Goal: Task Accomplishment & Management: Manage account settings

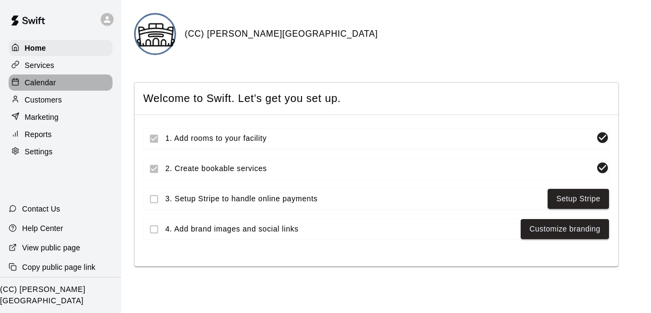
click at [50, 84] on p "Calendar" at bounding box center [40, 82] width 31 height 11
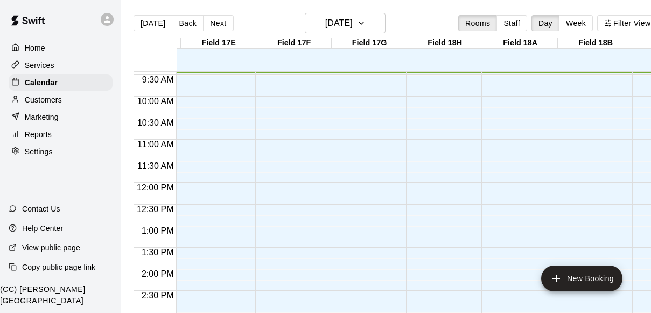
scroll to position [0, 1426]
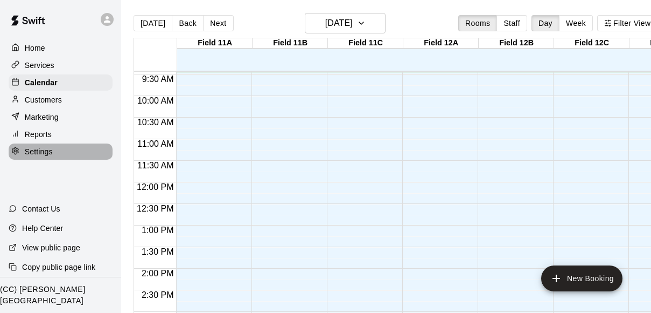
click at [29, 151] on p "Settings" at bounding box center [39, 151] width 28 height 11
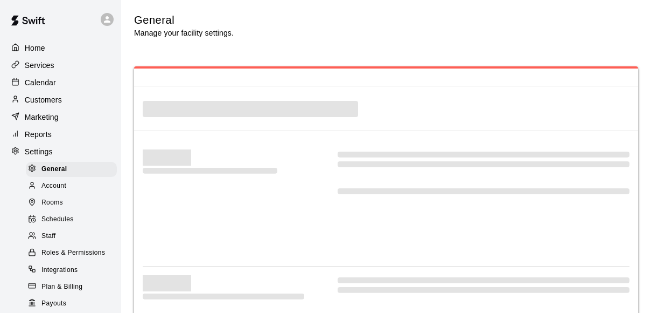
select select "**"
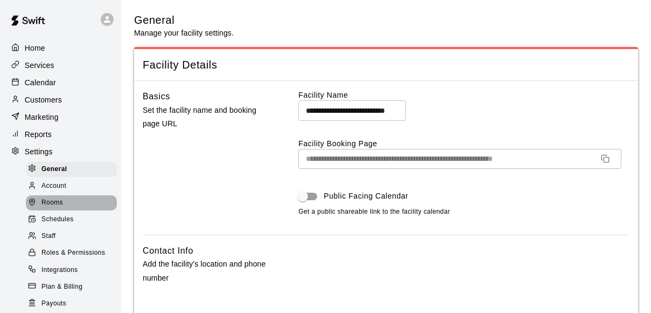
click at [58, 200] on span "Rooms" at bounding box center [52, 202] width 22 height 11
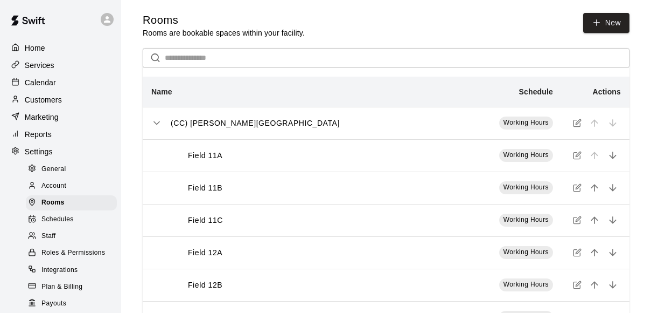
click at [578, 157] on icon "simple table" at bounding box center [577, 155] width 9 height 9
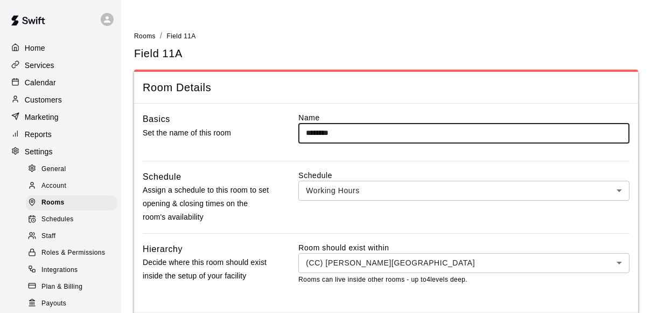
scroll to position [48, 0]
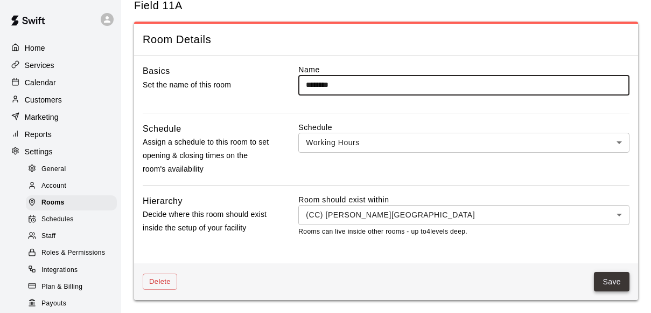
type input "********"
click at [621, 281] on button "Save" at bounding box center [612, 282] width 36 height 20
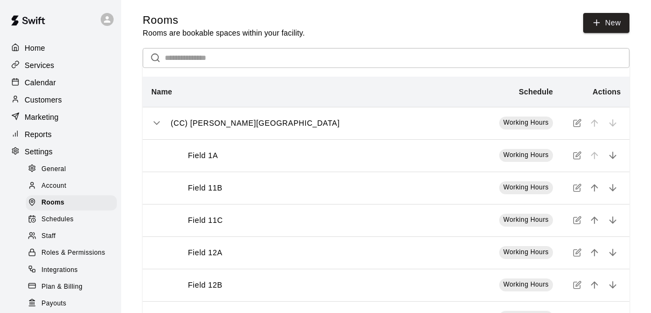
click at [577, 190] on icon "simple table" at bounding box center [577, 187] width 9 height 9
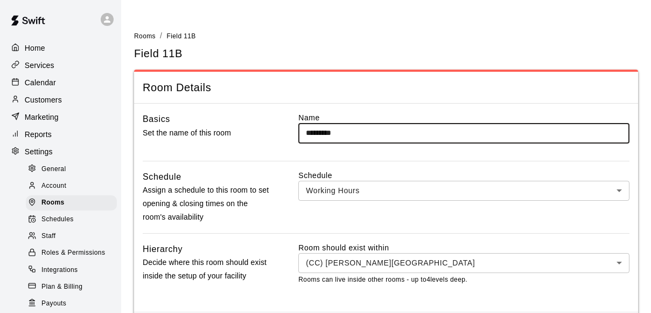
click at [335, 132] on input "*********" at bounding box center [464, 133] width 331 height 20
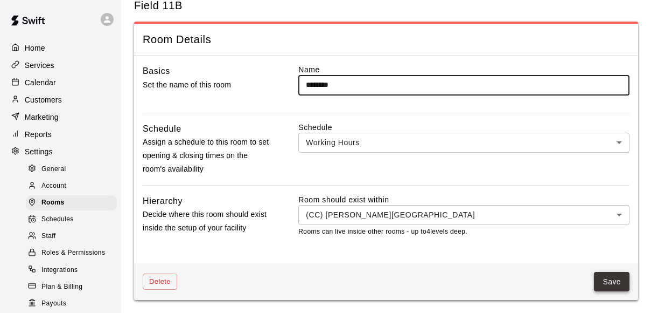
type input "********"
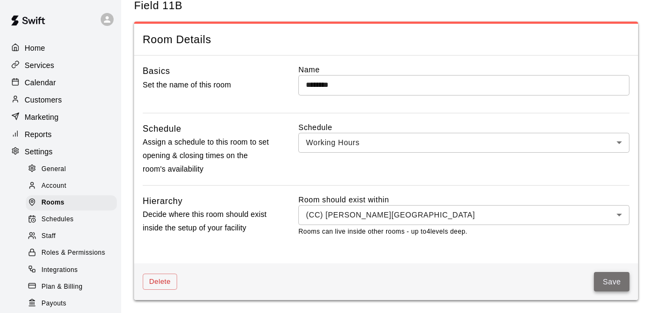
click at [611, 280] on button "Save" at bounding box center [612, 282] width 36 height 20
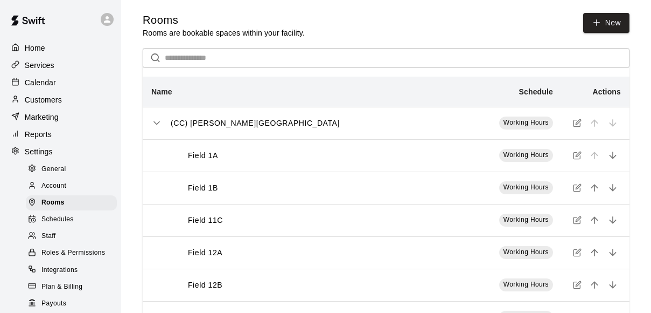
click at [577, 218] on icon "simple table" at bounding box center [578, 219] width 5 height 5
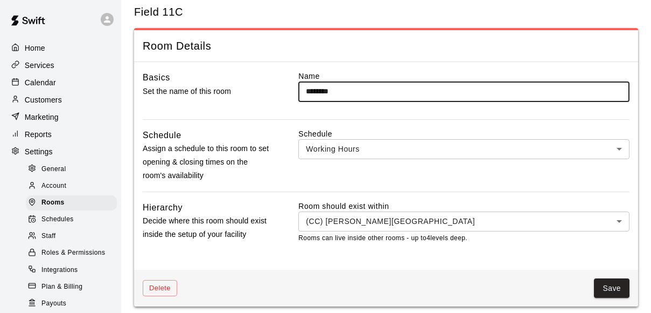
scroll to position [48, 0]
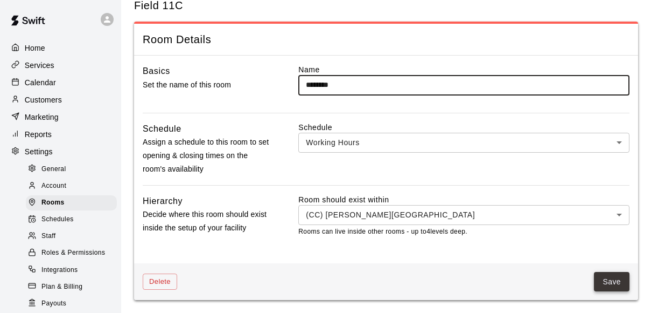
type input "********"
click at [600, 277] on button "Save" at bounding box center [612, 282] width 36 height 20
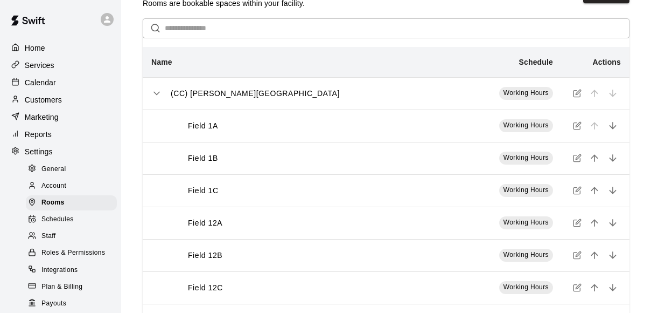
scroll to position [37, 0]
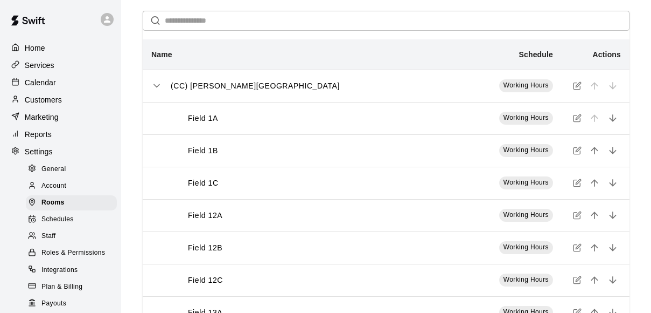
click at [576, 214] on icon "simple table" at bounding box center [577, 215] width 9 height 9
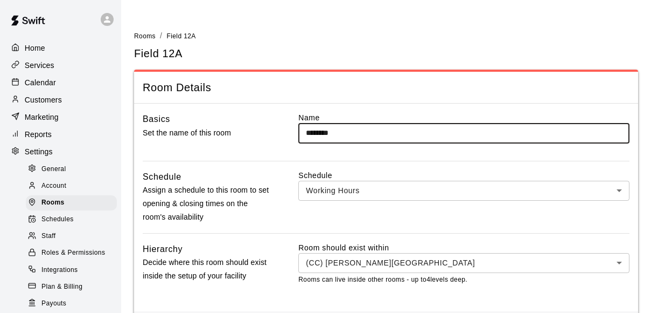
type input "********"
click at [382, 166] on div "Basics Set the name of this room Name ******** ​ Schedule Assign a schedule to …" at bounding box center [386, 206] width 504 height 207
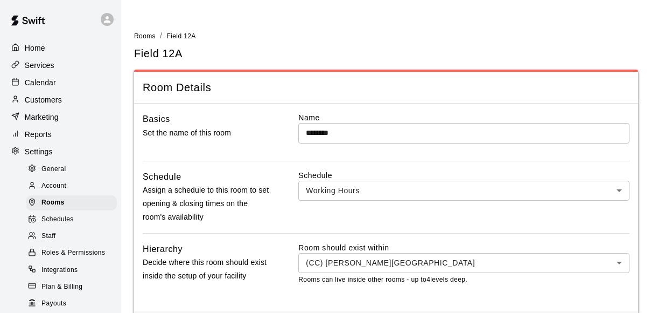
scroll to position [48, 0]
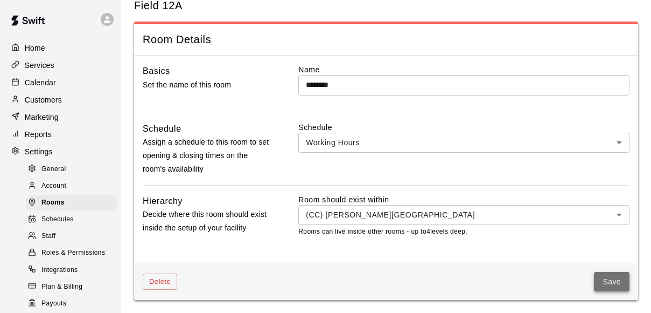
click at [615, 286] on button "Save" at bounding box center [612, 282] width 36 height 20
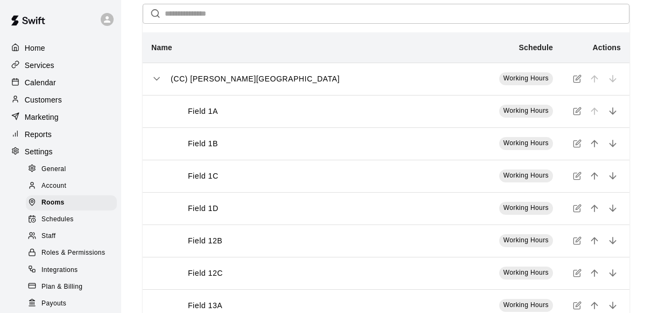
scroll to position [65, 0]
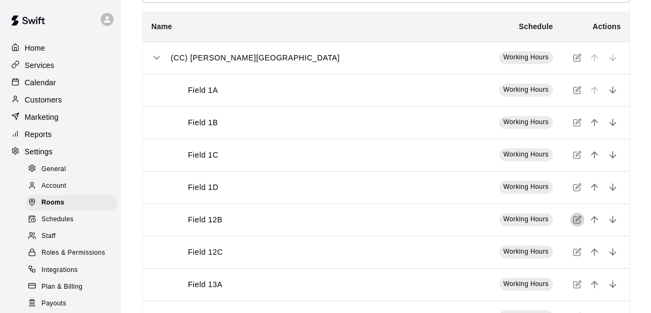
click at [576, 219] on icon "simple table" at bounding box center [577, 219] width 9 height 9
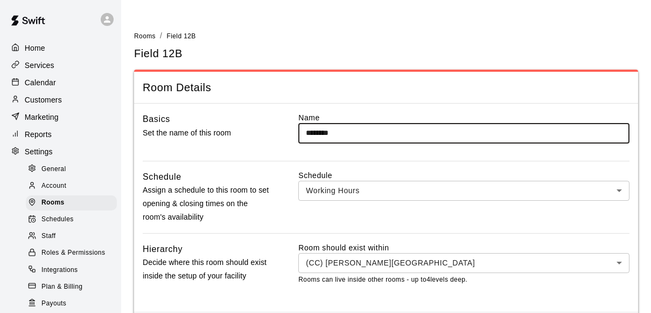
scroll to position [48, 0]
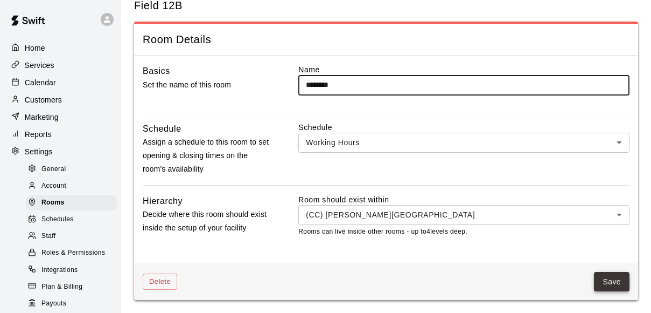
type input "********"
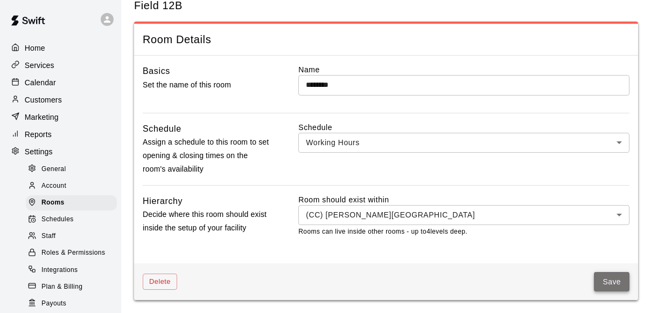
click at [620, 280] on button "Save" at bounding box center [612, 282] width 36 height 20
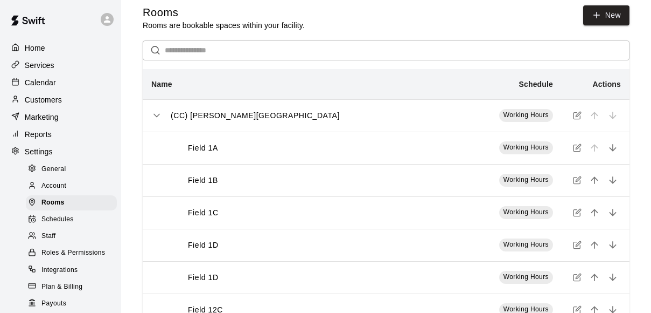
scroll to position [10, 0]
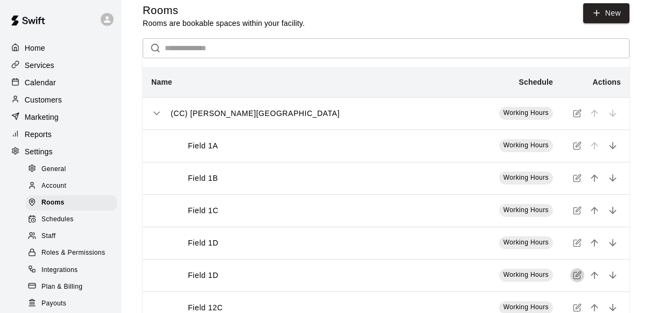
click at [574, 273] on icon "simple table" at bounding box center [577, 274] width 9 height 9
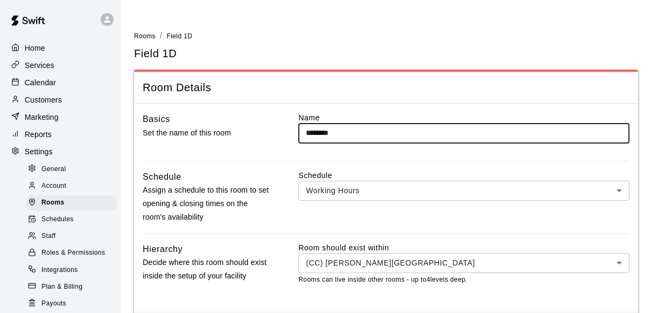
scroll to position [48, 0]
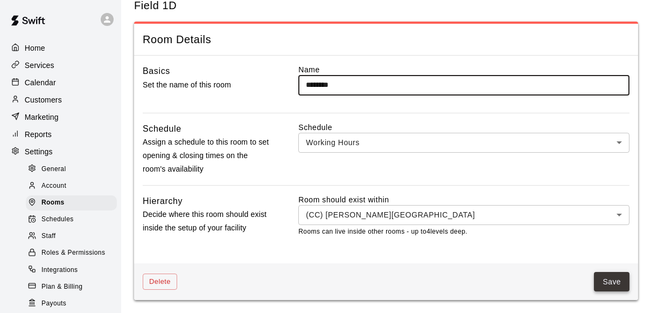
type input "********"
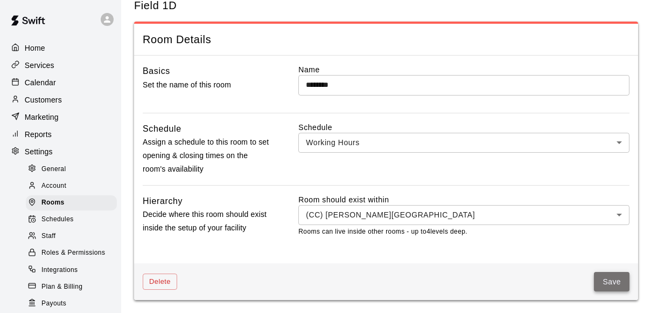
click at [616, 280] on button "Save" at bounding box center [612, 282] width 36 height 20
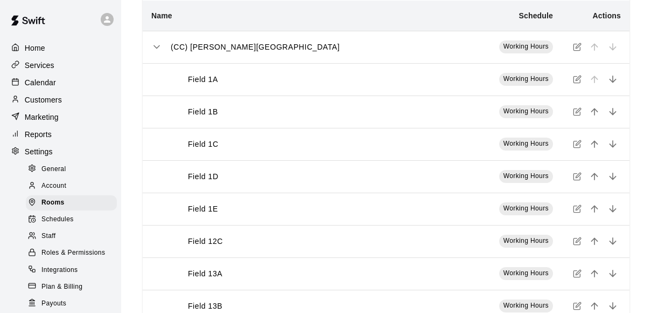
scroll to position [82, 0]
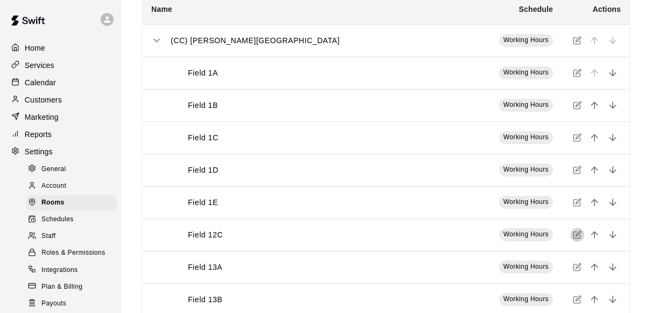
click at [577, 234] on icon "simple table" at bounding box center [577, 234] width 9 height 9
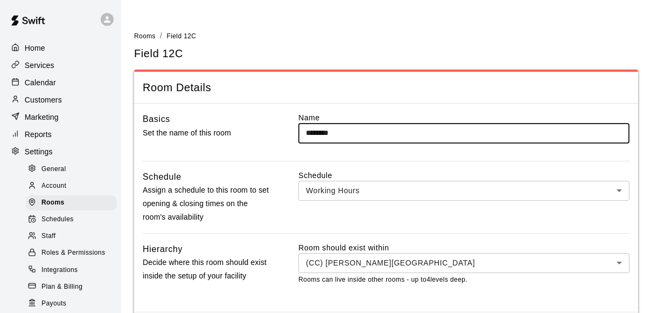
type input "********"
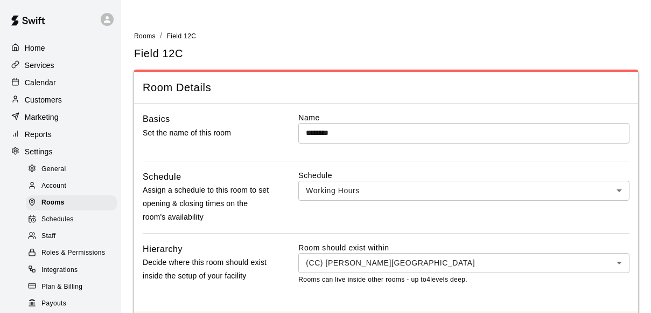
click at [396, 170] on label "Schedule" at bounding box center [464, 175] width 331 height 11
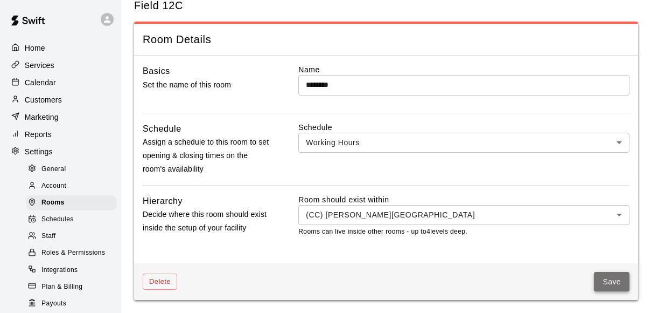
click at [612, 279] on button "Save" at bounding box center [612, 282] width 36 height 20
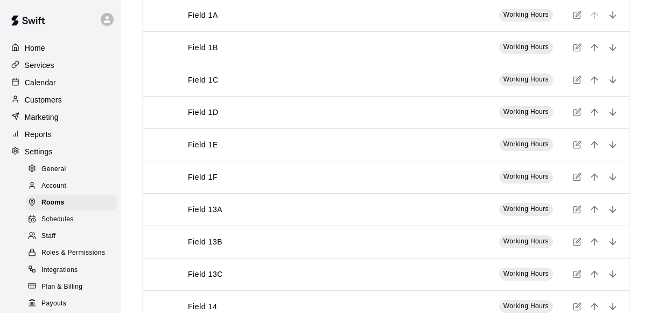
scroll to position [141, 0]
click at [578, 206] on icon "simple table" at bounding box center [578, 207] width 5 height 5
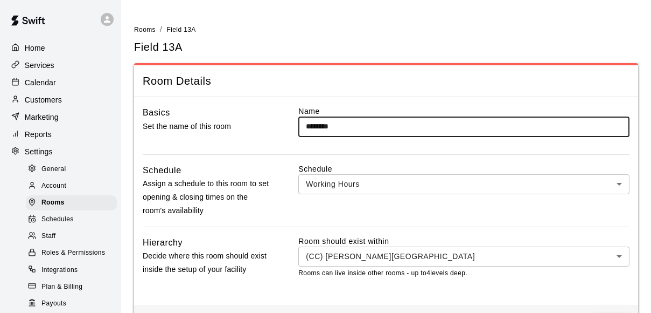
scroll to position [48, 0]
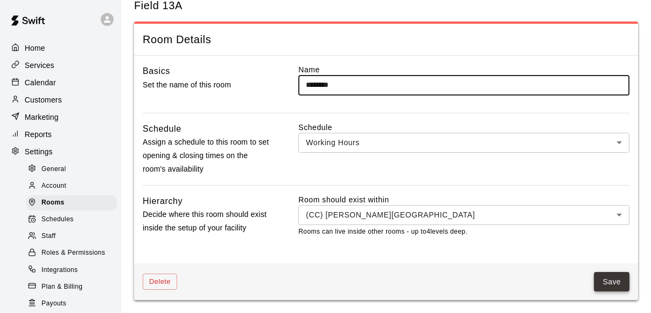
type input "********"
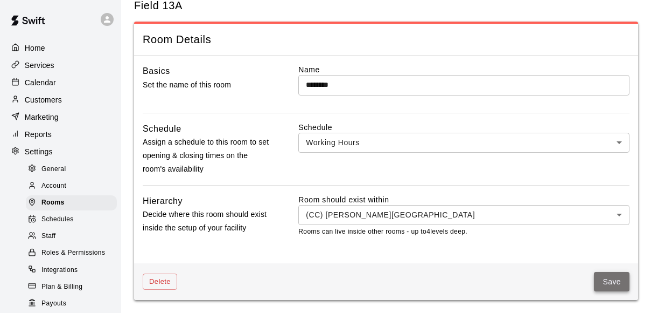
click at [621, 285] on button "Save" at bounding box center [612, 282] width 36 height 20
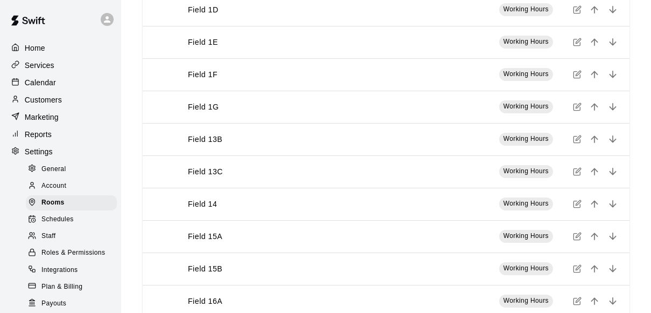
scroll to position [253, 0]
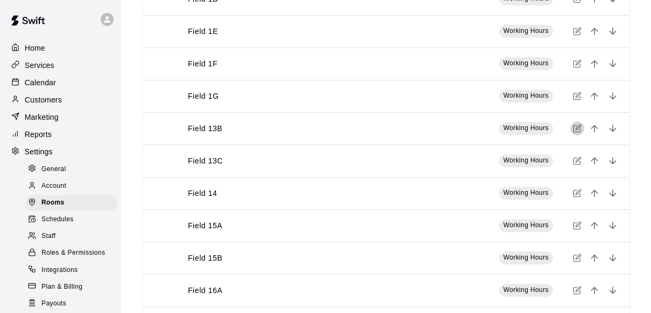
click at [578, 129] on icon "simple table" at bounding box center [577, 128] width 9 height 9
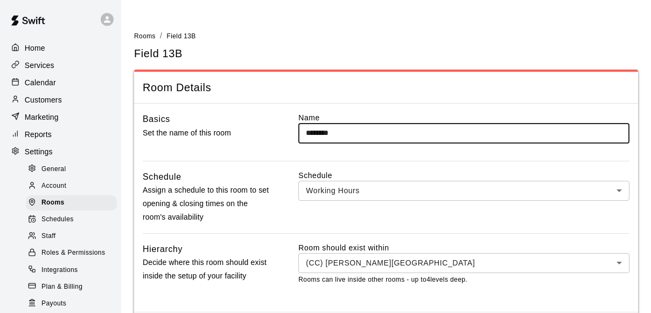
scroll to position [48, 0]
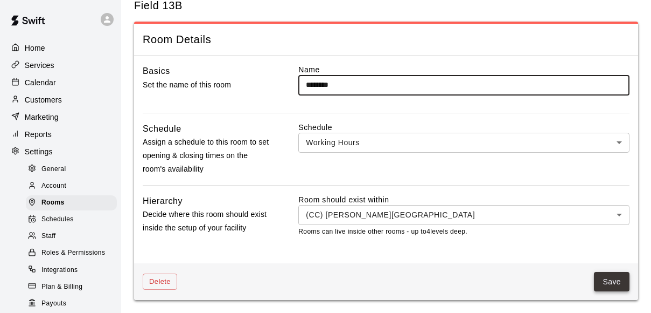
type input "********"
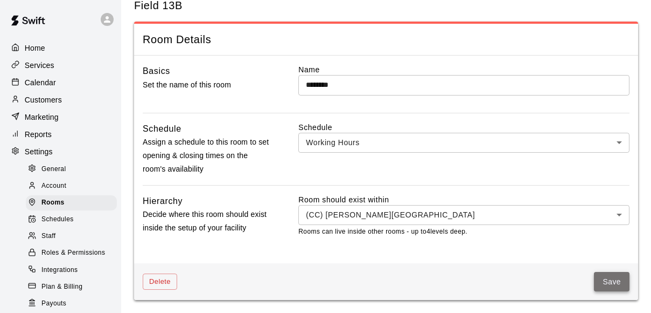
click at [613, 275] on button "Save" at bounding box center [612, 282] width 36 height 20
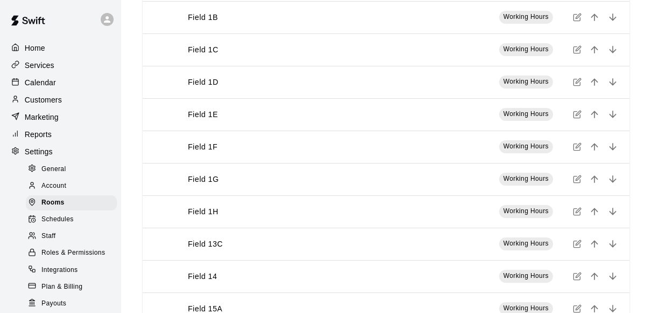
scroll to position [172, 0]
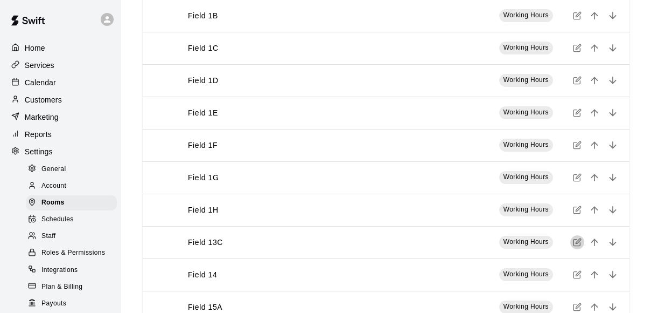
click at [579, 240] on icon "simple table" at bounding box center [577, 242] width 9 height 9
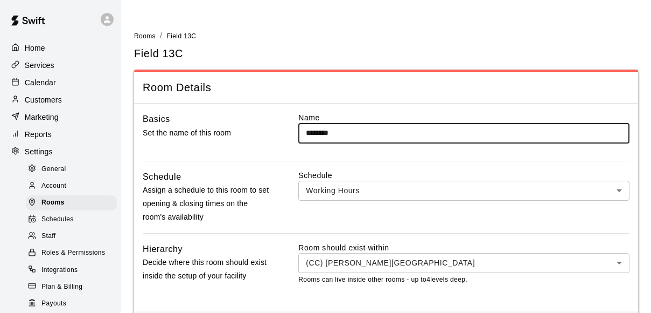
scroll to position [48, 0]
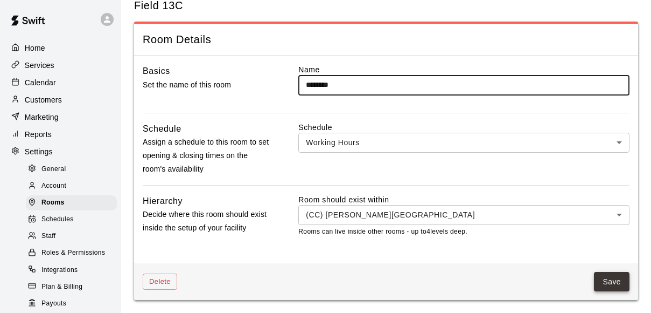
type input "********"
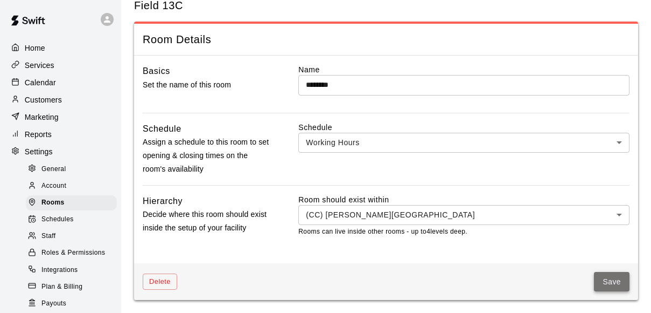
click at [607, 276] on button "Save" at bounding box center [612, 282] width 36 height 20
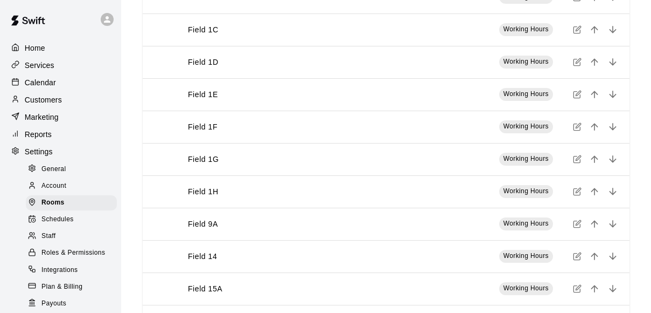
scroll to position [254, 0]
click at [581, 224] on icon "simple table" at bounding box center [577, 224] width 9 height 9
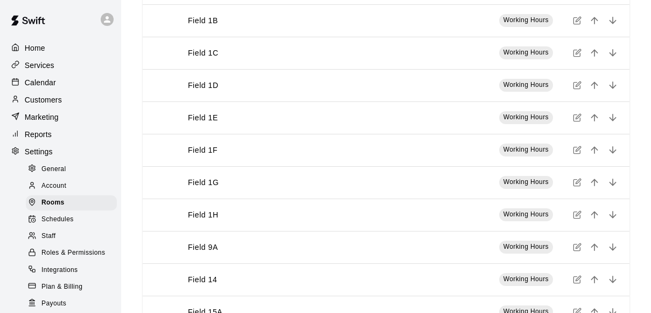
scroll to position [171, 0]
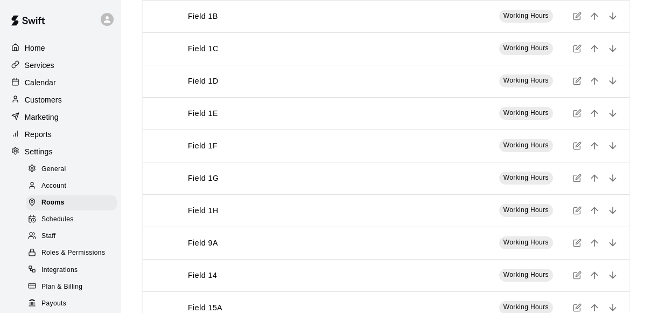
click at [575, 272] on icon "simple table" at bounding box center [577, 274] width 9 height 9
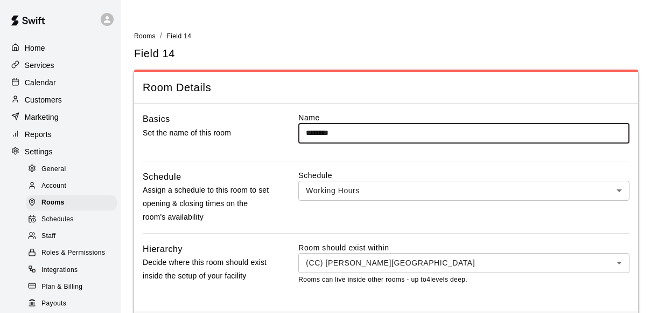
type input "********"
click at [366, 156] on div "Name ******** ​" at bounding box center [464, 136] width 331 height 48
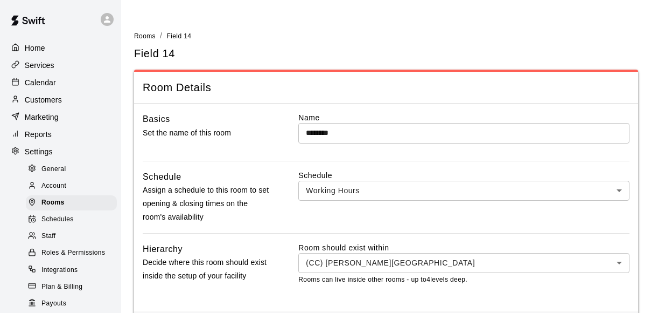
scroll to position [48, 0]
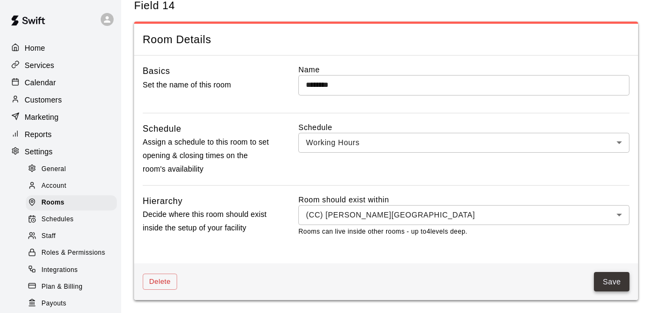
click at [616, 277] on button "Save" at bounding box center [612, 282] width 36 height 20
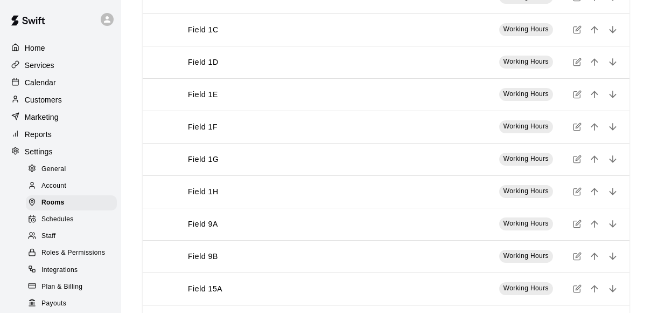
scroll to position [262, 0]
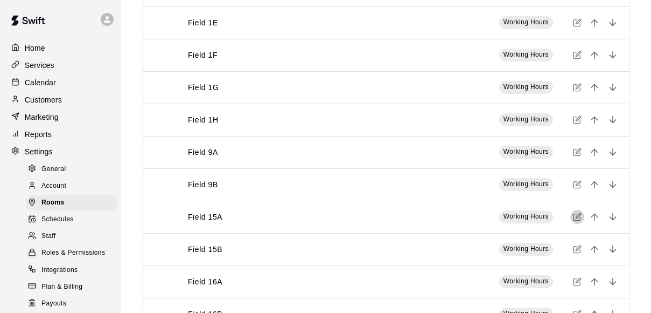
click at [578, 217] on icon "simple table" at bounding box center [577, 216] width 9 height 9
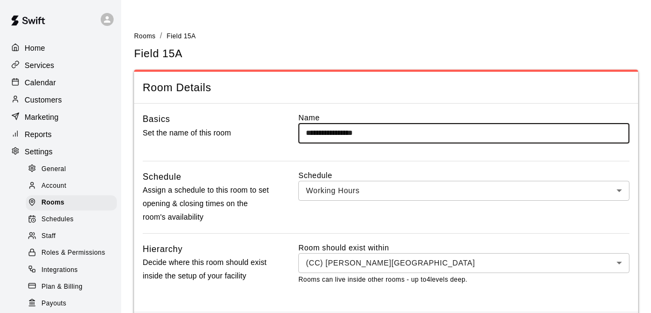
scroll to position [48, 0]
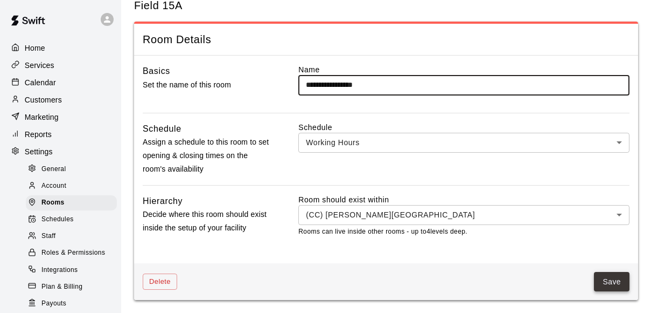
type input "**********"
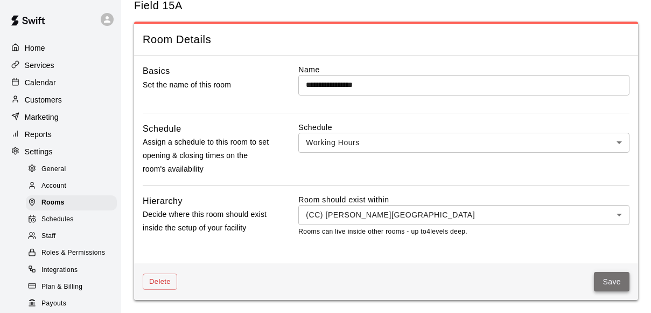
click at [609, 279] on button "Save" at bounding box center [612, 282] width 36 height 20
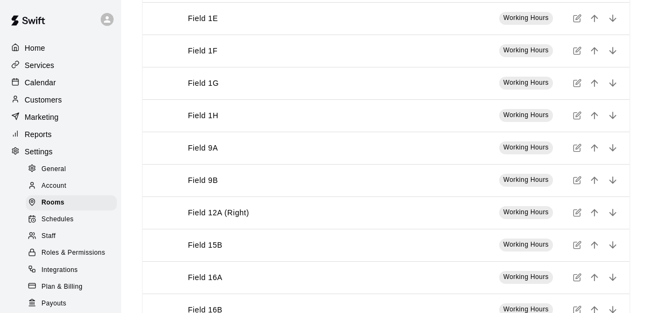
scroll to position [309, 0]
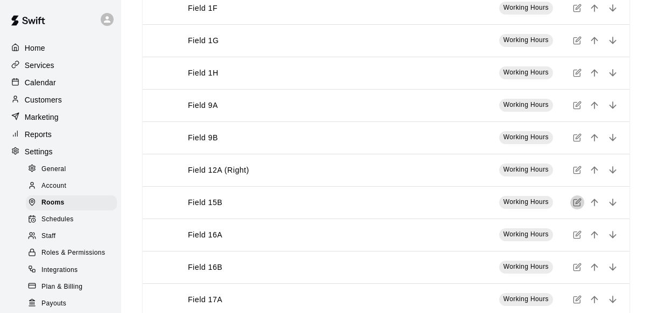
click at [579, 201] on icon "simple table" at bounding box center [578, 201] width 5 height 5
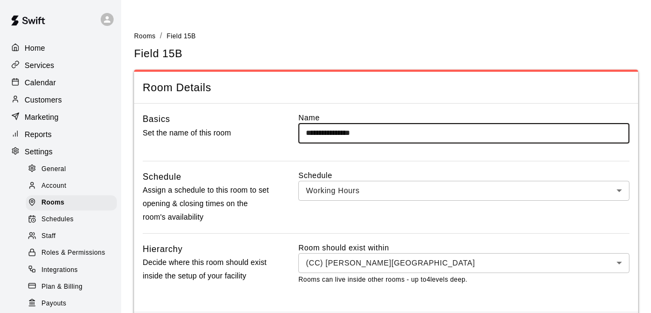
scroll to position [48, 0]
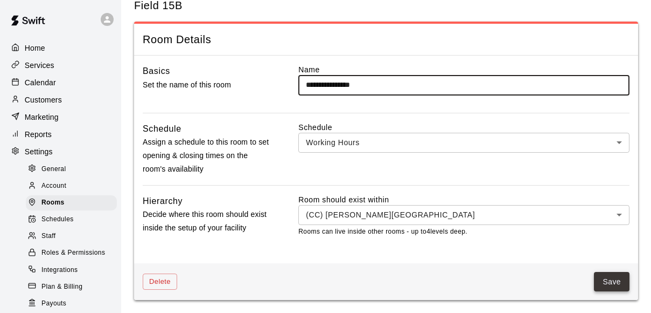
type input "**********"
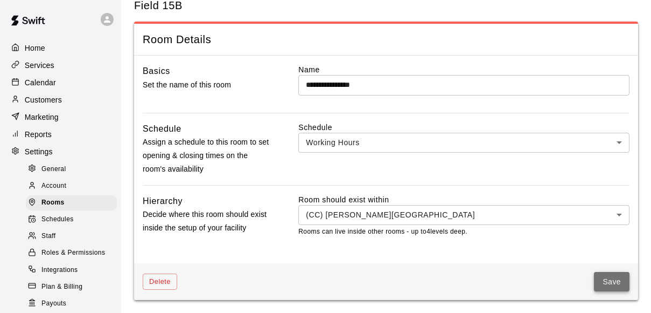
click at [601, 277] on button "Save" at bounding box center [612, 282] width 36 height 20
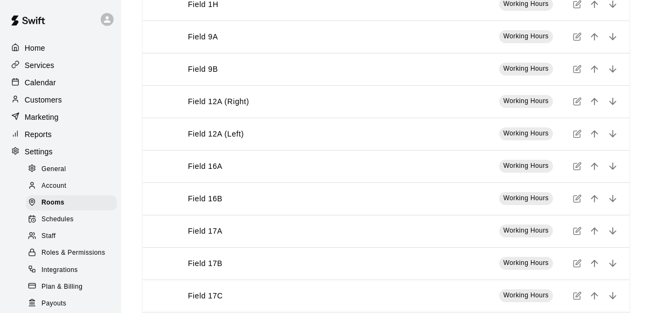
scroll to position [432, 0]
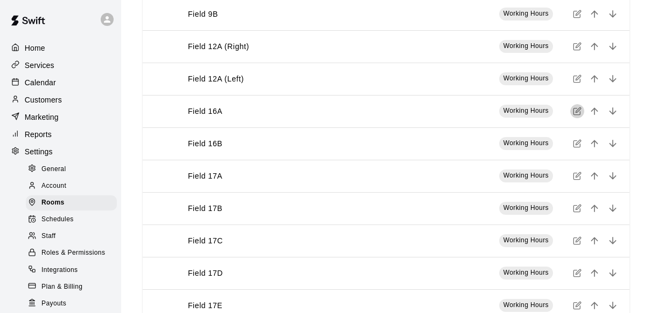
click at [575, 108] on icon "simple table" at bounding box center [577, 111] width 9 height 9
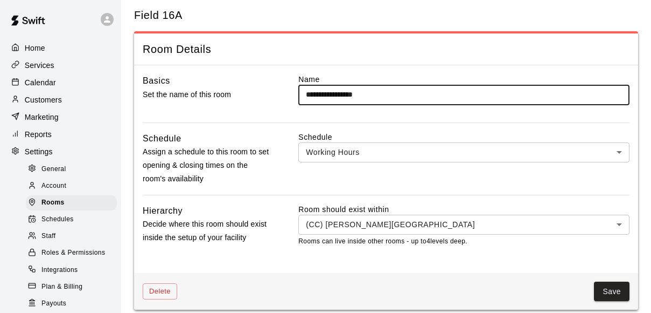
scroll to position [48, 0]
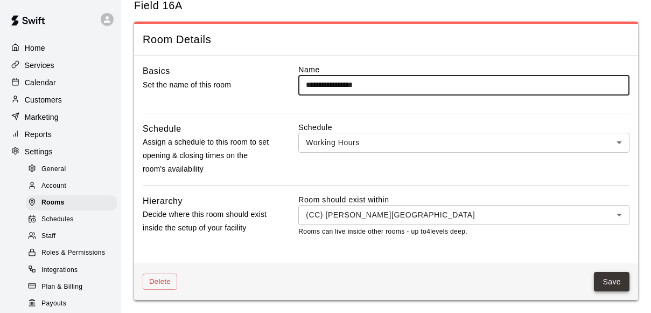
type input "**********"
click at [615, 279] on button "Save" at bounding box center [612, 282] width 36 height 20
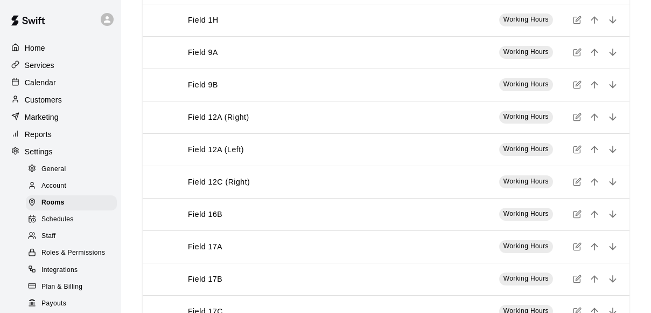
scroll to position [395, 0]
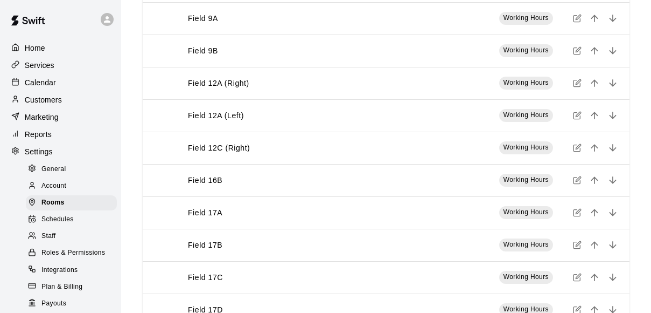
click at [577, 181] on icon "simple table" at bounding box center [577, 180] width 9 height 9
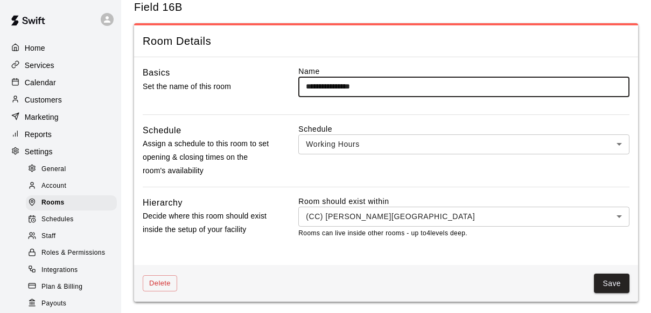
scroll to position [48, 0]
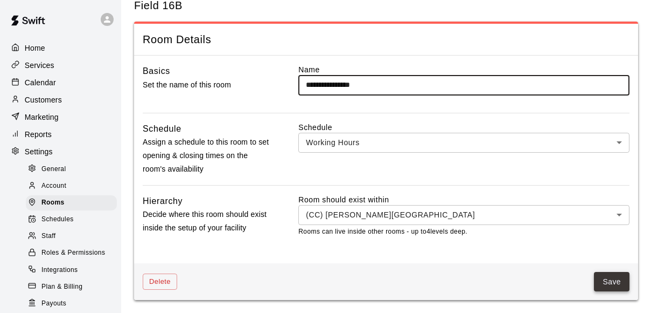
type input "**********"
click at [619, 280] on button "Save" at bounding box center [612, 282] width 36 height 20
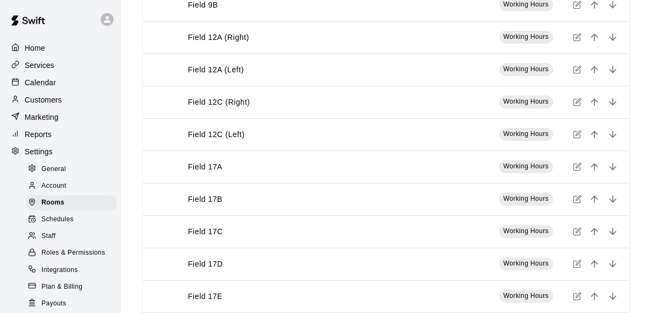
scroll to position [459, 0]
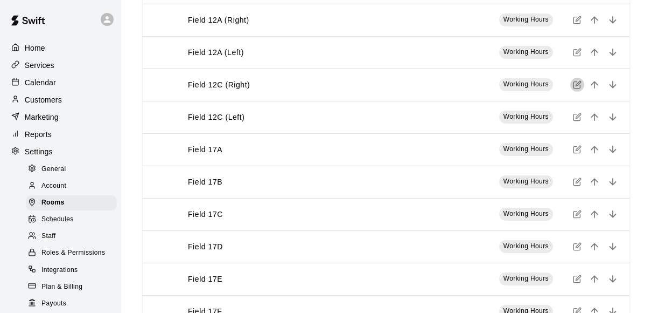
click at [579, 85] on icon "simple table" at bounding box center [577, 84] width 9 height 9
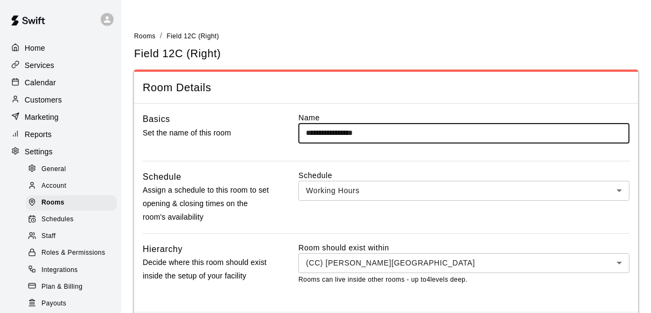
click at [339, 131] on input "**********" at bounding box center [464, 133] width 331 height 20
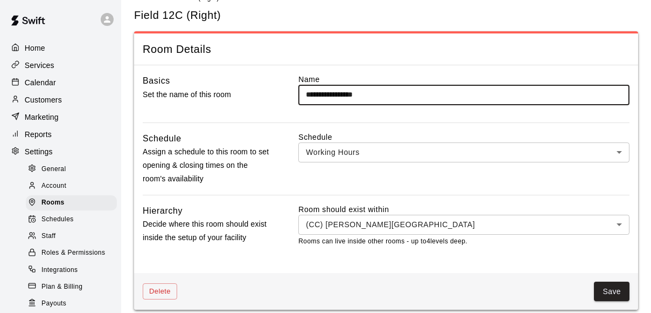
scroll to position [48, 0]
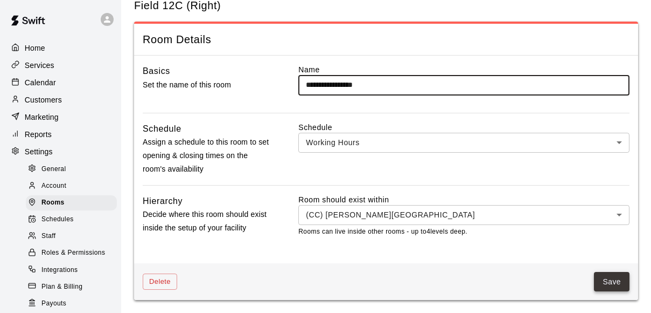
type input "**********"
click at [616, 279] on button "Save" at bounding box center [612, 282] width 36 height 20
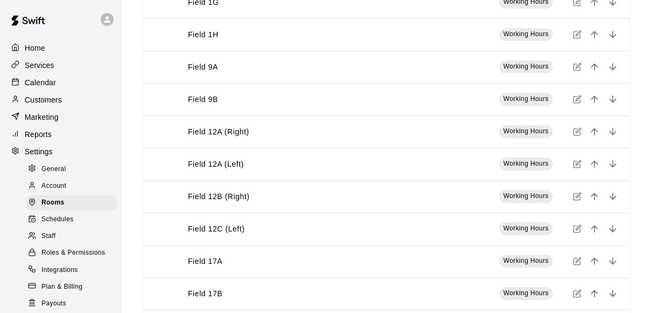
scroll to position [348, 0]
click at [577, 226] on icon "simple table" at bounding box center [577, 228] width 9 height 9
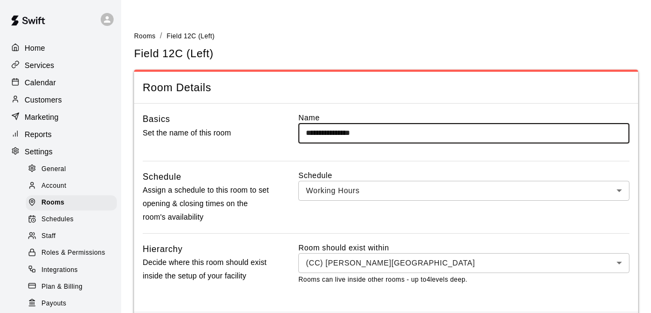
click at [339, 133] on input "**********" at bounding box center [464, 133] width 331 height 20
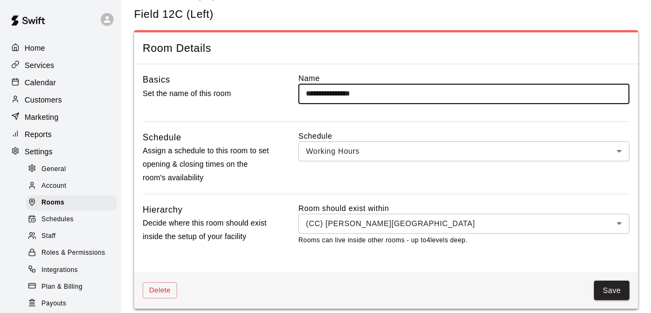
scroll to position [48, 0]
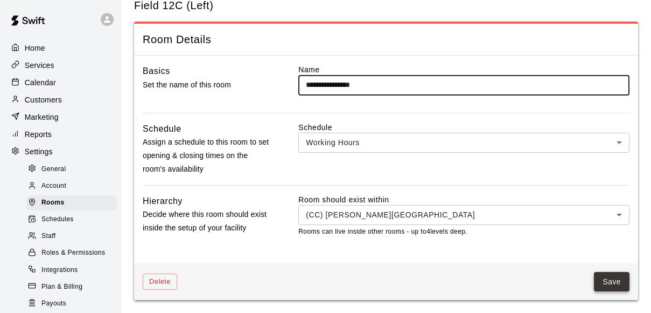
type input "**********"
click at [605, 276] on button "Save" at bounding box center [612, 282] width 36 height 20
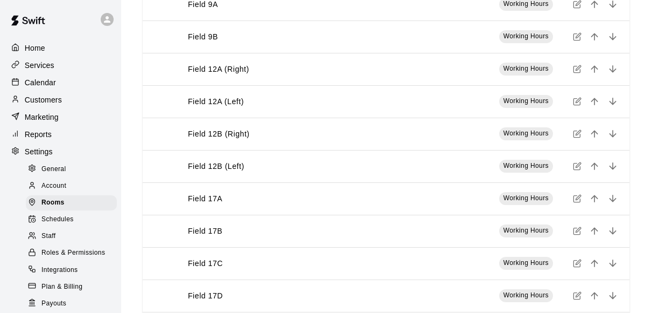
scroll to position [420, 0]
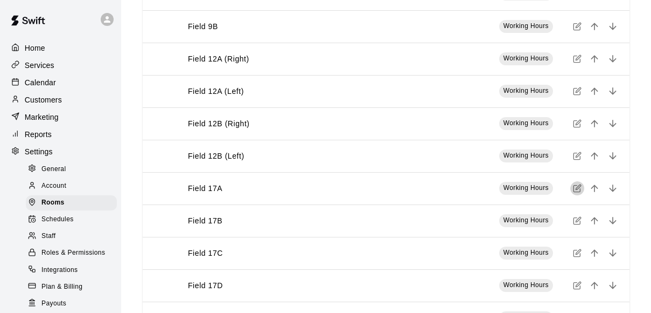
click at [578, 184] on icon "simple table" at bounding box center [577, 188] width 9 height 9
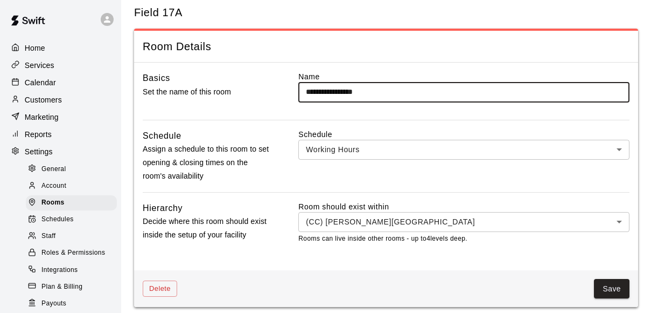
scroll to position [48, 0]
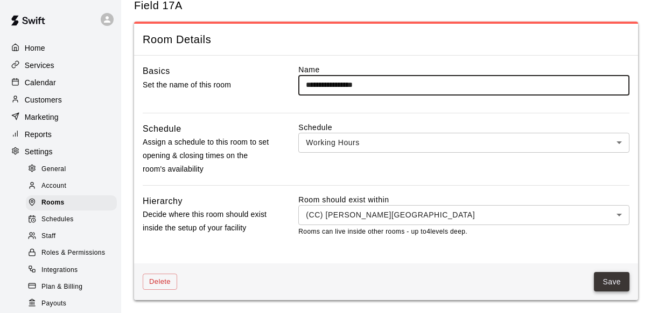
type input "**********"
click at [615, 279] on button "Save" at bounding box center [612, 282] width 36 height 20
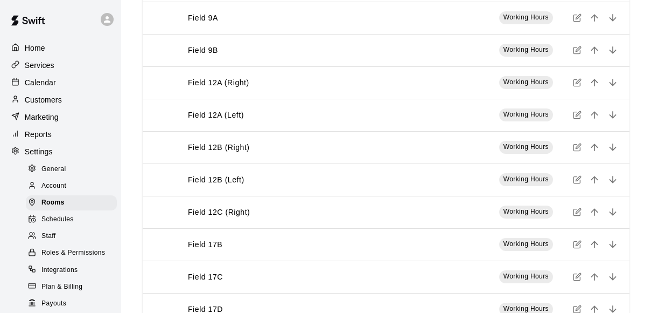
scroll to position [413, 0]
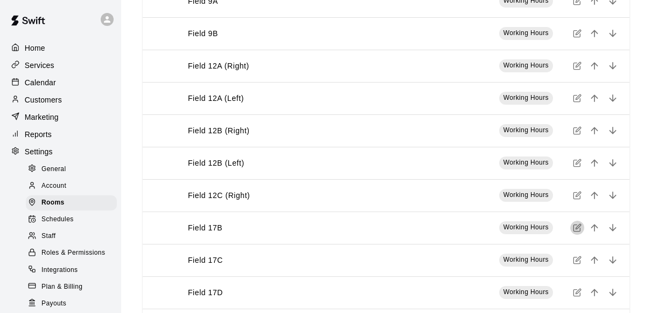
click at [575, 226] on icon "simple table" at bounding box center [577, 227] width 9 height 9
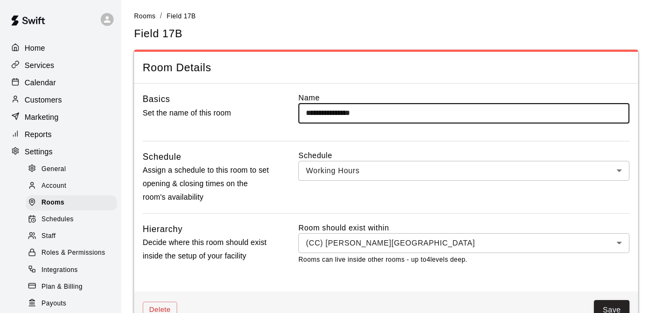
scroll to position [48, 0]
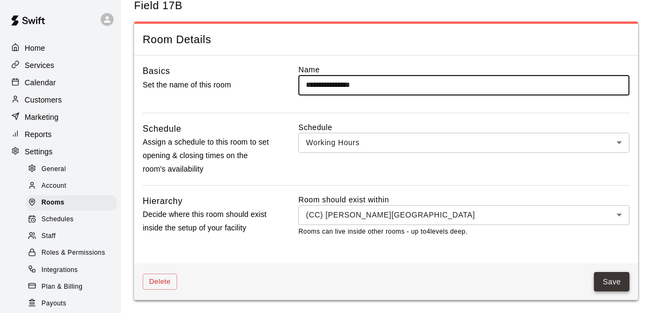
type input "**********"
click at [605, 280] on button "Save" at bounding box center [612, 282] width 36 height 20
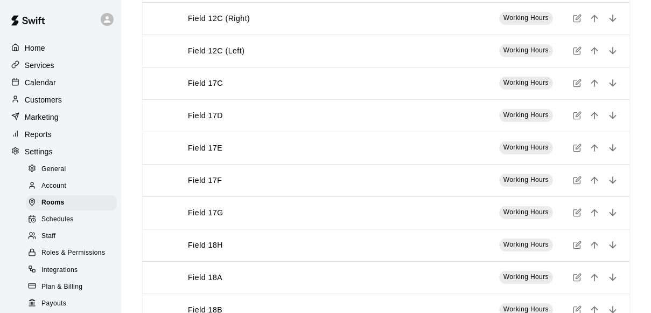
scroll to position [586, 0]
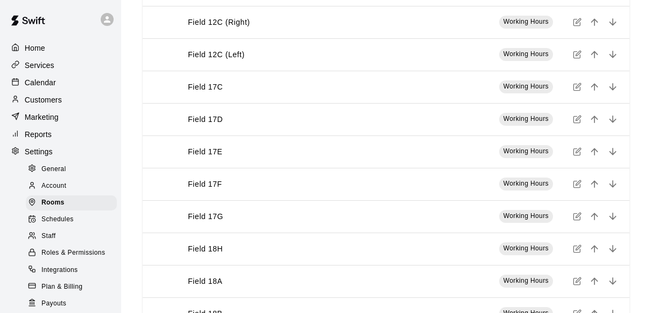
click at [577, 85] on icon "simple table" at bounding box center [577, 86] width 9 height 9
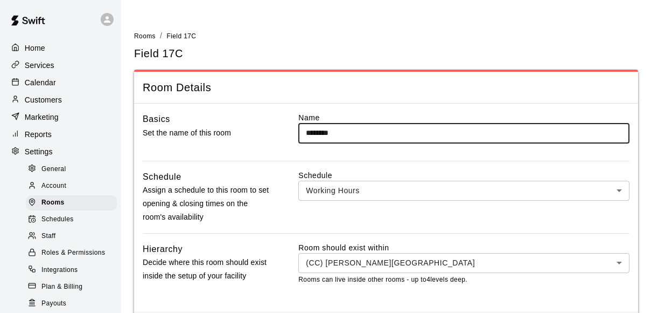
type input "********"
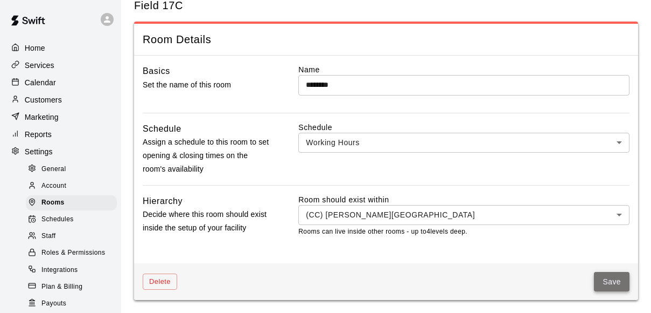
click at [614, 278] on button "Save" at bounding box center [612, 282] width 36 height 20
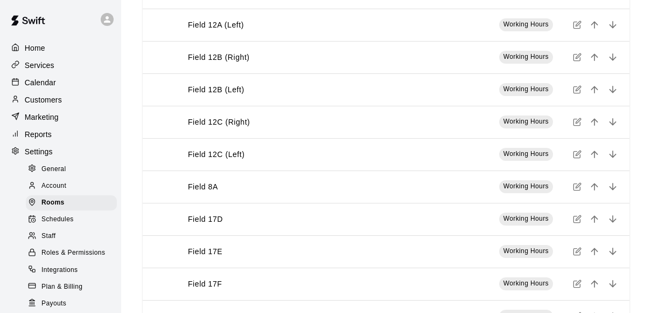
scroll to position [559, 0]
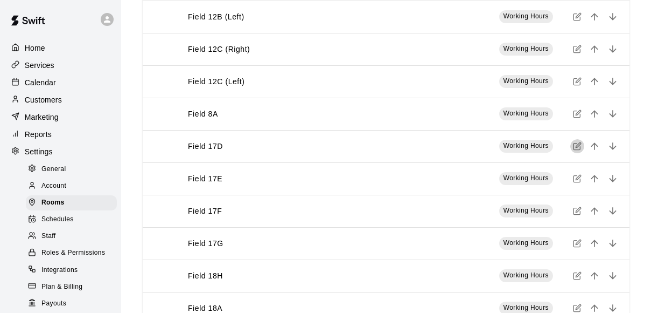
click at [574, 147] on icon "simple table" at bounding box center [577, 146] width 9 height 9
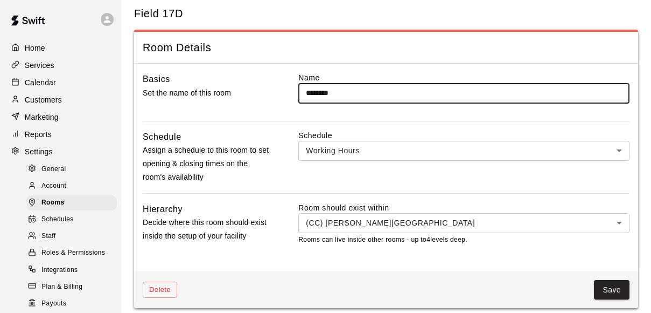
scroll to position [48, 0]
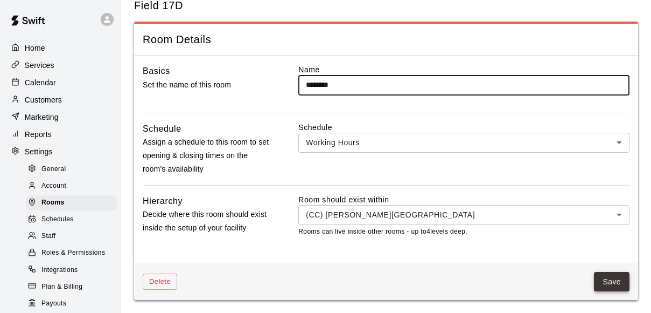
type input "********"
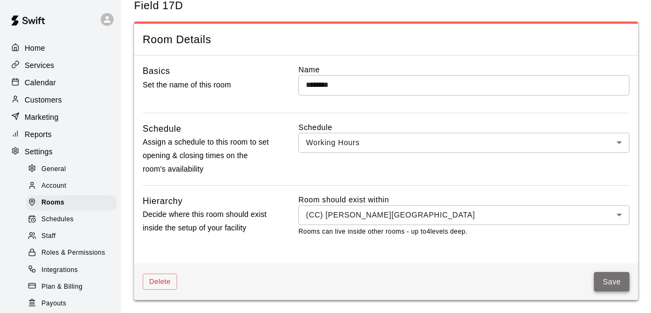
click at [619, 272] on button "Save" at bounding box center [612, 282] width 36 height 20
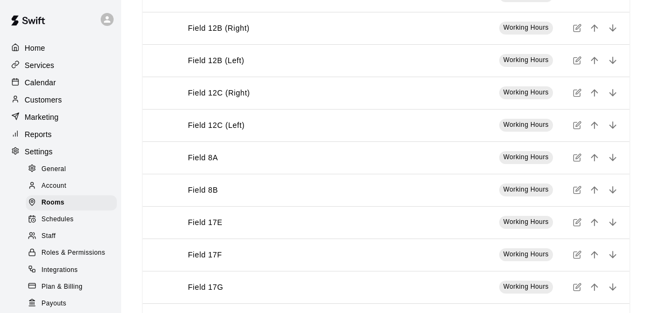
scroll to position [537, 0]
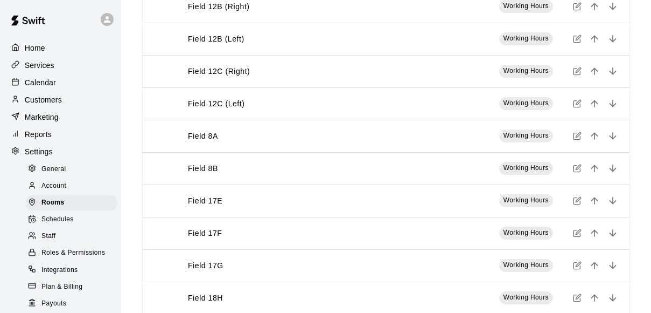
click at [577, 200] on icon "simple table" at bounding box center [577, 200] width 9 height 9
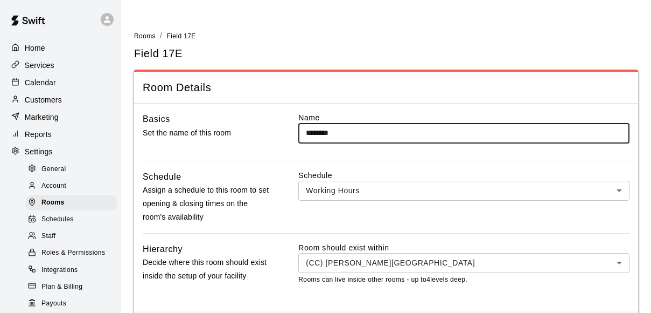
scroll to position [48, 0]
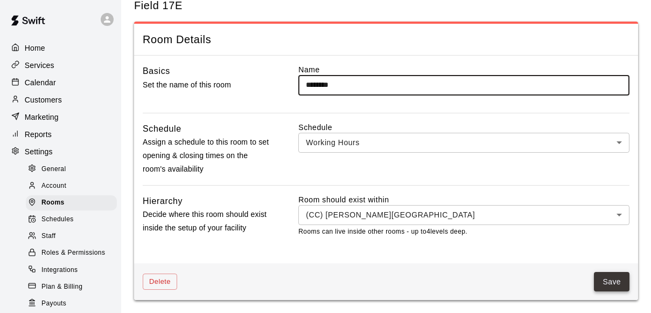
type input "********"
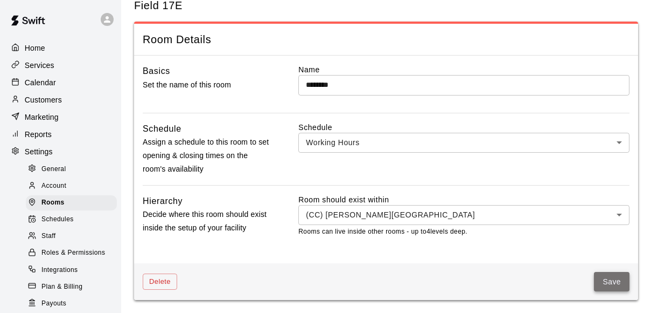
click at [614, 279] on button "Save" at bounding box center [612, 282] width 36 height 20
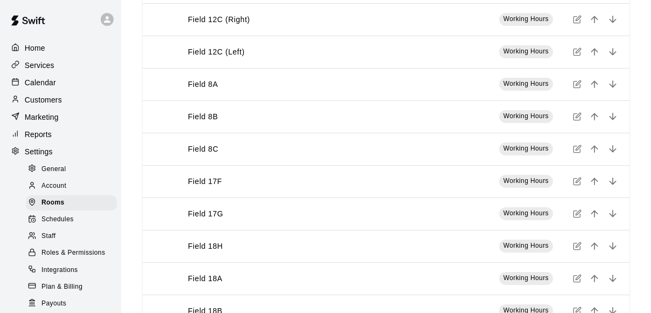
scroll to position [602, 0]
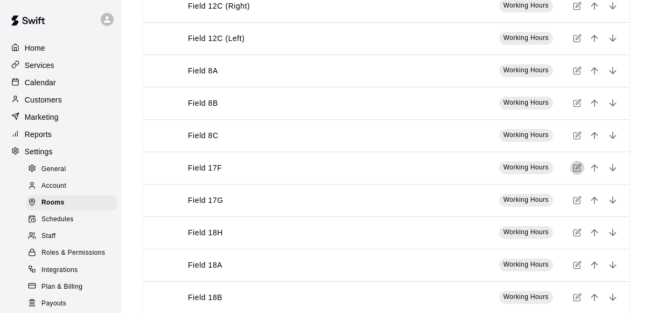
click at [578, 168] on icon "simple table" at bounding box center [578, 166] width 5 height 5
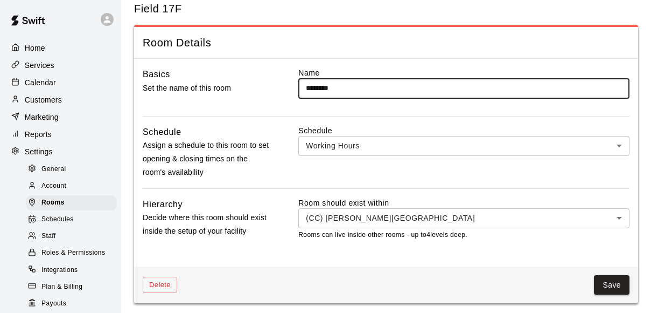
scroll to position [48, 0]
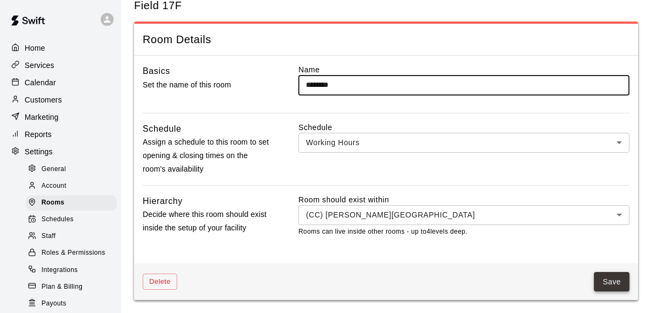
type input "********"
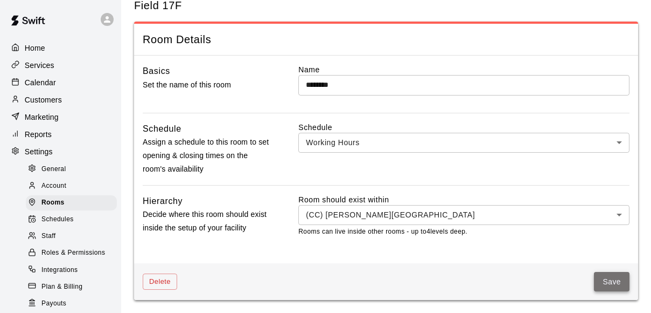
click at [611, 284] on button "Save" at bounding box center [612, 282] width 36 height 20
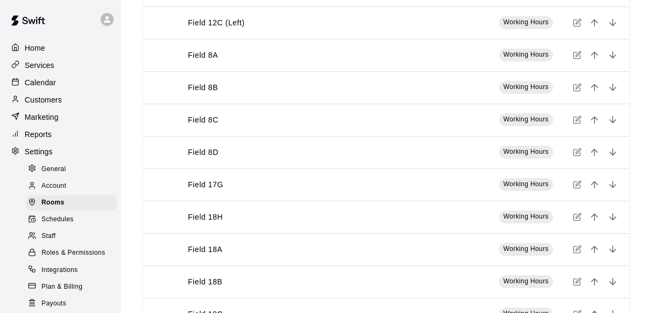
scroll to position [617, 0]
click at [577, 186] on icon "simple table" at bounding box center [578, 184] width 5 height 5
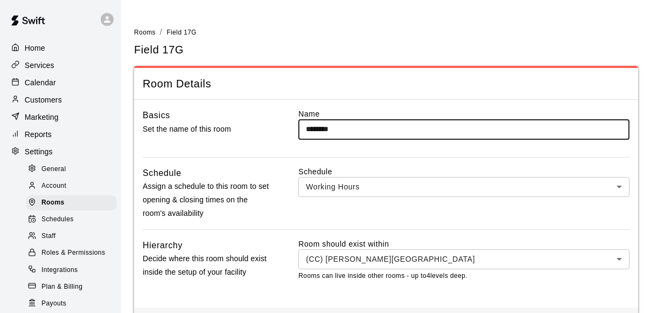
scroll to position [48, 0]
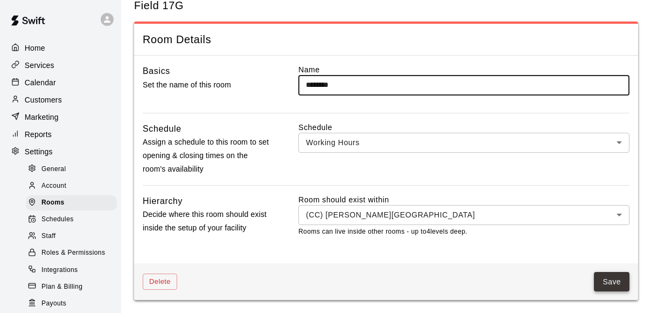
type input "********"
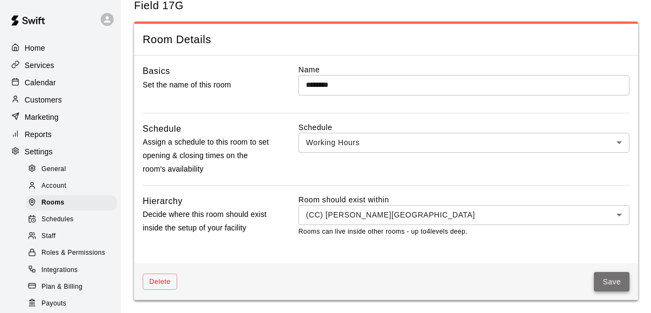
click at [614, 279] on button "Save" at bounding box center [612, 282] width 36 height 20
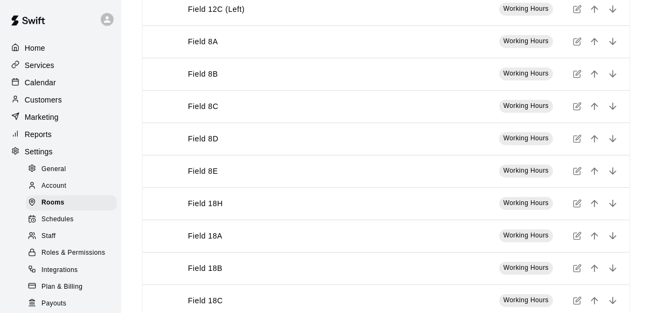
scroll to position [624, 0]
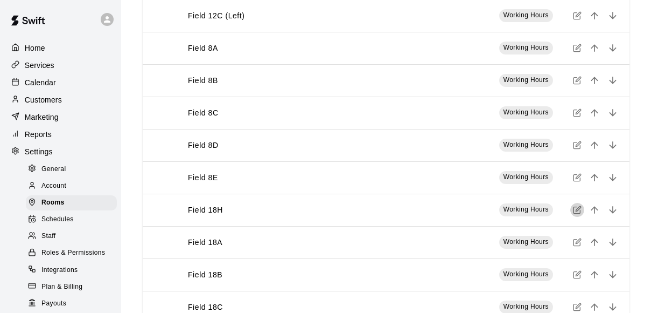
click at [575, 211] on icon "simple table" at bounding box center [577, 209] width 9 height 9
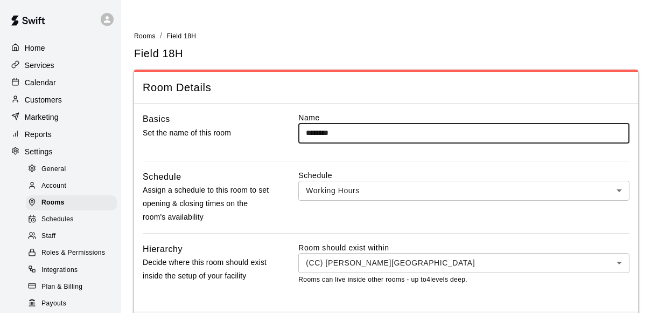
scroll to position [48, 0]
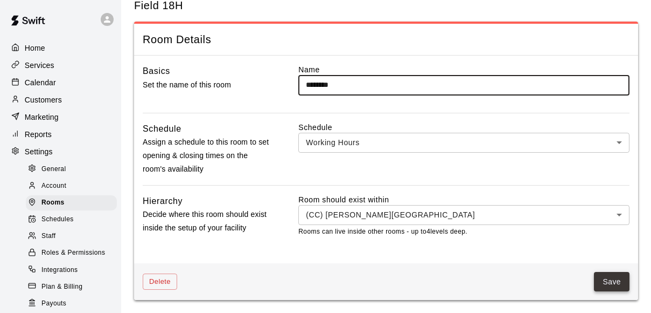
type input "********"
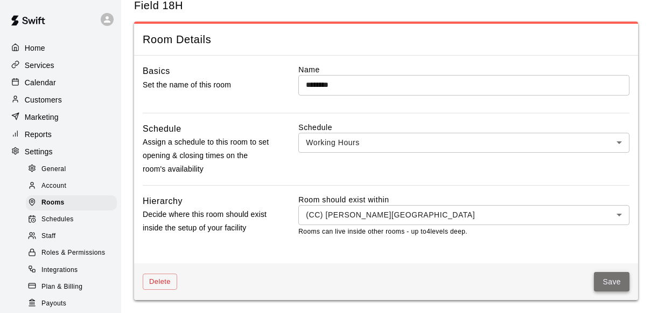
click at [611, 281] on button "Save" at bounding box center [612, 282] width 36 height 20
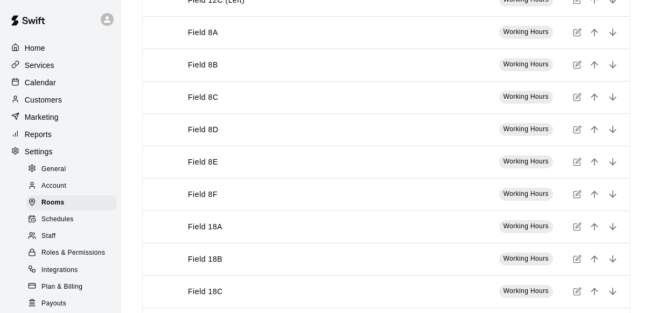
scroll to position [640, 0]
click at [581, 226] on icon "simple table" at bounding box center [577, 227] width 9 height 9
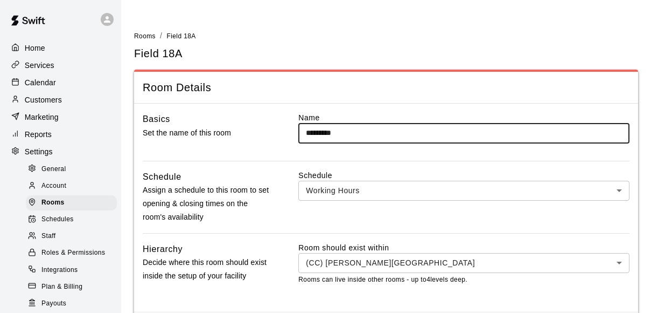
click at [330, 133] on input "*********" at bounding box center [464, 133] width 331 height 20
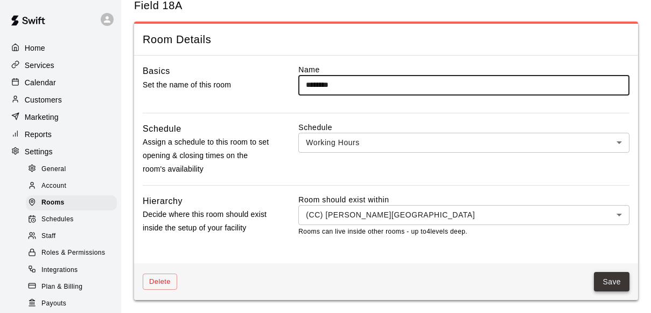
type input "********"
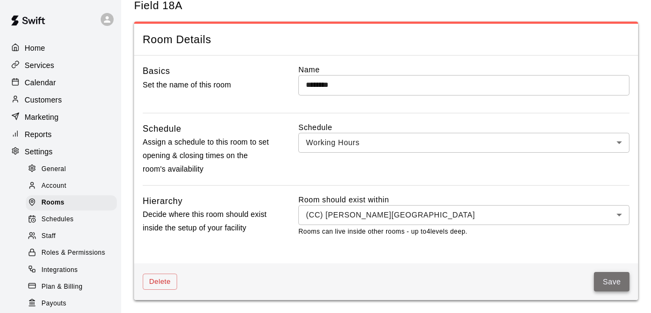
click at [612, 282] on button "Save" at bounding box center [612, 282] width 36 height 20
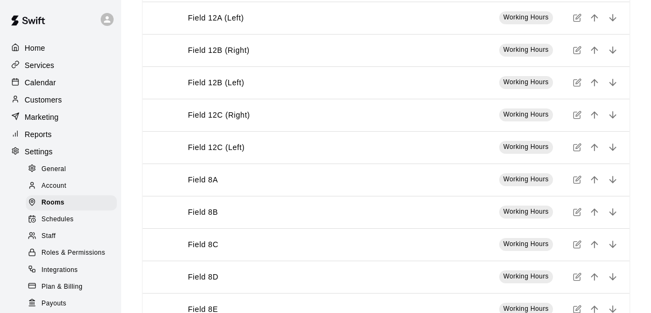
scroll to position [617, 0]
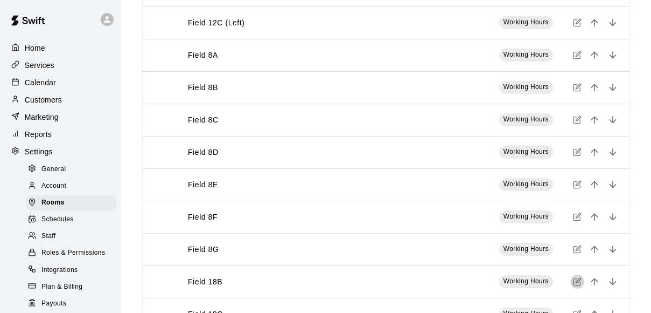
click at [578, 281] on icon "simple table" at bounding box center [577, 281] width 9 height 9
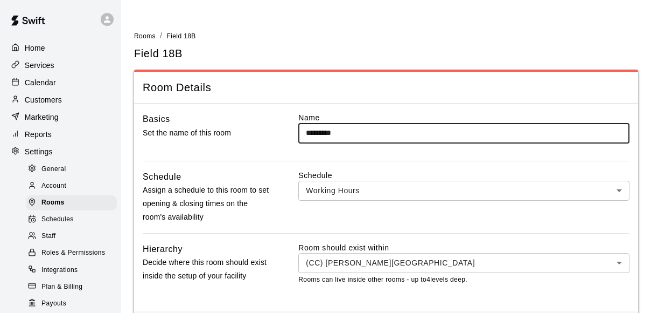
click at [330, 133] on input "*********" at bounding box center [464, 133] width 331 height 20
type input "********"
click at [367, 153] on div "Name ******** ​" at bounding box center [464, 136] width 331 height 48
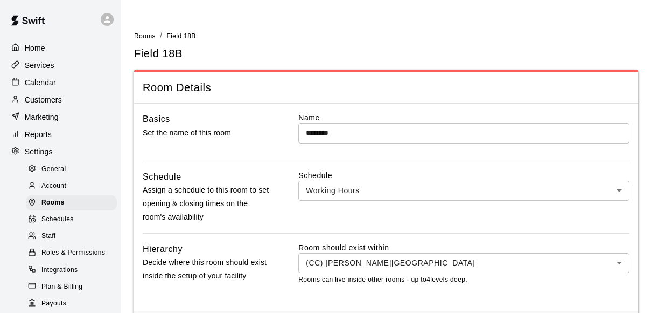
scroll to position [48, 0]
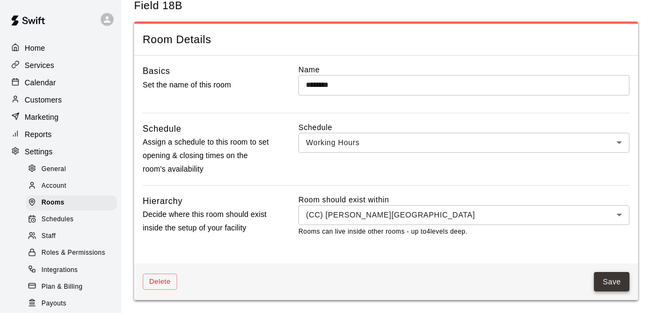
click at [615, 280] on button "Save" at bounding box center [612, 282] width 36 height 20
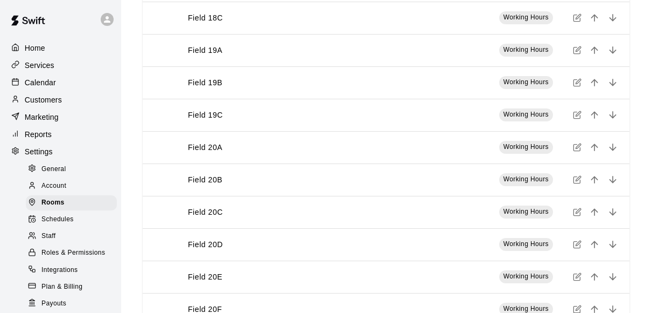
scroll to position [867, 0]
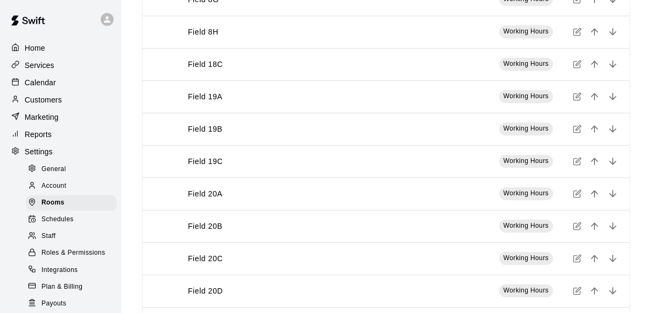
click at [578, 64] on icon "simple table" at bounding box center [577, 64] width 9 height 9
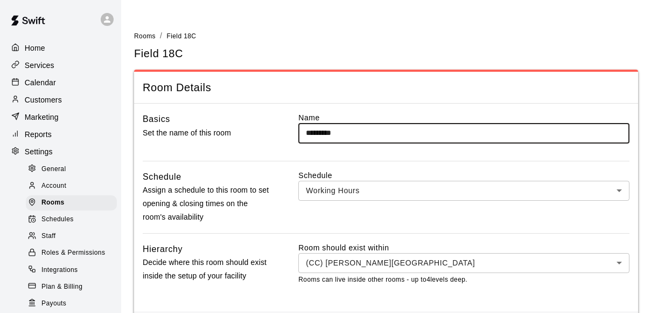
scroll to position [48, 0]
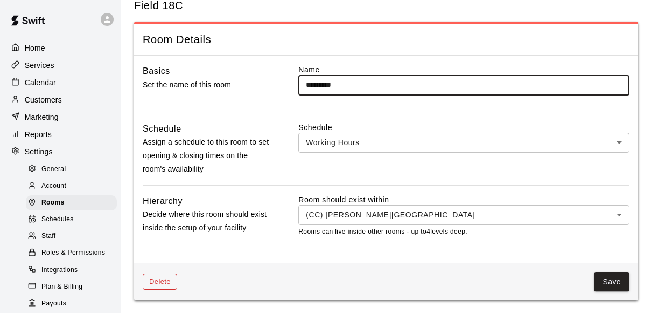
click at [175, 284] on button "Delete" at bounding box center [160, 281] width 34 height 17
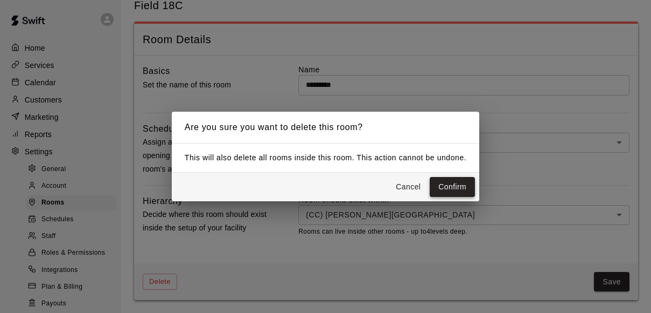
click at [461, 187] on button "Confirm" at bounding box center [452, 187] width 45 height 20
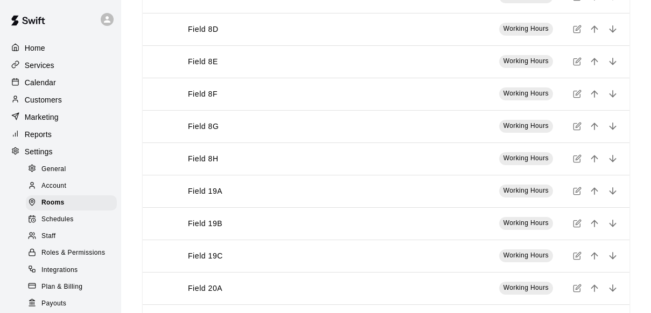
scroll to position [980, 0]
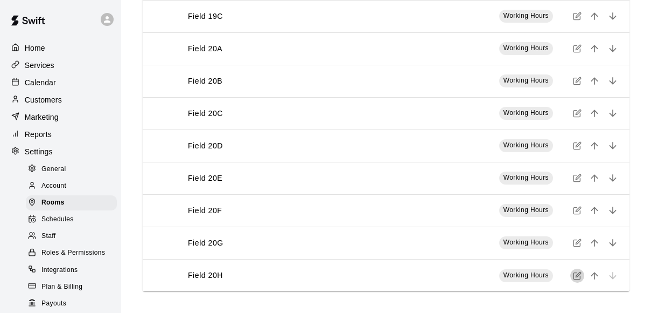
click at [579, 277] on icon "simple table" at bounding box center [577, 275] width 9 height 9
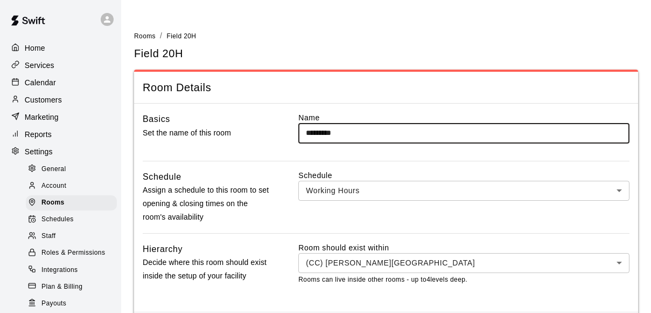
scroll to position [48, 0]
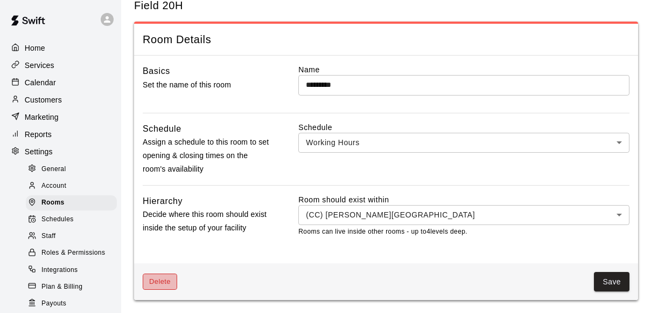
click at [152, 284] on button "Delete" at bounding box center [160, 281] width 34 height 17
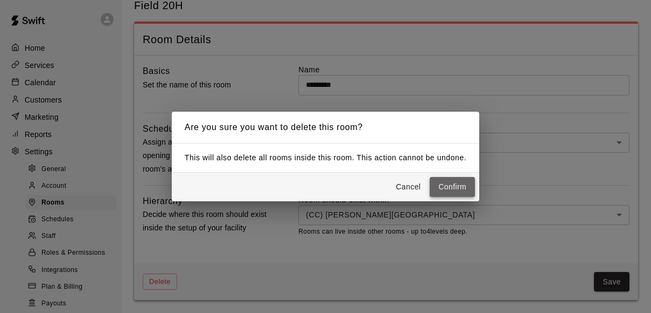
click at [459, 188] on button "Confirm" at bounding box center [452, 187] width 45 height 20
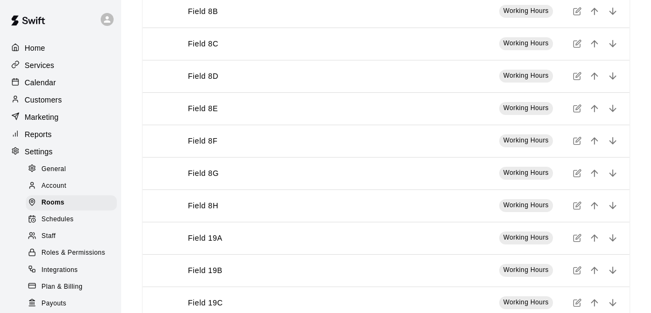
scroll to position [947, 0]
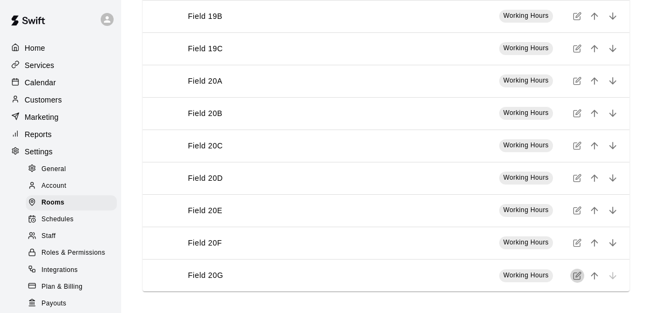
click at [577, 276] on icon "simple table" at bounding box center [578, 274] width 5 height 5
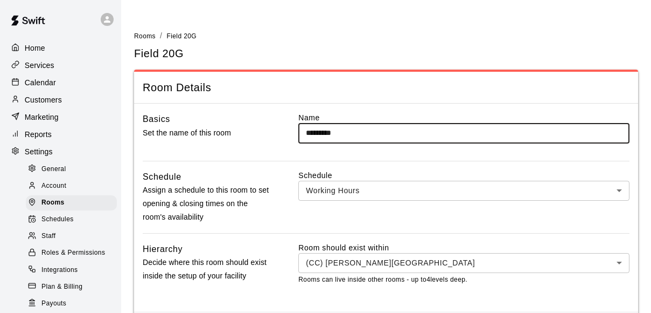
scroll to position [48, 0]
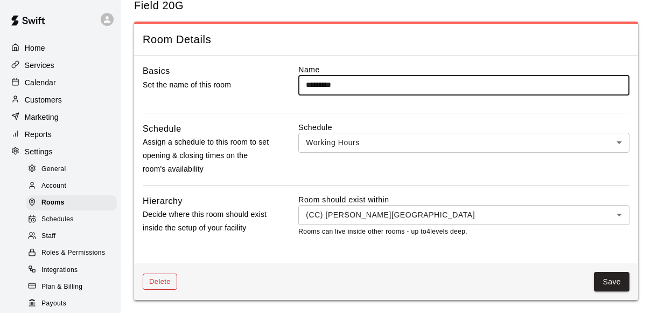
click at [155, 281] on button "Delete" at bounding box center [160, 281] width 34 height 17
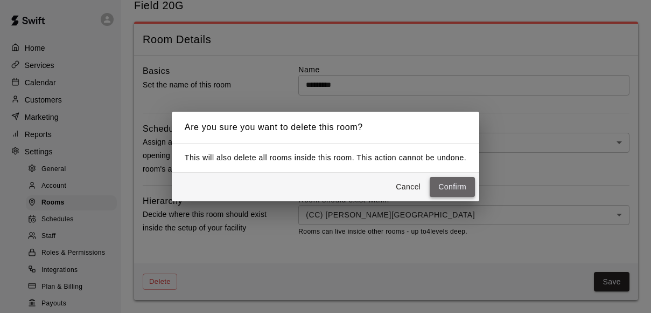
click at [461, 183] on button "Confirm" at bounding box center [452, 187] width 45 height 20
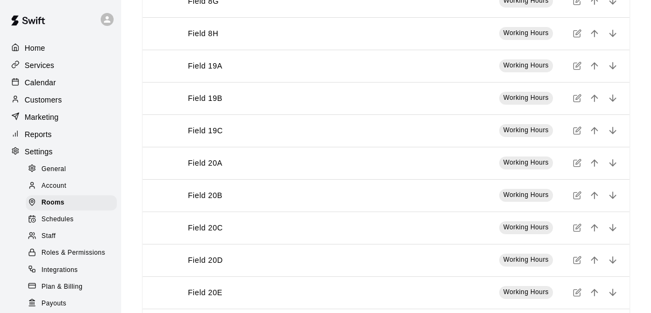
scroll to position [915, 0]
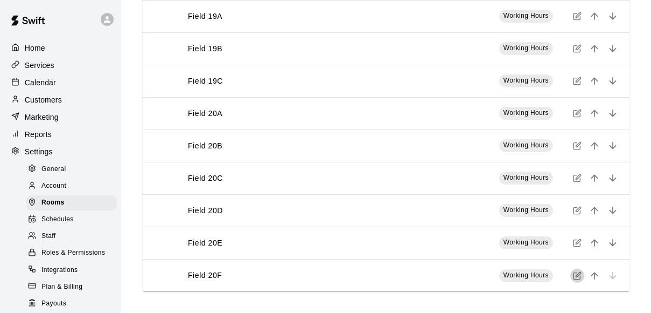
click at [578, 277] on icon "simple table" at bounding box center [577, 275] width 9 height 9
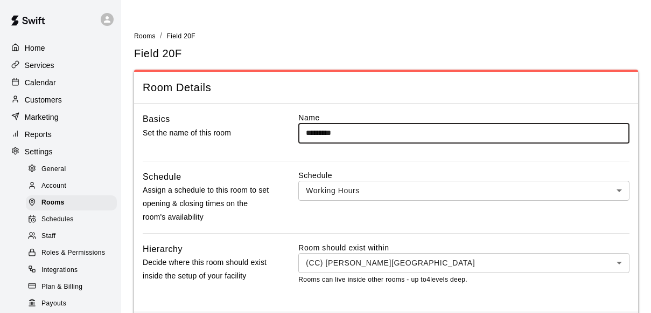
scroll to position [48, 0]
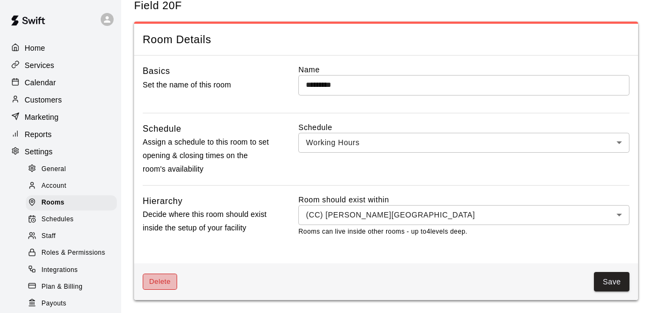
click at [161, 279] on button "Delete" at bounding box center [160, 281] width 34 height 17
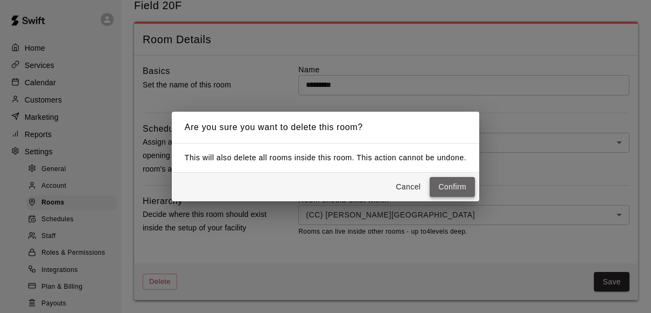
click at [455, 185] on button "Confirm" at bounding box center [452, 187] width 45 height 20
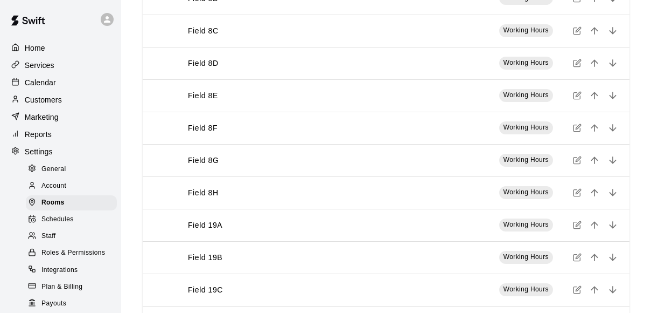
scroll to position [883, 0]
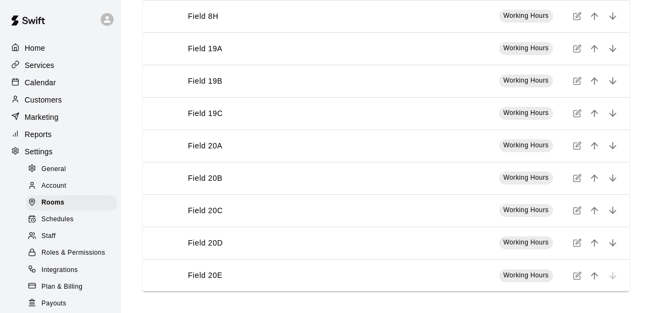
click at [575, 275] on icon "simple table" at bounding box center [577, 275] width 9 height 9
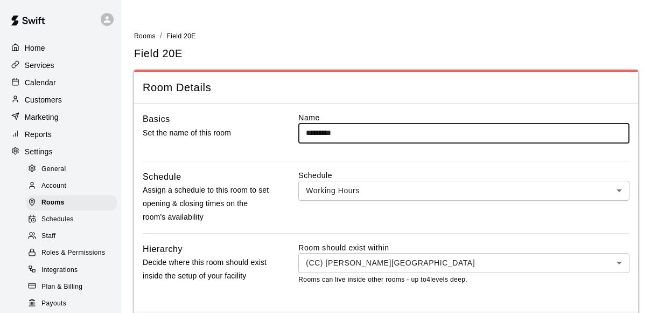
scroll to position [48, 0]
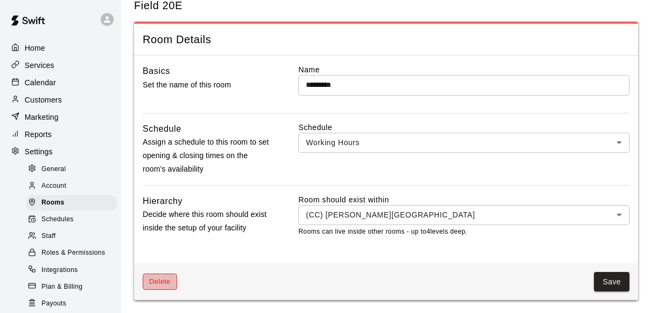
click at [151, 285] on button "Delete" at bounding box center [160, 281] width 34 height 17
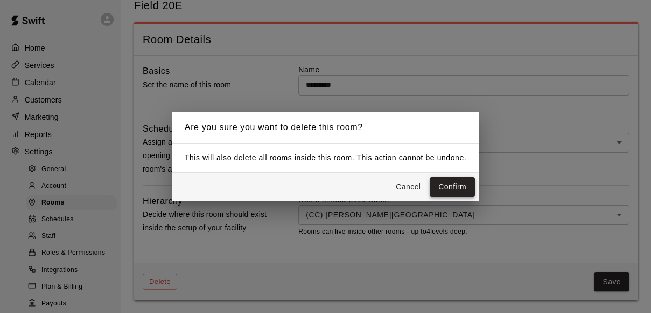
click at [447, 188] on button "Confirm" at bounding box center [452, 187] width 45 height 20
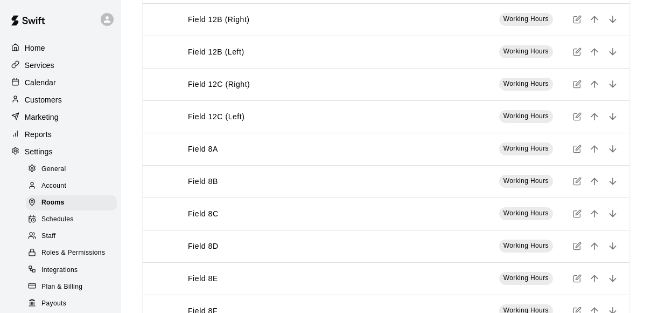
scroll to position [850, 0]
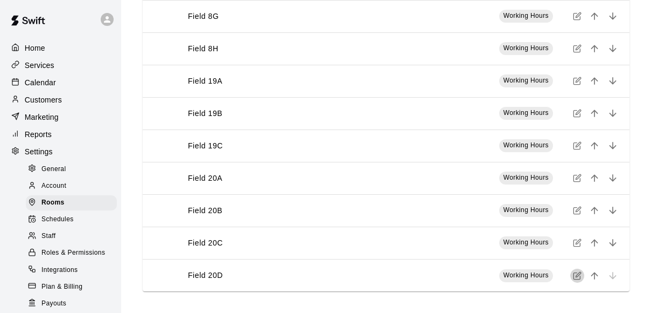
click at [577, 275] on icon "simple table" at bounding box center [577, 275] width 9 height 9
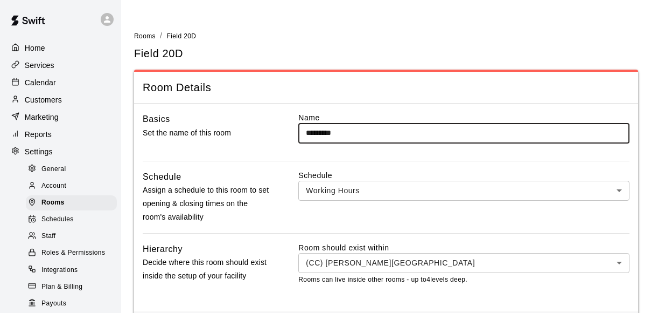
scroll to position [48, 0]
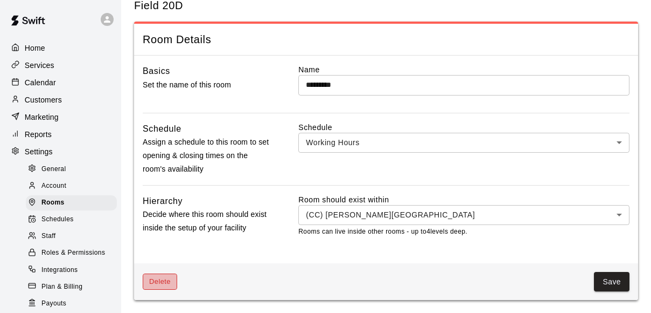
click at [163, 281] on button "Delete" at bounding box center [160, 281] width 34 height 17
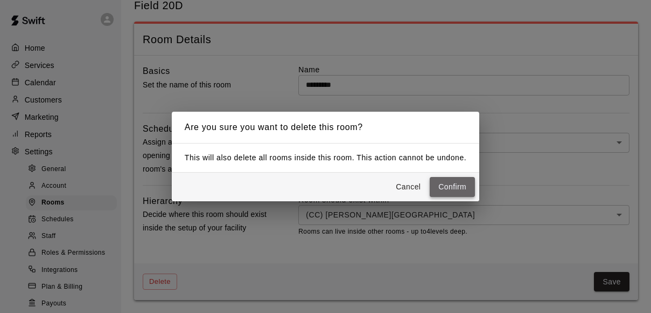
click at [450, 185] on button "Confirm" at bounding box center [452, 187] width 45 height 20
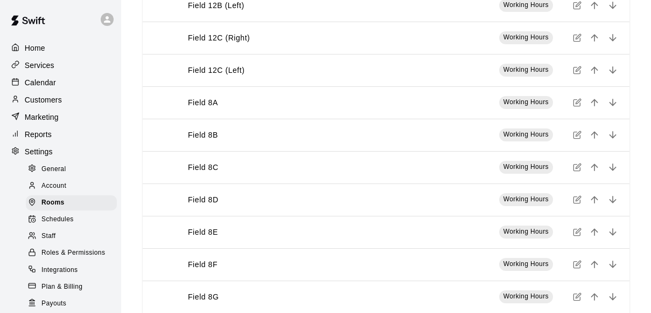
scroll to position [818, 0]
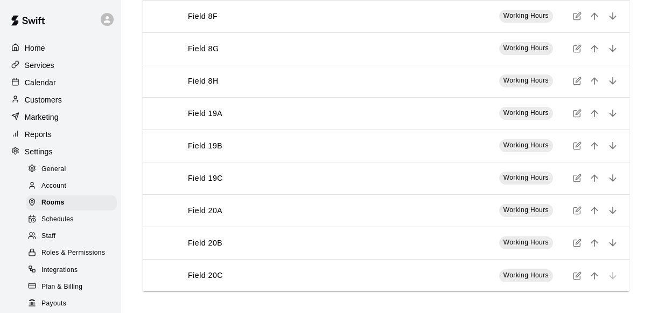
click at [575, 115] on icon "simple table" at bounding box center [577, 113] width 9 height 9
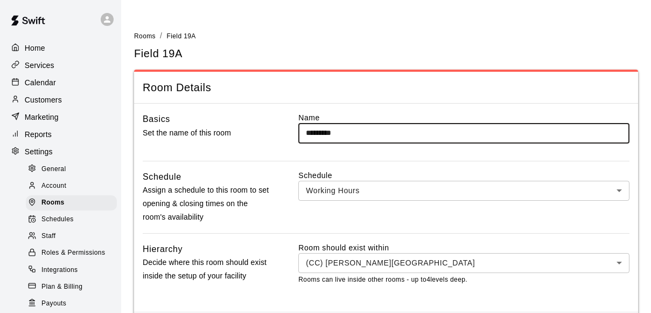
scroll to position [48, 0]
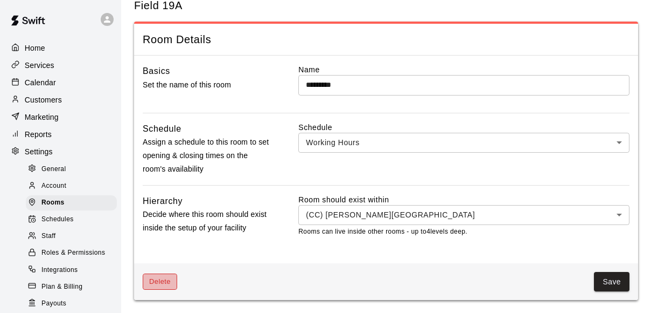
click at [166, 283] on button "Delete" at bounding box center [160, 281] width 34 height 17
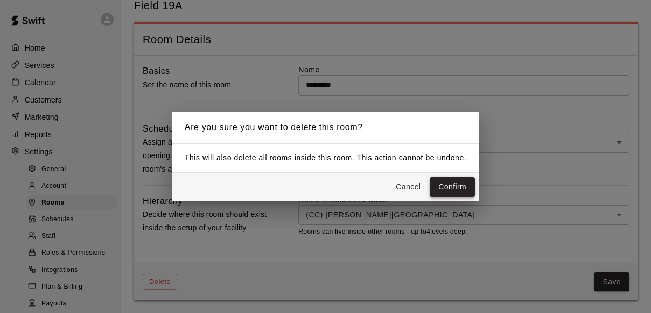
click at [454, 185] on button "Confirm" at bounding box center [452, 187] width 45 height 20
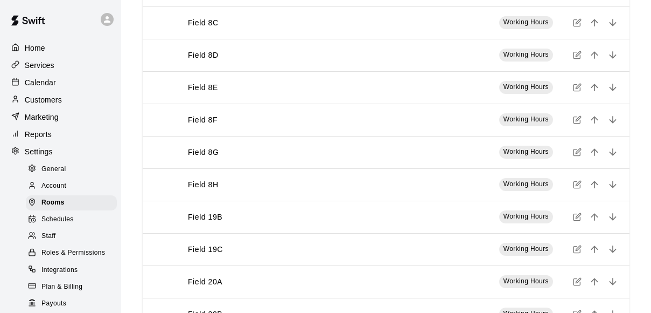
scroll to position [786, 0]
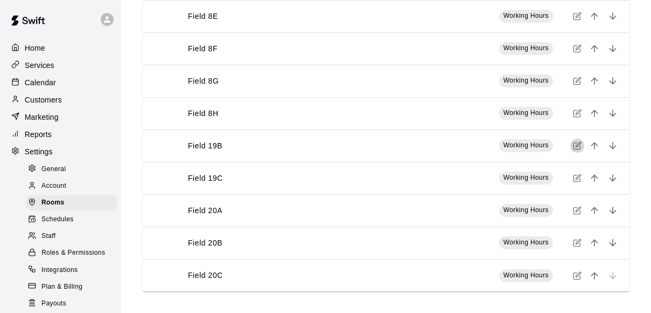
click at [575, 144] on icon "simple table" at bounding box center [577, 145] width 9 height 9
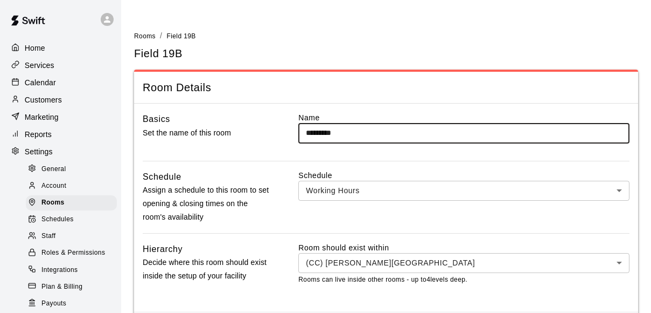
scroll to position [48, 0]
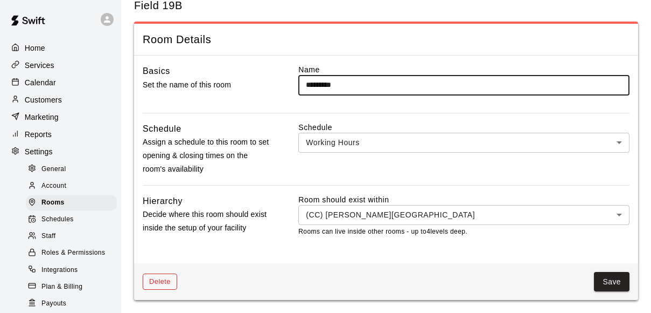
click at [168, 282] on button "Delete" at bounding box center [160, 281] width 34 height 17
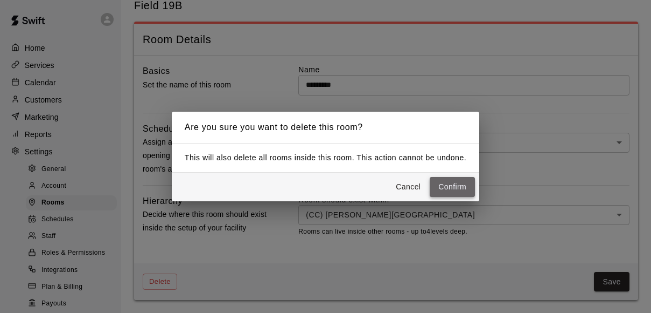
click at [452, 186] on button "Confirm" at bounding box center [452, 187] width 45 height 20
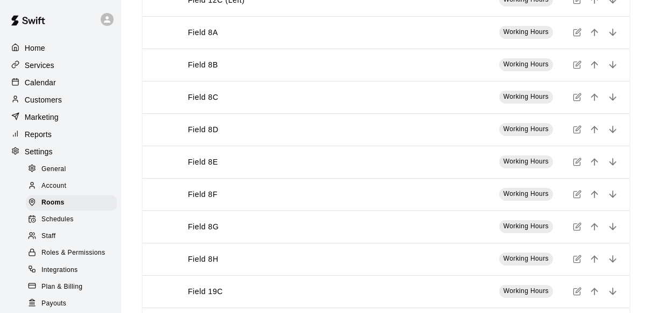
scroll to position [753, 0]
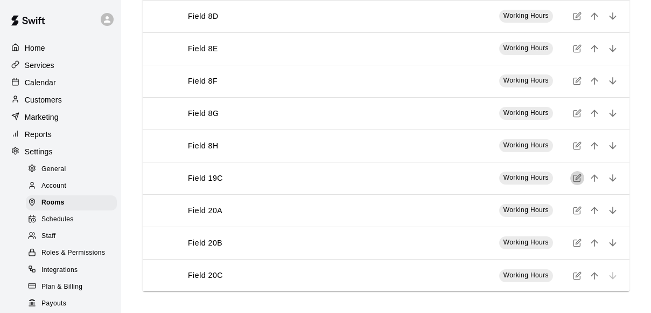
click at [575, 177] on icon "simple table" at bounding box center [577, 177] width 9 height 9
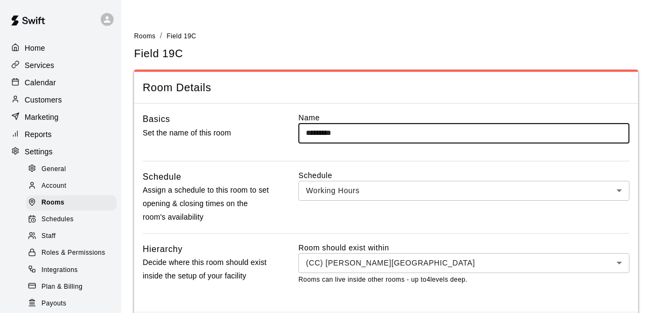
scroll to position [48, 0]
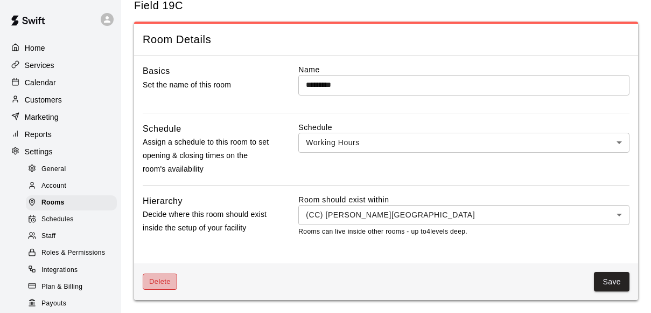
click at [163, 284] on button "Delete" at bounding box center [160, 281] width 34 height 17
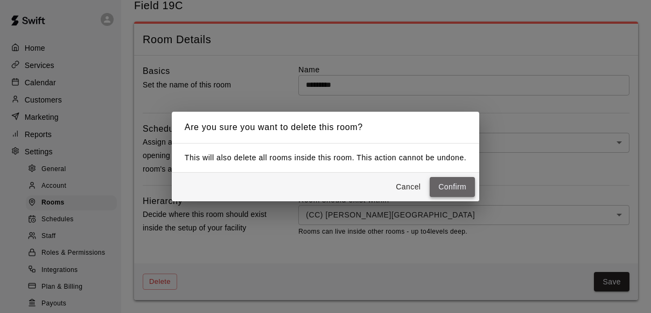
click at [460, 185] on button "Confirm" at bounding box center [452, 187] width 45 height 20
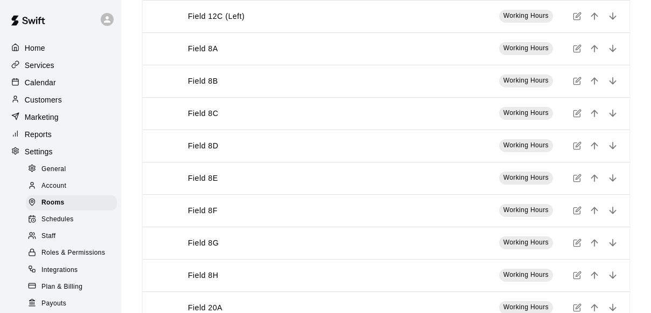
scroll to position [721, 0]
click at [574, 274] on icon "simple table" at bounding box center [577, 275] width 6 height 6
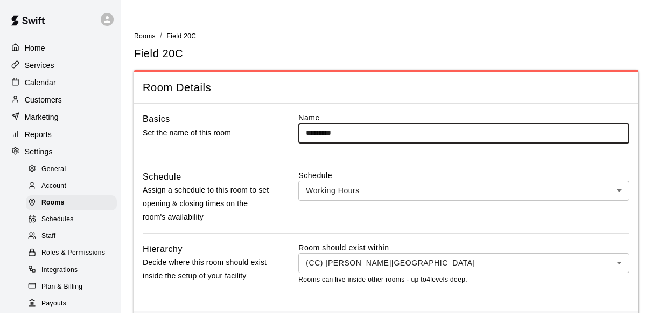
scroll to position [48, 0]
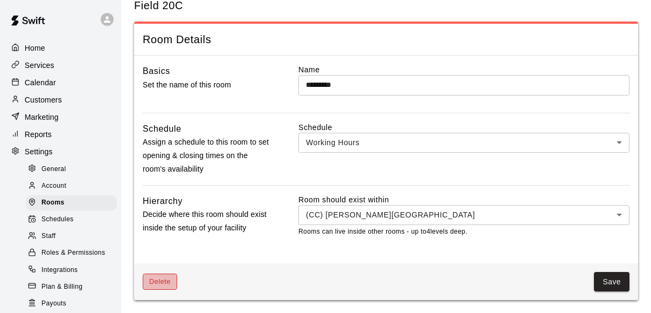
click at [158, 282] on button "Delete" at bounding box center [160, 281] width 34 height 17
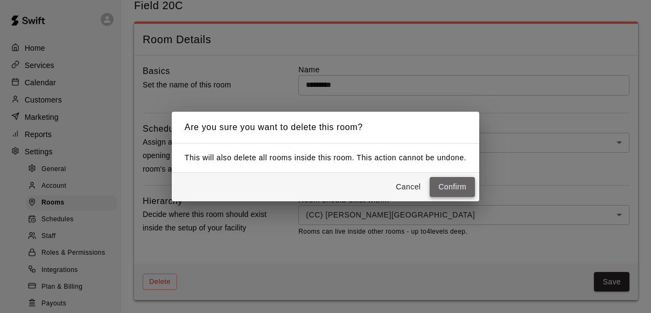
click at [453, 186] on button "Confirm" at bounding box center [452, 187] width 45 height 20
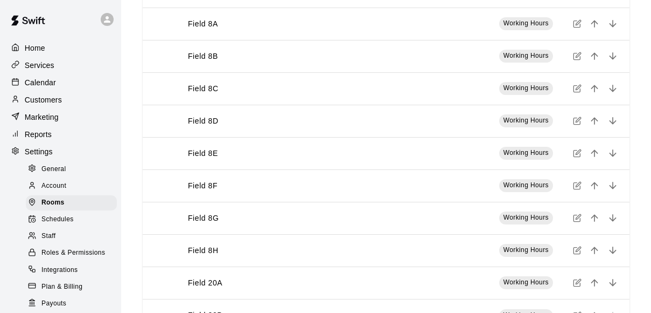
scroll to position [689, 0]
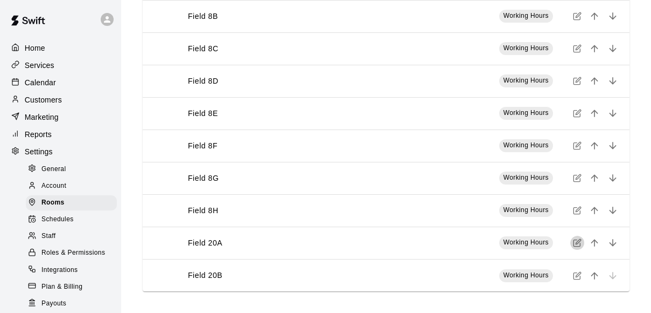
click at [577, 241] on icon "simple table" at bounding box center [577, 242] width 9 height 9
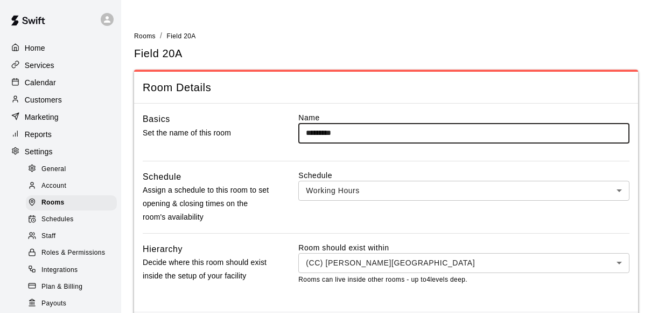
scroll to position [48, 0]
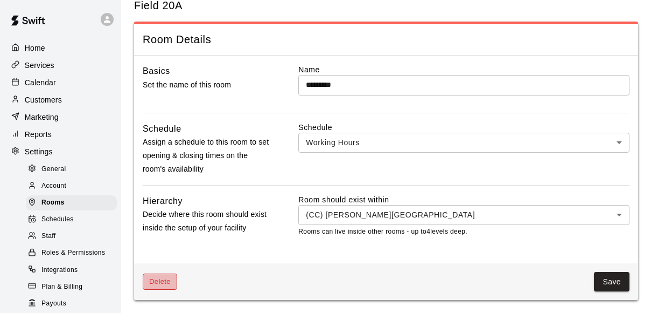
click at [162, 287] on button "Delete" at bounding box center [160, 281] width 34 height 17
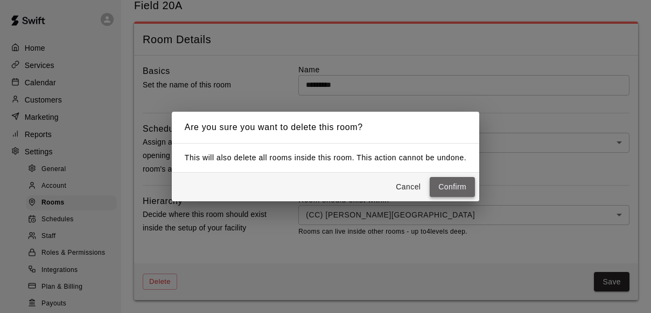
click at [446, 189] on button "Confirm" at bounding box center [452, 187] width 45 height 20
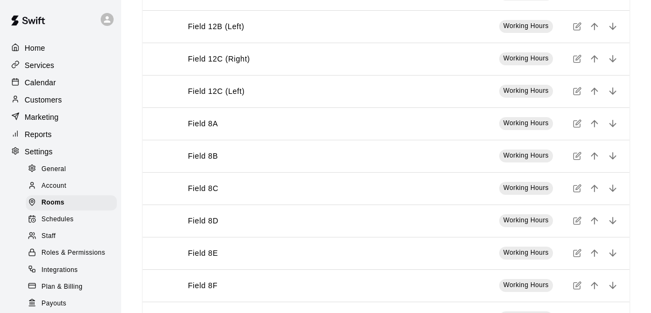
scroll to position [656, 0]
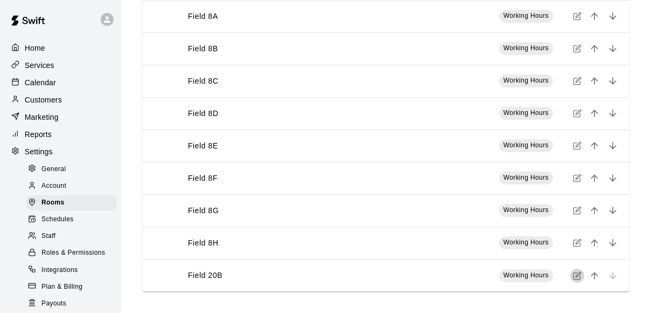
click at [575, 274] on icon "simple table" at bounding box center [577, 275] width 9 height 9
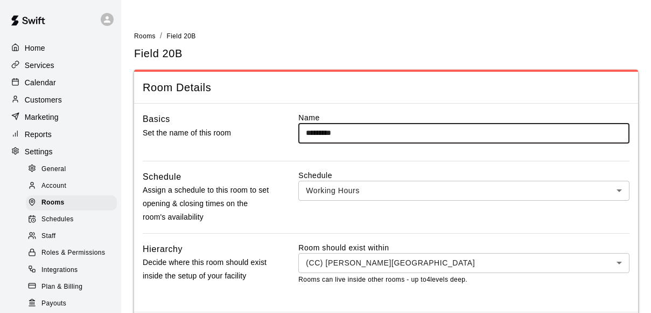
scroll to position [48, 0]
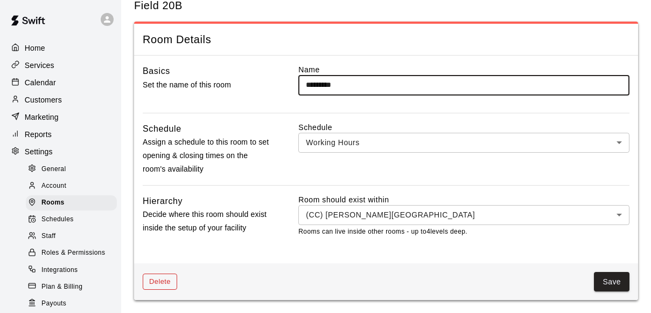
click at [161, 286] on button "Delete" at bounding box center [160, 281] width 34 height 17
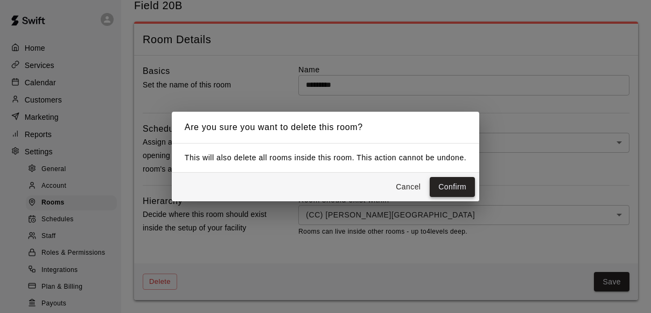
click at [453, 185] on button "Confirm" at bounding box center [452, 187] width 45 height 20
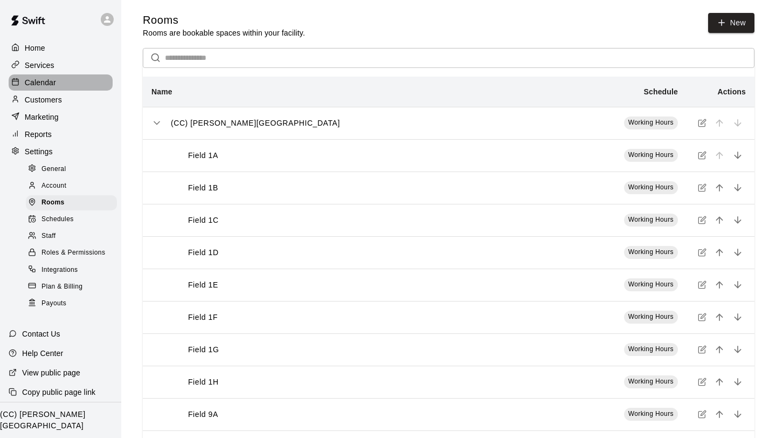
click at [36, 78] on p "Calendar" at bounding box center [40, 82] width 31 height 11
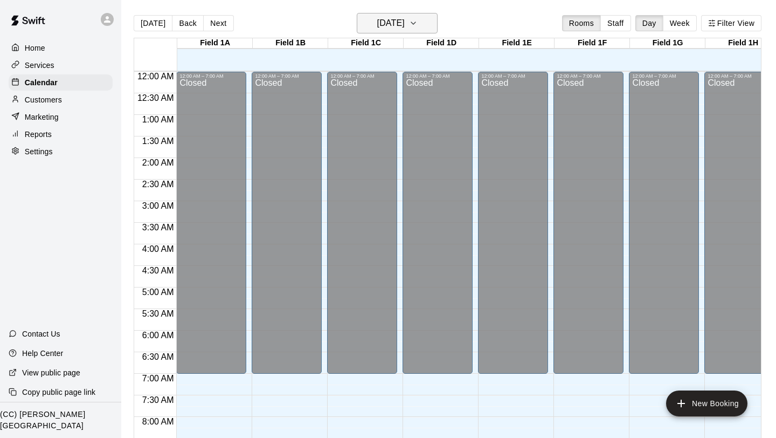
scroll to position [418, 0]
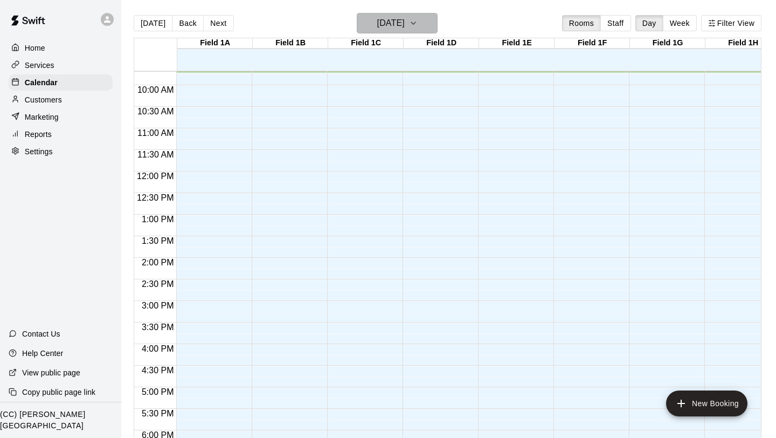
click at [418, 19] on icon "button" at bounding box center [413, 23] width 9 height 13
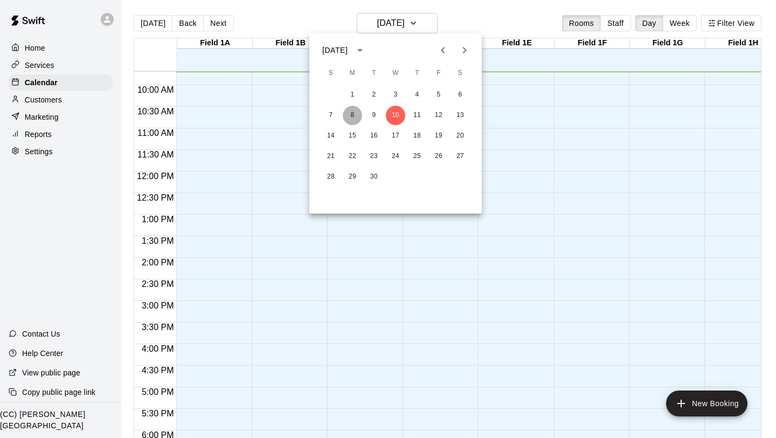
click at [354, 116] on button "8" at bounding box center [352, 115] width 19 height 19
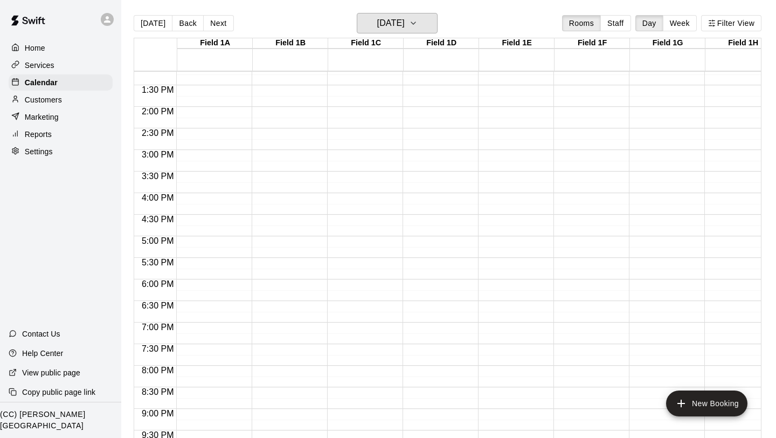
scroll to position [656, 0]
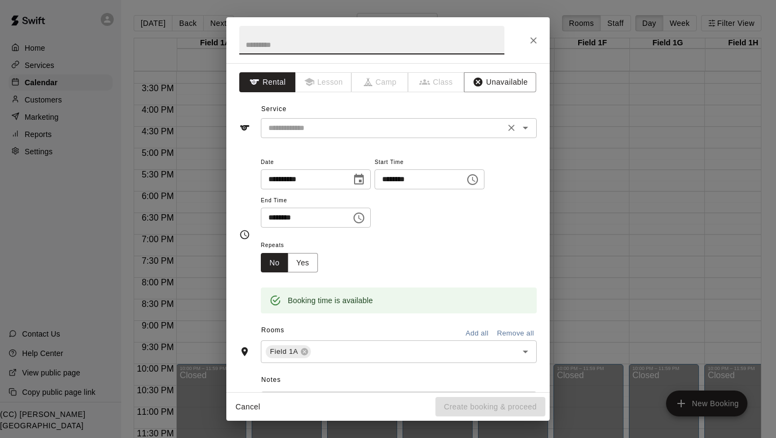
click at [332, 129] on input "text" at bounding box center [383, 127] width 238 height 13
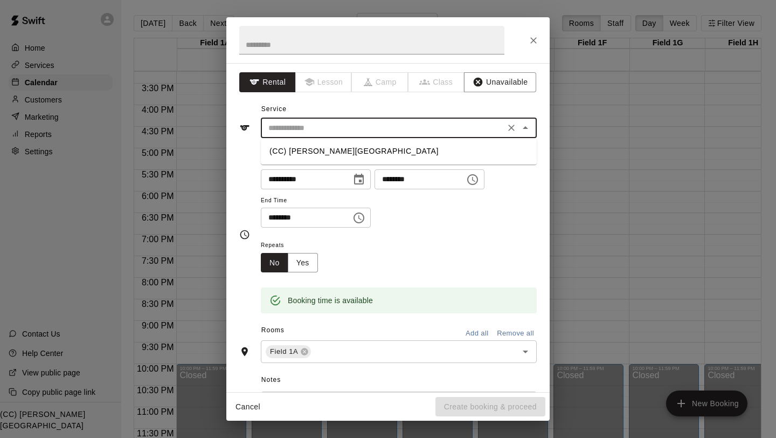
click at [329, 151] on li "(CC) Bill Witt Soccer Complex" at bounding box center [399, 151] width 276 height 18
type input "**********"
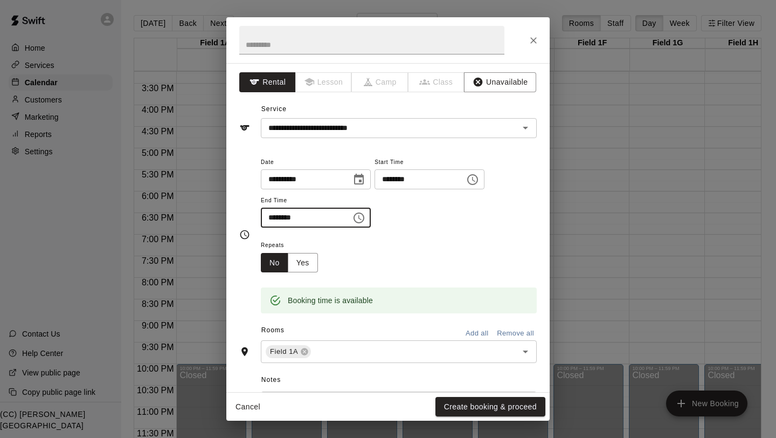
click at [275, 215] on input "********" at bounding box center [302, 217] width 83 height 20
type input "********"
click at [422, 254] on div "Repeats No Yes" at bounding box center [399, 255] width 276 height 34
click at [311, 267] on button "Yes" at bounding box center [303, 263] width 30 height 20
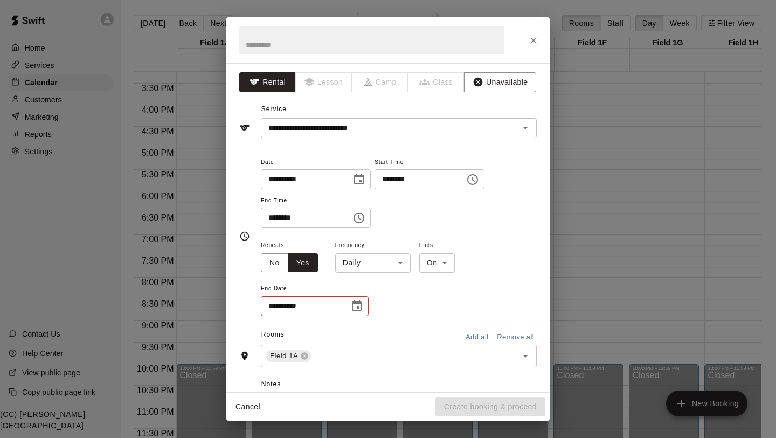
click at [372, 274] on div "**********" at bounding box center [399, 277] width 276 height 79
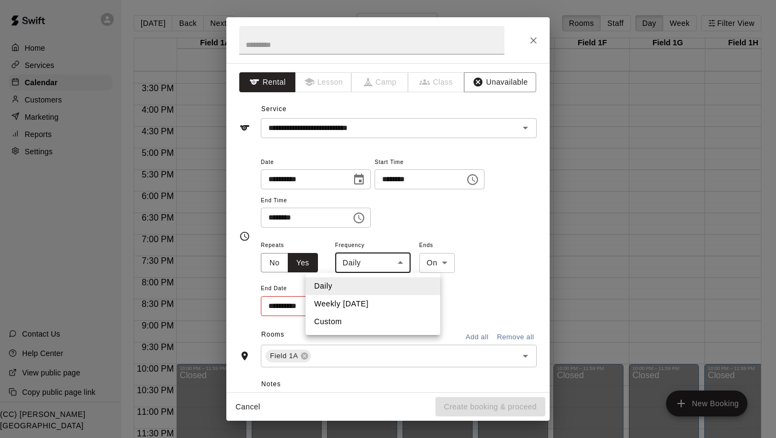
click at [372, 268] on body "Home Services Calendar Customers Marketing Reports Settings Contact Us Help Cen…" at bounding box center [388, 227] width 776 height 455
click at [365, 303] on li "Weekly on Monday" at bounding box center [373, 304] width 135 height 18
type input "******"
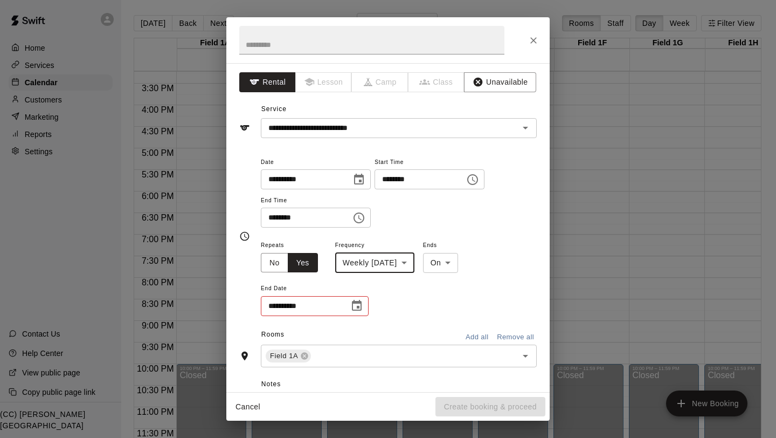
click at [358, 308] on icon "Choose date" at bounding box center [357, 305] width 10 height 11
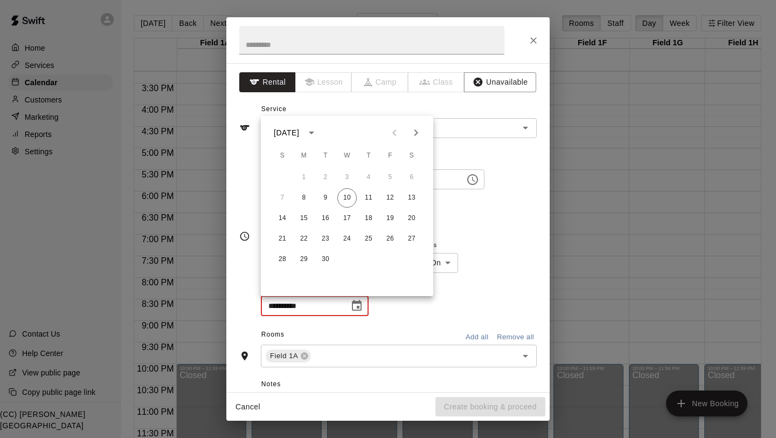
click at [318, 133] on icon "calendar view is open, switch to year view" at bounding box center [311, 132] width 13 height 13
click at [334, 161] on button "2026" at bounding box center [326, 157] width 39 height 19
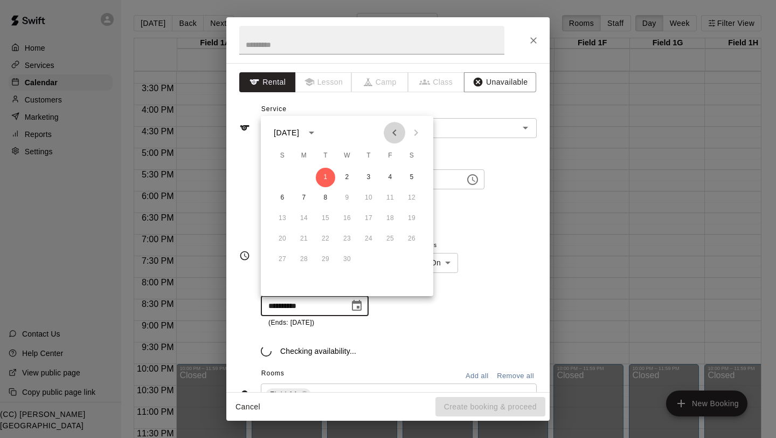
click at [396, 129] on icon "Previous month" at bounding box center [394, 132] width 13 height 13
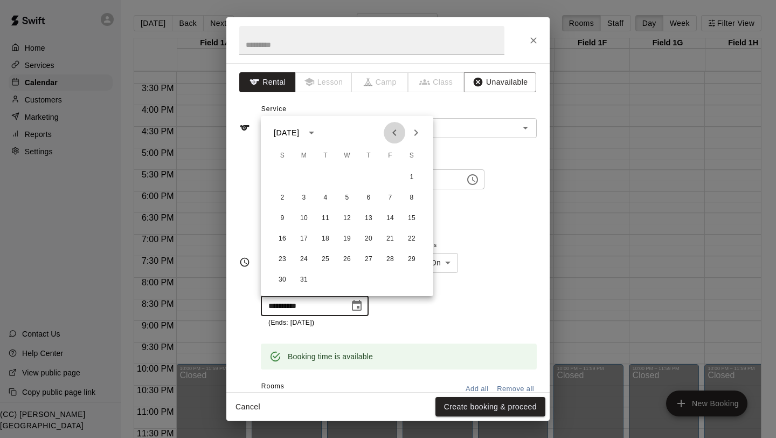
click at [396, 129] on icon "Previous month" at bounding box center [394, 132] width 13 height 13
click at [389, 218] on button "15" at bounding box center [389, 218] width 19 height 19
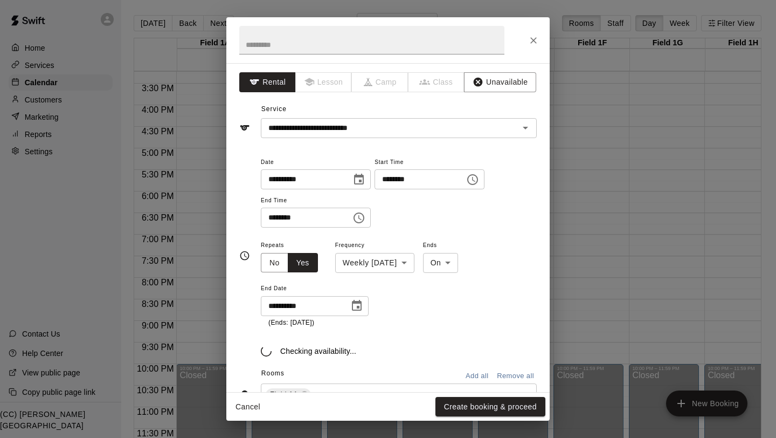
type input "**********"
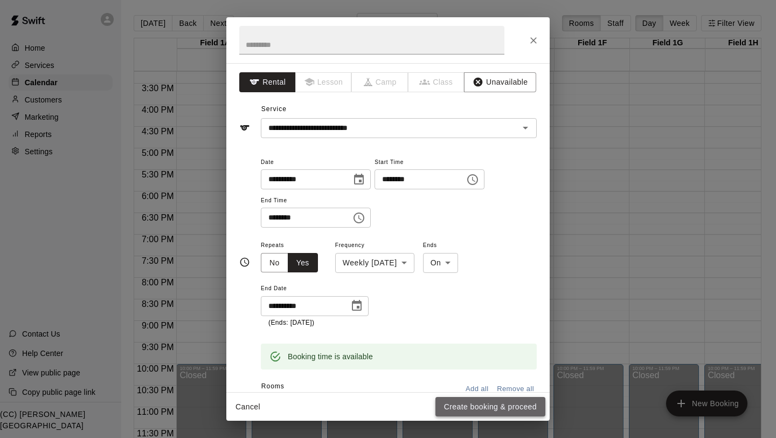
click at [472, 312] on button "Create booking & proceed" at bounding box center [490, 407] width 110 height 20
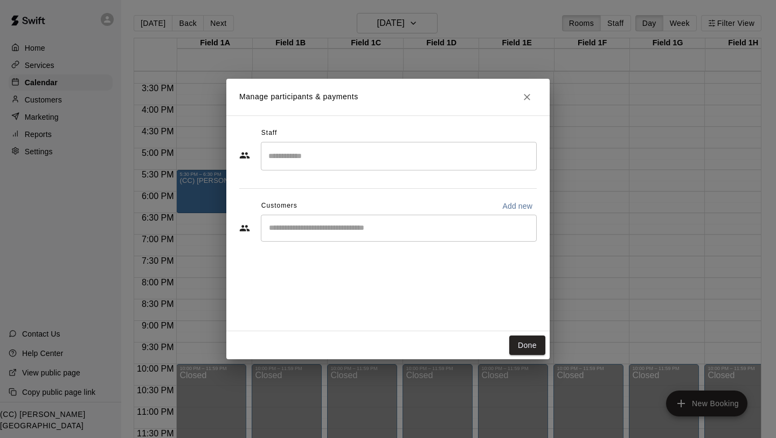
click at [397, 233] on div "​" at bounding box center [399, 227] width 276 height 27
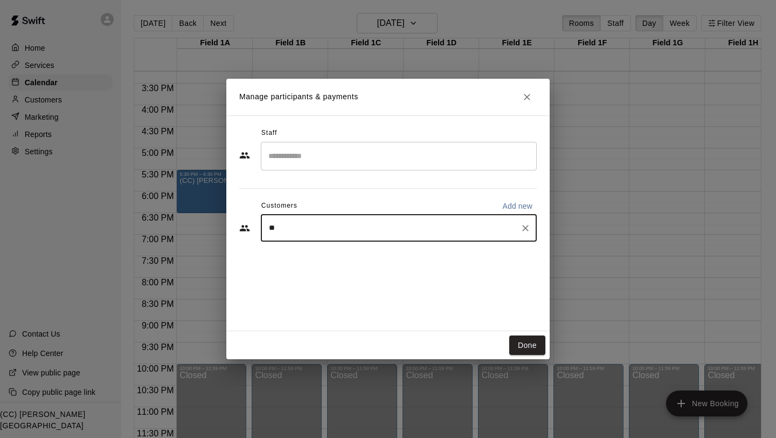
type input "*"
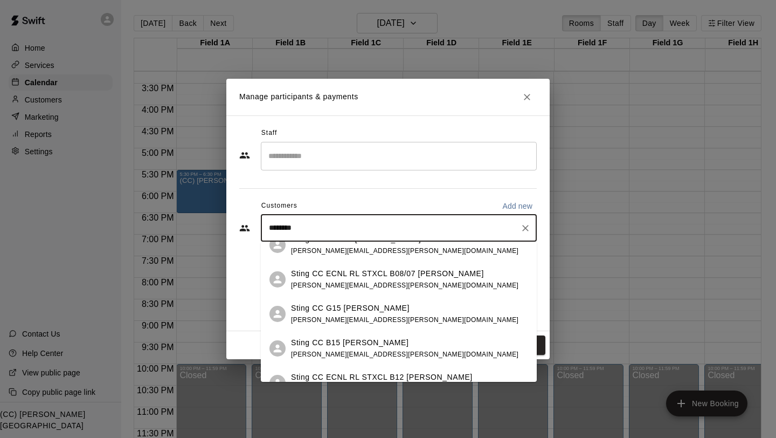
scroll to position [32, 0]
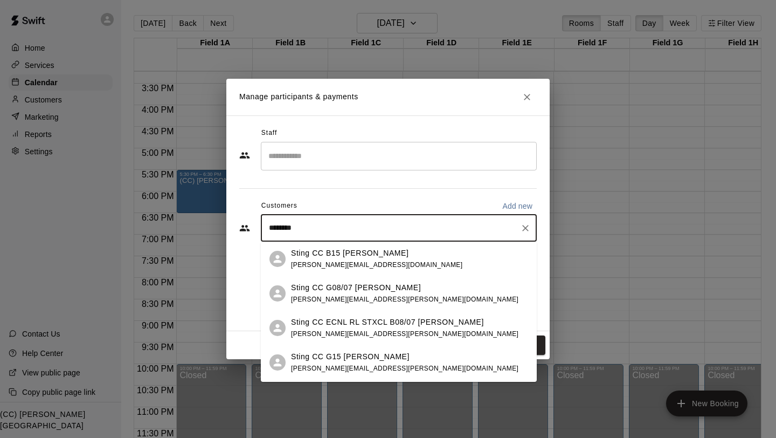
drag, startPoint x: 309, startPoint y: 230, endPoint x: 249, endPoint y: 211, distance: 62.7
click at [249, 211] on div "Customers Add new ******** ​" at bounding box center [387, 220] width 297 height 46
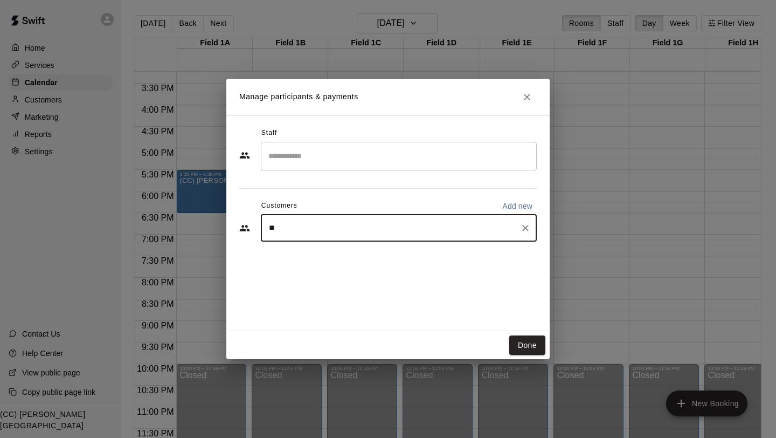
type input "*"
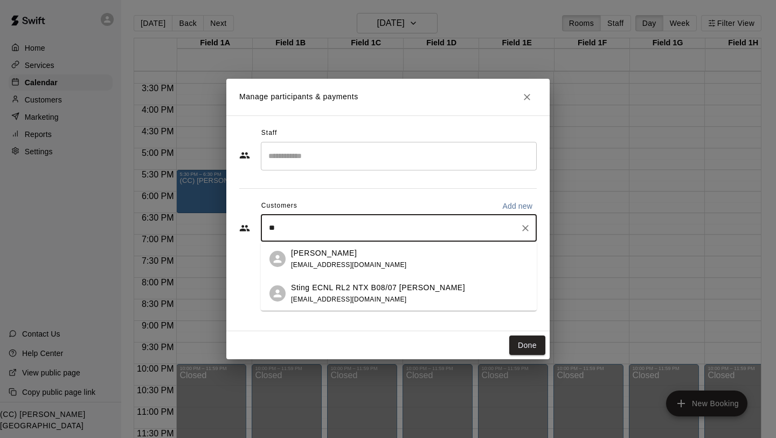
type input "*"
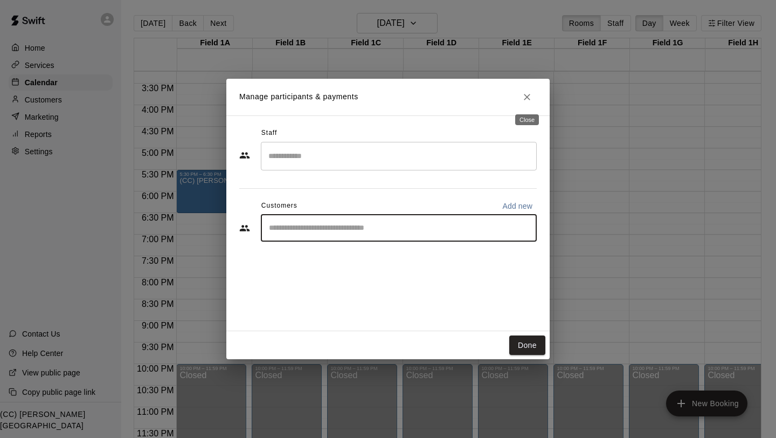
click at [528, 100] on icon "Close" at bounding box center [527, 97] width 11 height 11
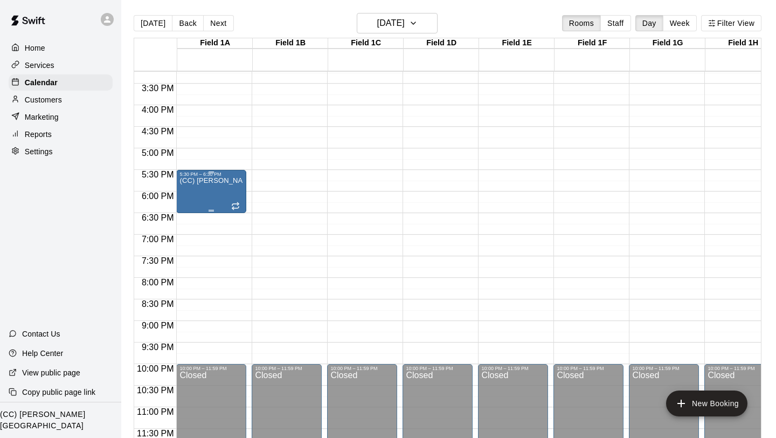
click at [197, 191] on div "(CC) Bill Witt Soccer Complex" at bounding box center [211, 396] width 64 height 438
click at [190, 238] on icon "delete" at bounding box center [191, 239] width 8 height 10
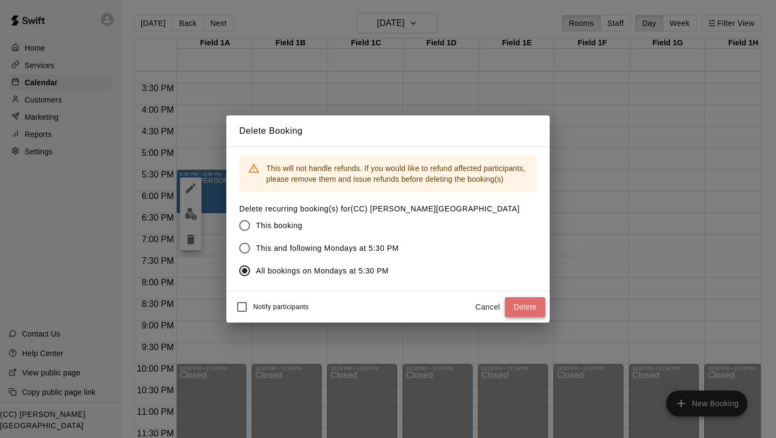
click at [533, 306] on button "Delete" at bounding box center [525, 307] width 40 height 20
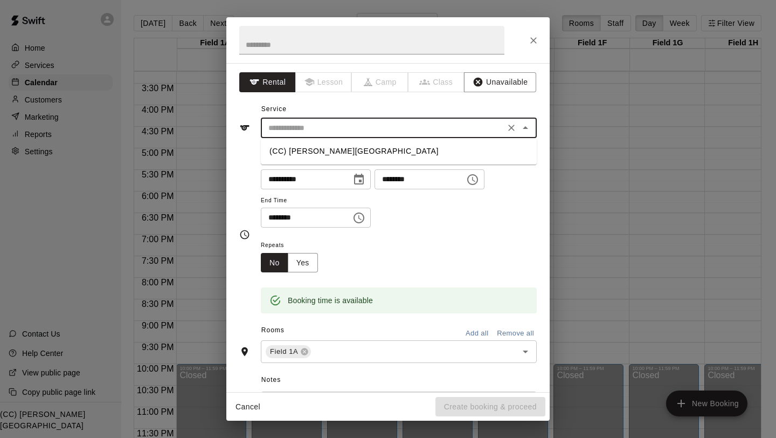
click at [296, 124] on input "text" at bounding box center [383, 127] width 238 height 13
click at [300, 148] on li "(CC) Bill Witt Soccer Complex" at bounding box center [399, 151] width 276 height 18
type input "**********"
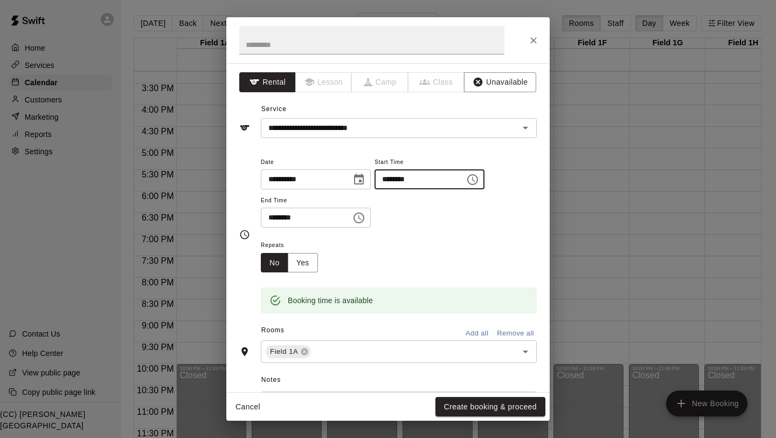
click at [402, 178] on input "********" at bounding box center [415, 179] width 83 height 20
type input "********"
click at [286, 217] on input "********" at bounding box center [302, 217] width 83 height 20
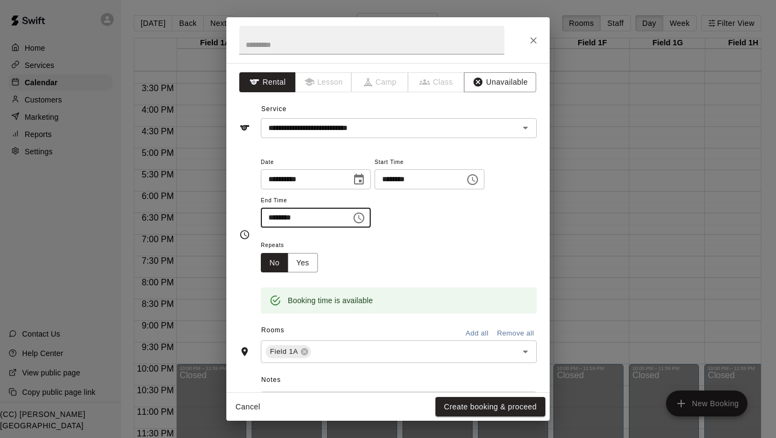
type input "********"
click at [327, 246] on div "Repeats No Yes" at bounding box center [399, 255] width 276 height 34
click at [308, 267] on button "Yes" at bounding box center [303, 263] width 30 height 20
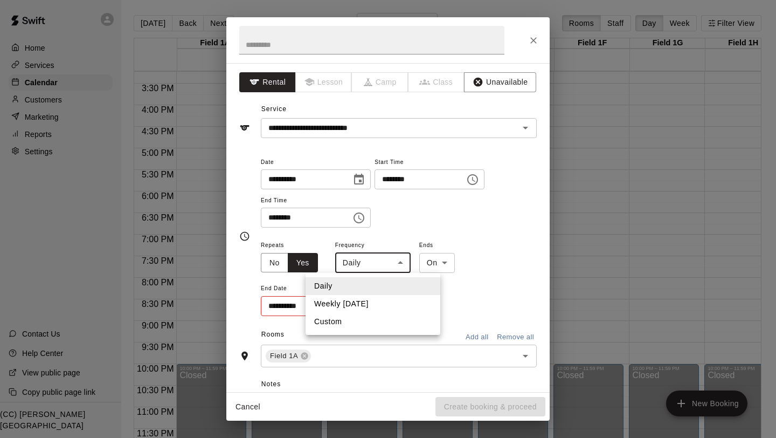
click at [374, 260] on body "Home Services Calendar Customers Marketing Reports Settings Contact Us Help Cen…" at bounding box center [388, 227] width 776 height 455
click at [367, 300] on li "Weekly on Monday" at bounding box center [373, 304] width 135 height 18
type input "******"
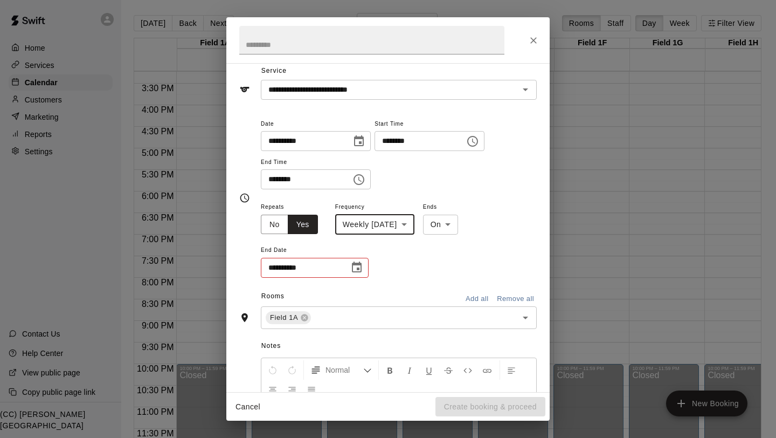
scroll to position [46, 0]
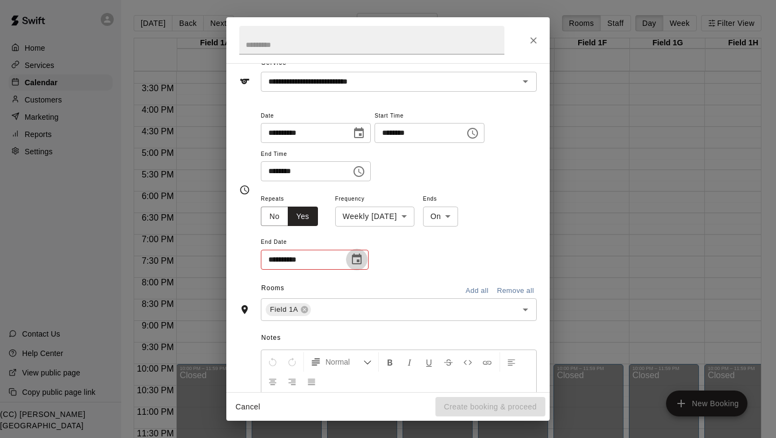
click at [357, 258] on icon "Choose date" at bounding box center [356, 259] width 13 height 13
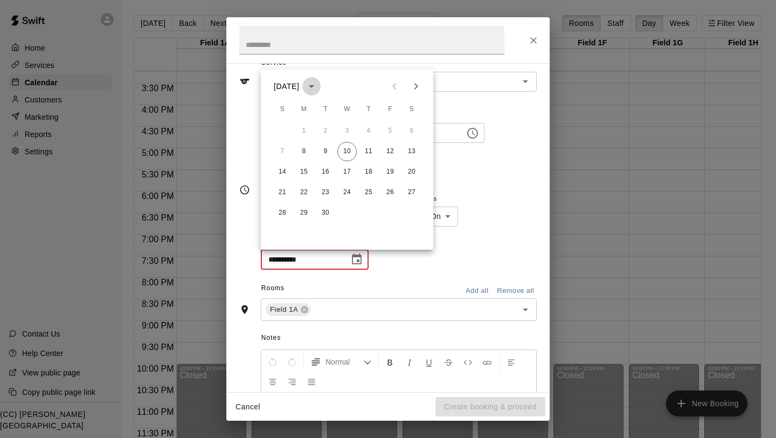
click at [314, 86] on icon "calendar view is open, switch to year view" at bounding box center [311, 86] width 5 height 3
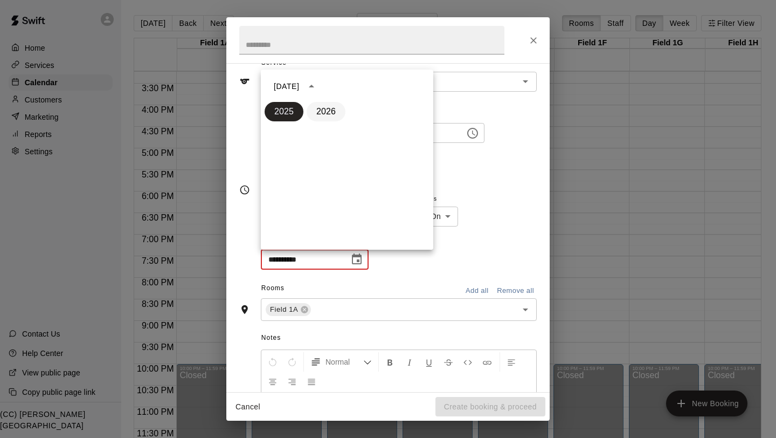
click at [330, 115] on button "2026" at bounding box center [326, 111] width 39 height 19
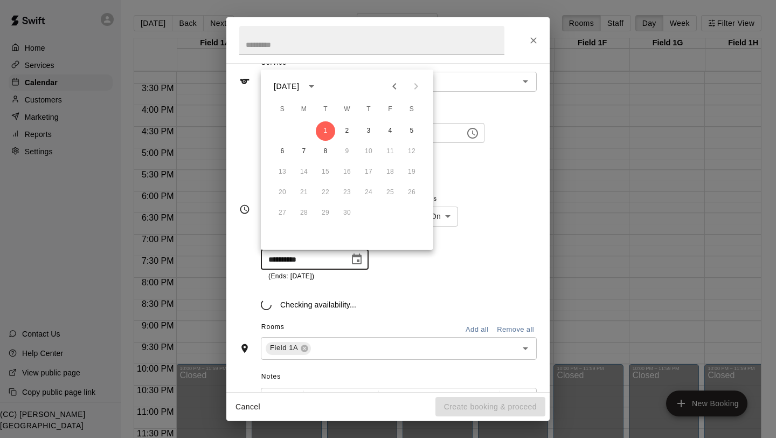
click at [394, 85] on icon "Previous month" at bounding box center [394, 86] width 4 height 6
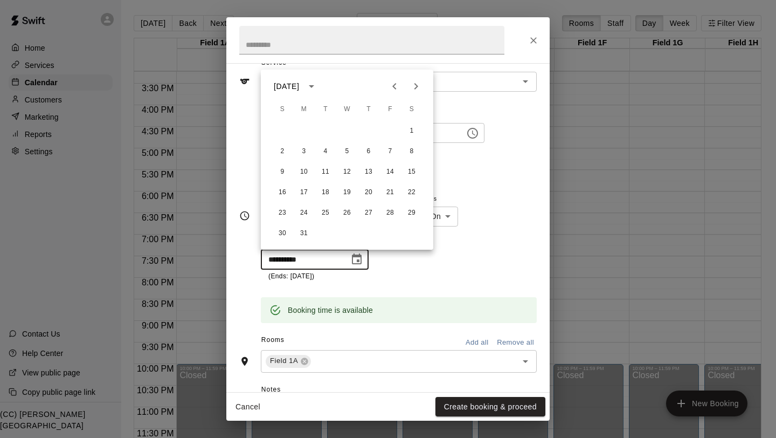
click at [394, 85] on icon "Previous month" at bounding box center [394, 86] width 4 height 6
click at [390, 174] on button "15" at bounding box center [389, 171] width 19 height 19
type input "**********"
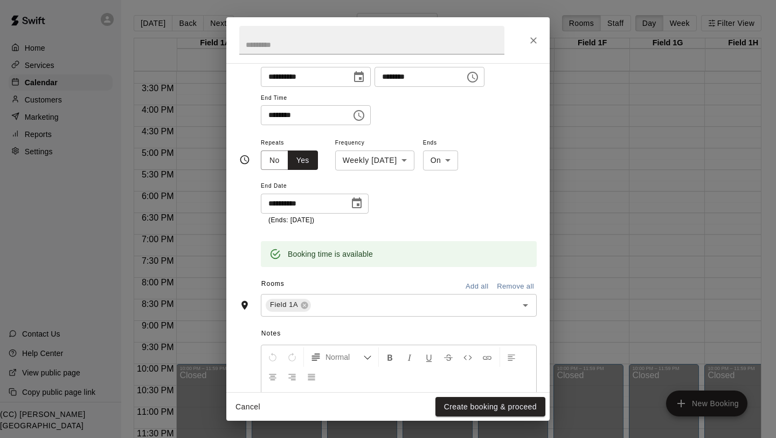
scroll to position [103, 0]
click at [485, 312] on button "Create booking & proceed" at bounding box center [490, 407] width 110 height 20
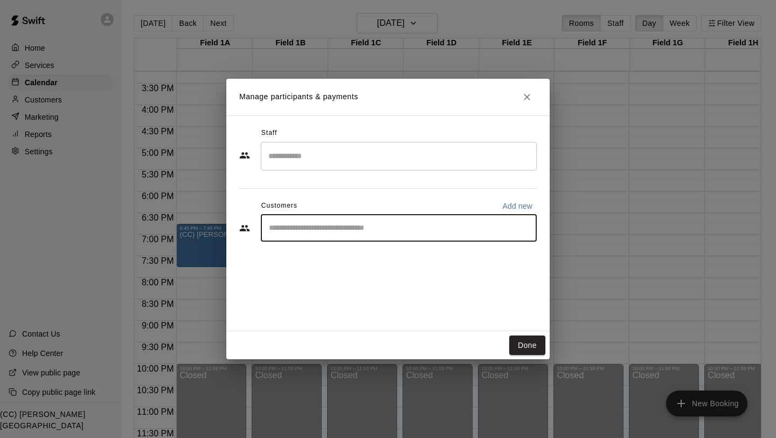
click at [296, 227] on input "Start typing to search customers..." at bounding box center [399, 228] width 266 height 11
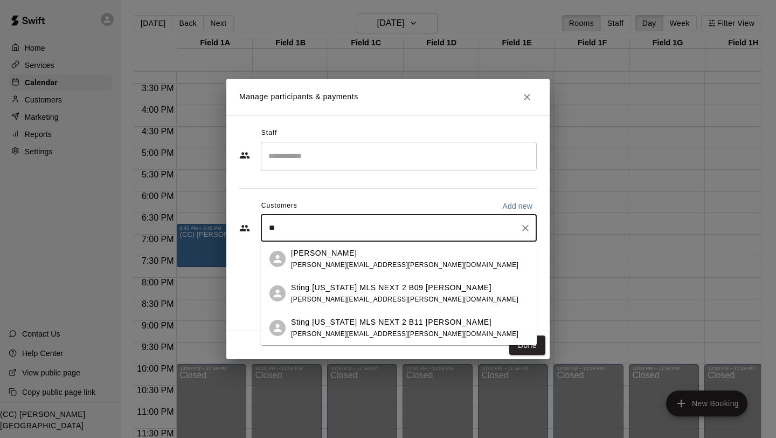
type input "*"
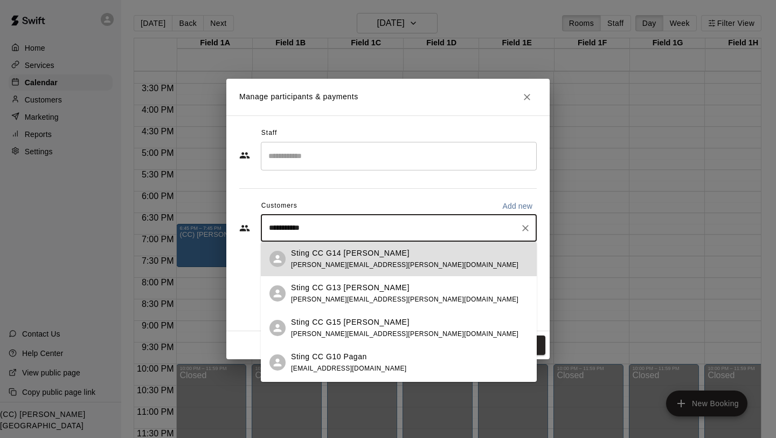
scroll to position [0, 0]
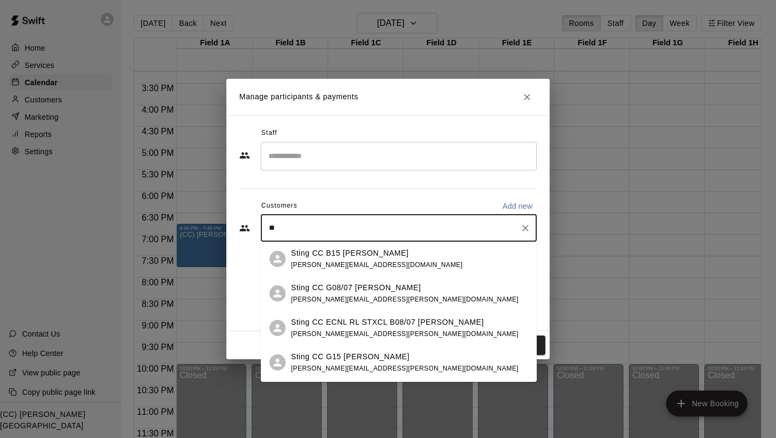
type input "*"
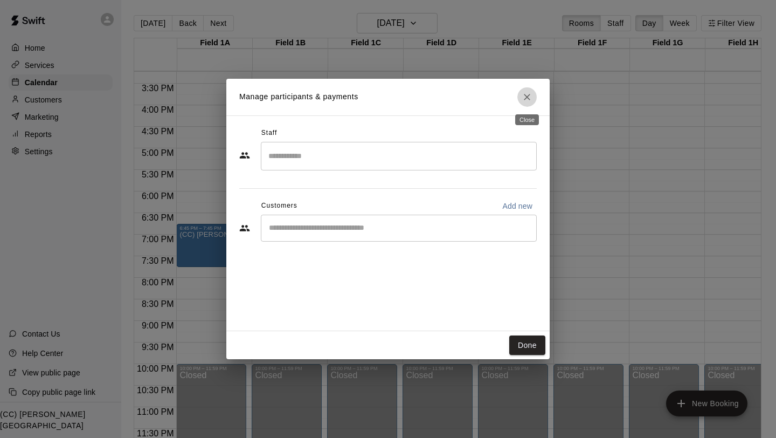
click at [524, 94] on icon "Close" at bounding box center [527, 97] width 6 height 6
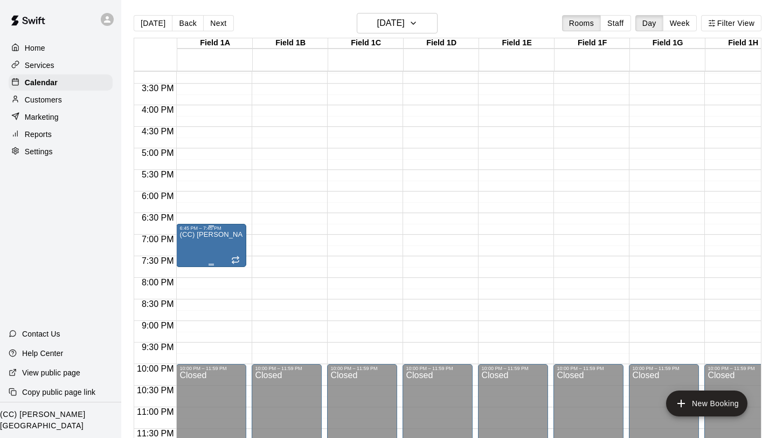
click at [198, 234] on p "(CC) Bill Witt Soccer Complex" at bounding box center [211, 234] width 64 height 0
click at [191, 297] on icon "delete" at bounding box center [191, 297] width 8 height 10
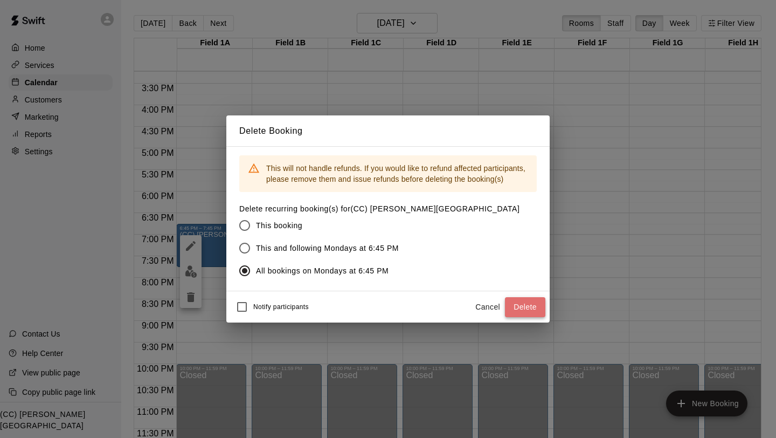
click at [528, 310] on button "Delete" at bounding box center [525, 307] width 40 height 20
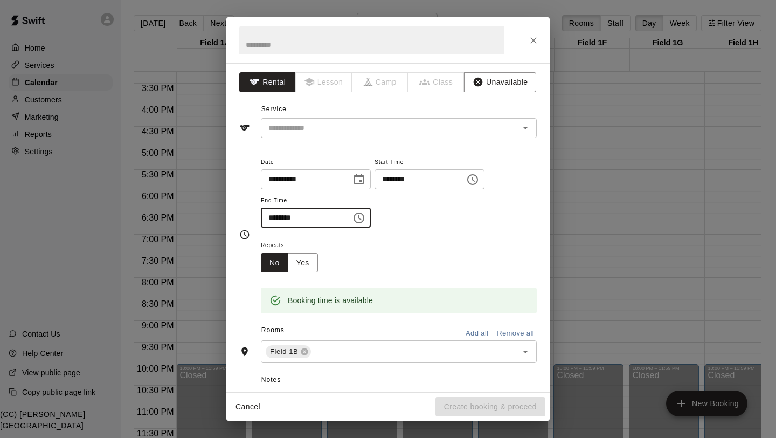
click at [275, 219] on input "********" at bounding box center [302, 217] width 83 height 20
type input "********"
click at [370, 252] on div "Repeats No Yes" at bounding box center [399, 255] width 276 height 34
click at [309, 265] on button "Yes" at bounding box center [303, 263] width 30 height 20
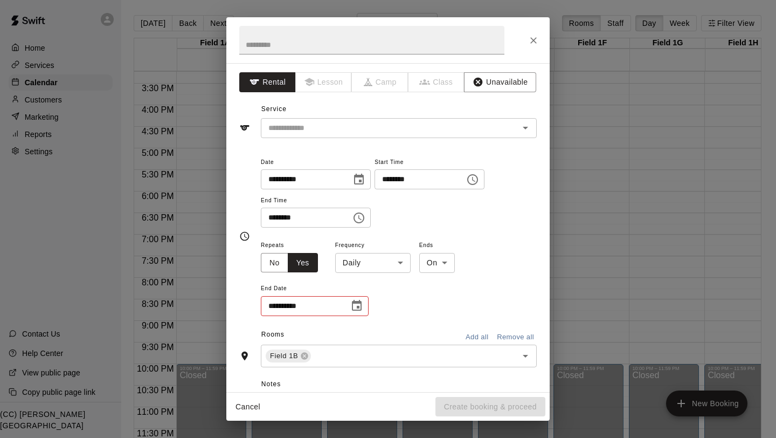
scroll to position [5, 0]
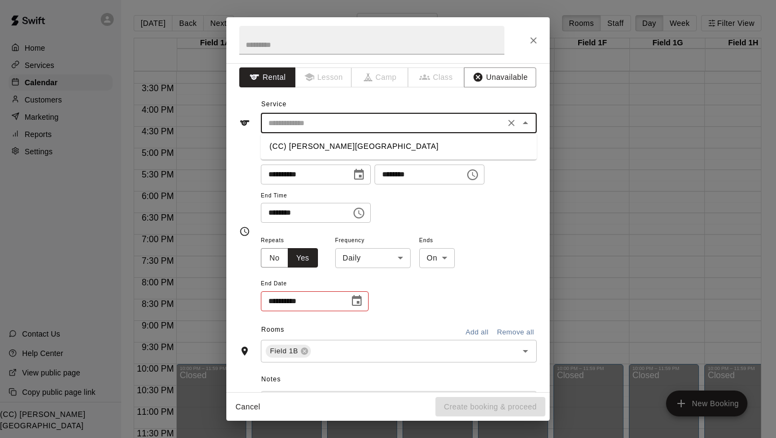
click at [460, 128] on input "text" at bounding box center [383, 122] width 238 height 13
click at [449, 141] on li "(CC) Bill Witt Soccer Complex" at bounding box center [399, 146] width 276 height 18
type input "**********"
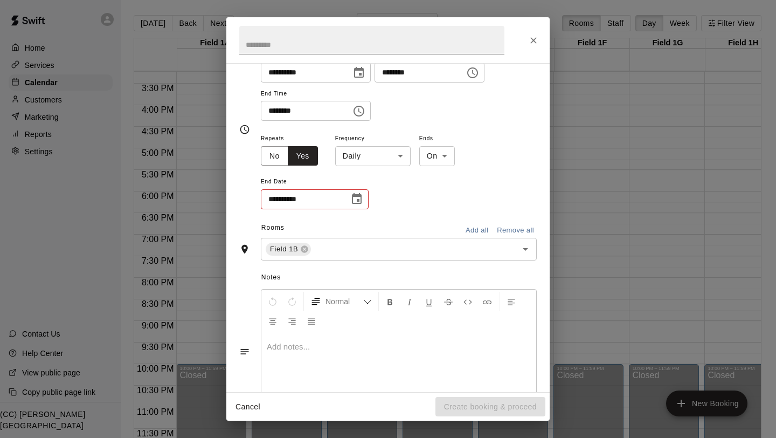
scroll to position [149, 0]
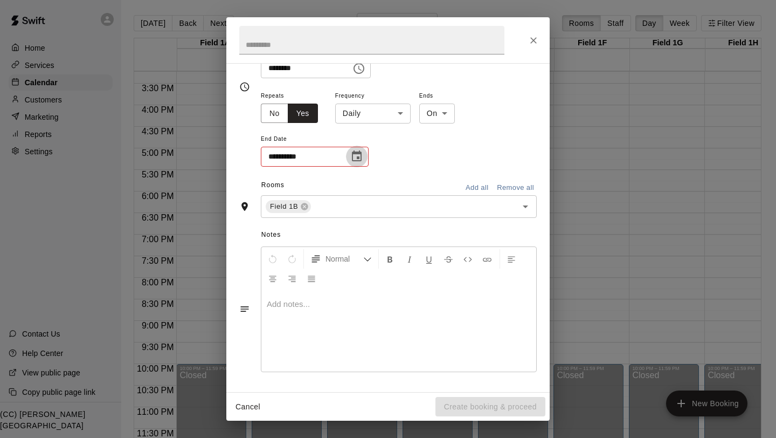
click at [357, 157] on icon "Choose date" at bounding box center [357, 155] width 10 height 11
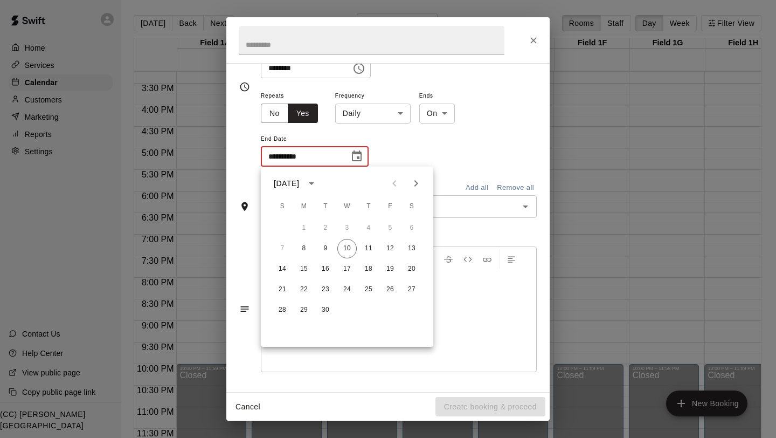
click at [318, 183] on icon "calendar view is open, switch to year view" at bounding box center [311, 183] width 13 height 13
click at [331, 205] on button "2026" at bounding box center [326, 208] width 39 height 19
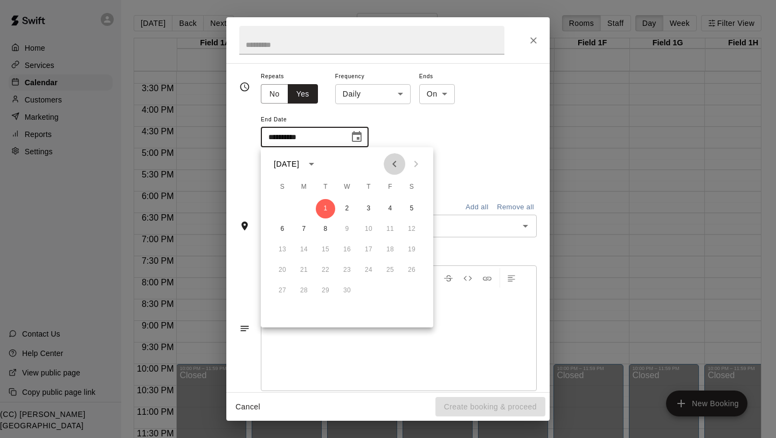
click at [395, 162] on icon "Previous month" at bounding box center [394, 163] width 13 height 13
click at [391, 251] on button "15" at bounding box center [389, 249] width 19 height 19
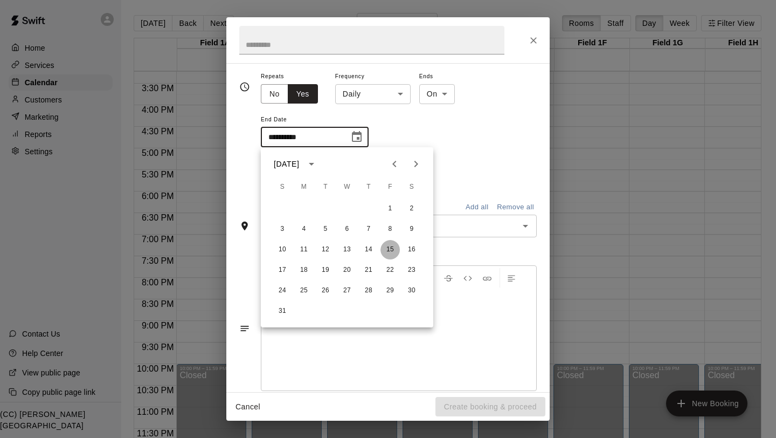
type input "**********"
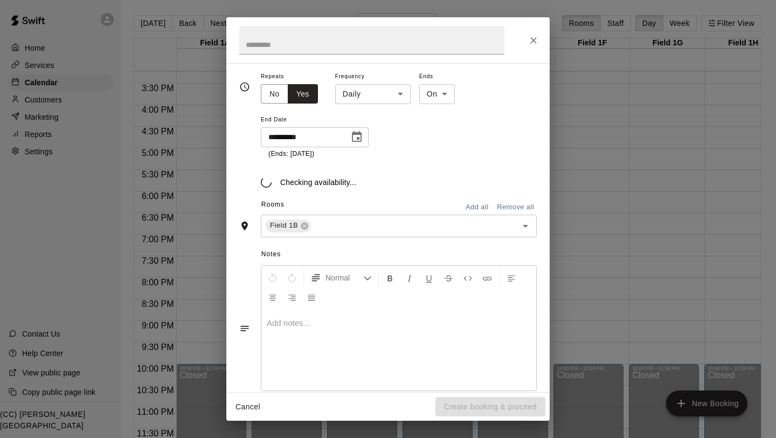
scroll to position [175, 0]
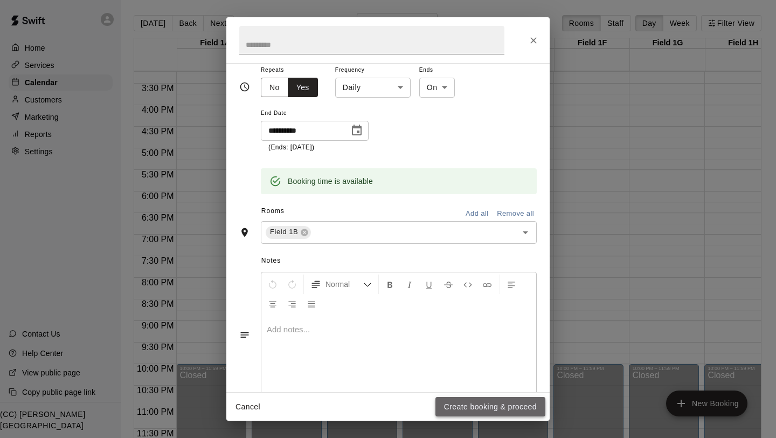
click at [497, 312] on button "Create booking & proceed" at bounding box center [490, 407] width 110 height 20
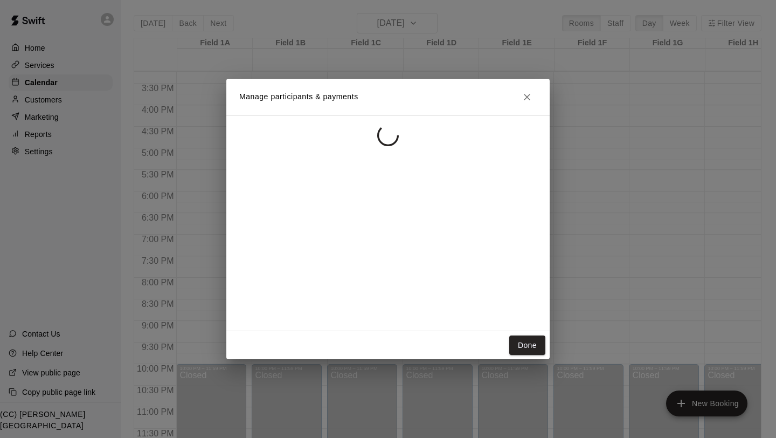
click at [245, 312] on div "Manage participants & payments Done" at bounding box center [388, 219] width 776 height 438
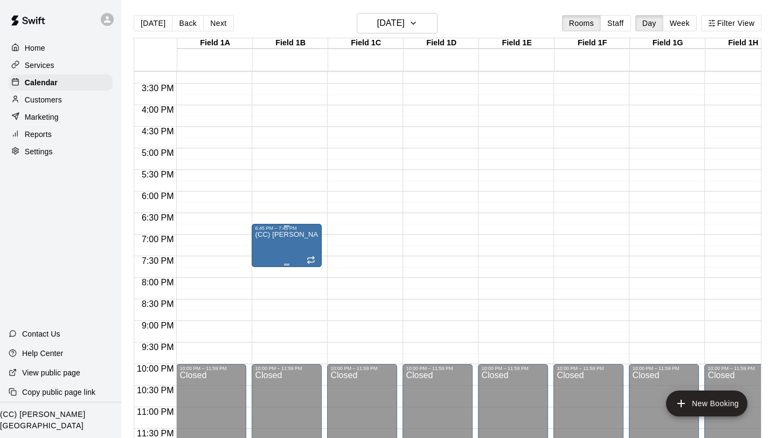
click at [265, 263] on div at bounding box center [287, 264] width 64 height 2
click at [263, 312] on icon "delete" at bounding box center [266, 326] width 8 height 10
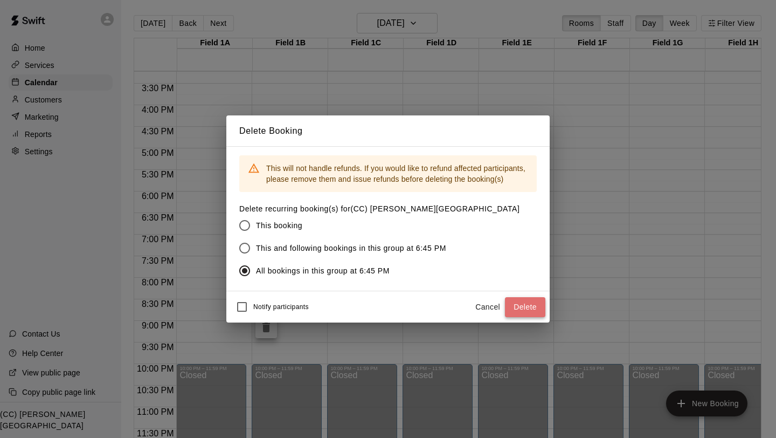
click at [522, 303] on button "Delete" at bounding box center [525, 307] width 40 height 20
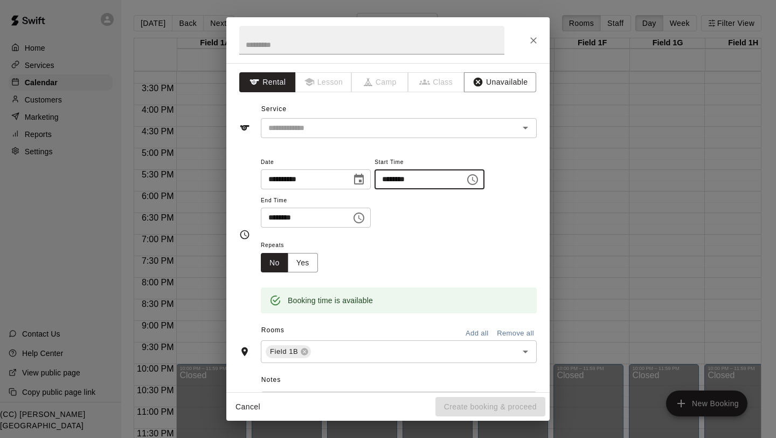
click at [389, 181] on input "********" at bounding box center [415, 179] width 83 height 20
type input "********"
click at [285, 218] on input "********" at bounding box center [302, 217] width 83 height 20
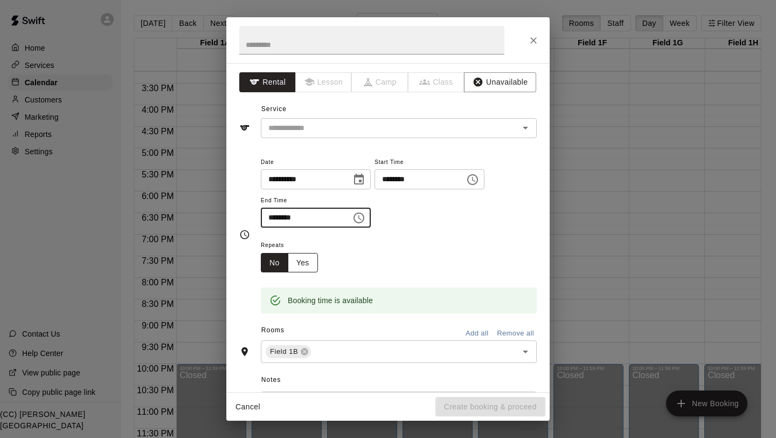
type input "********"
click at [309, 260] on button "Yes" at bounding box center [303, 263] width 30 height 20
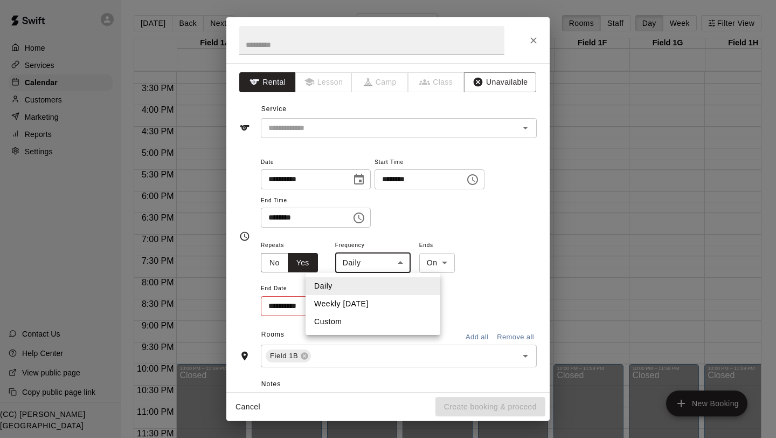
click at [364, 265] on body "Home Services Calendar Customers Marketing Reports Settings Contact Us Help Cen…" at bounding box center [388, 227] width 776 height 455
click at [359, 302] on li "Weekly on Monday" at bounding box center [373, 304] width 135 height 18
type input "******"
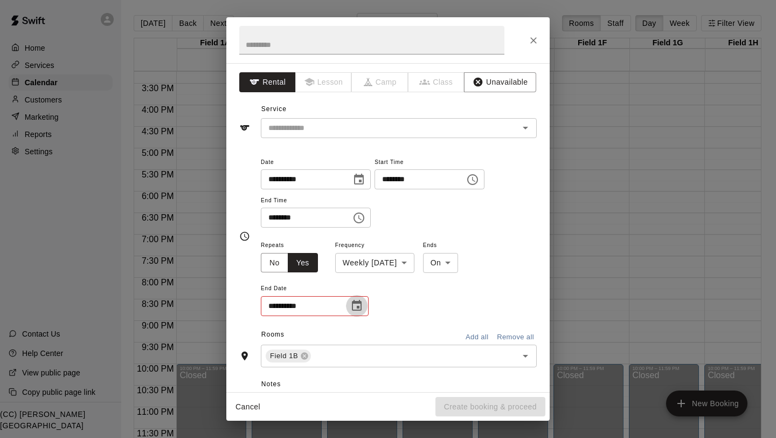
click at [359, 307] on icon "Choose date" at bounding box center [356, 305] width 13 height 13
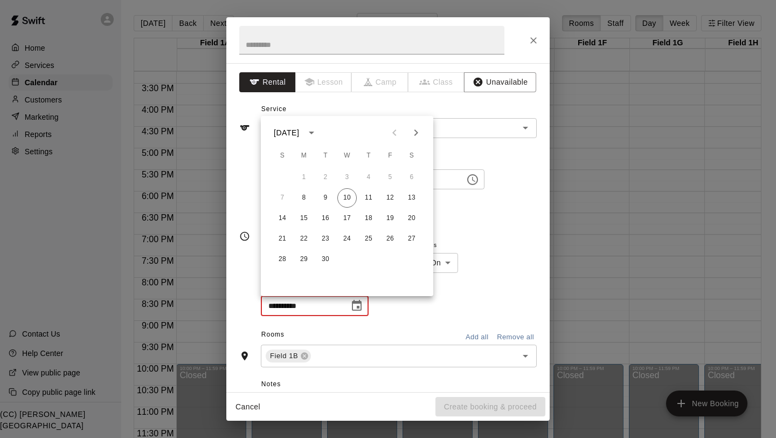
click at [318, 126] on icon "calendar view is open, switch to year view" at bounding box center [311, 132] width 13 height 13
click at [330, 153] on button "2026" at bounding box center [326, 157] width 39 height 19
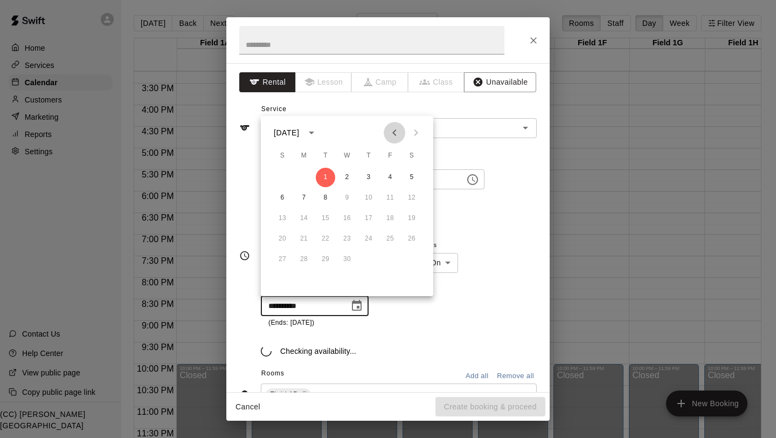
click at [391, 131] on icon "Previous month" at bounding box center [394, 132] width 13 height 13
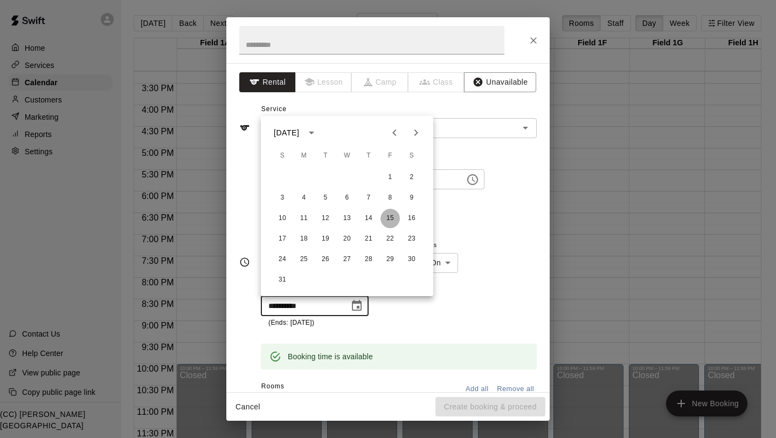
click at [391, 217] on button "15" at bounding box center [389, 218] width 19 height 19
type input "**********"
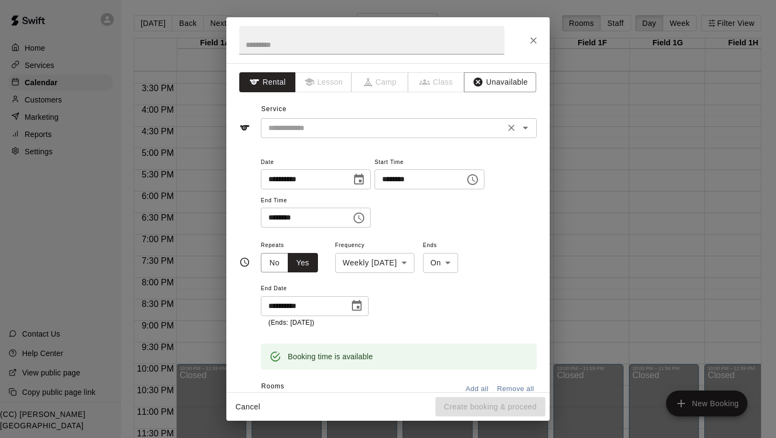
click at [422, 125] on input "text" at bounding box center [383, 127] width 238 height 13
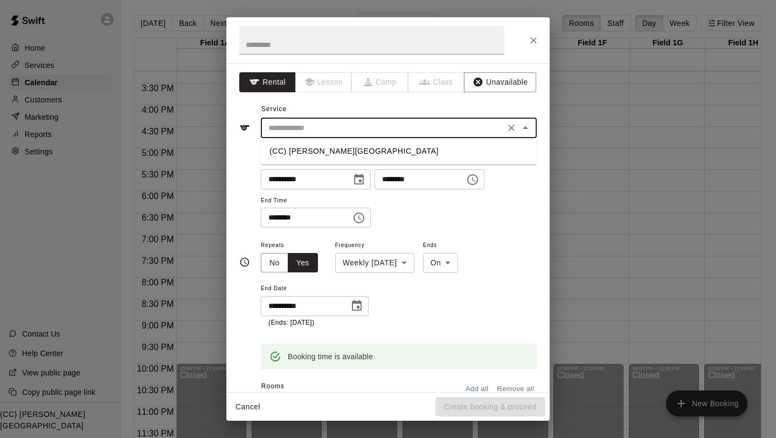
click at [417, 151] on li "(CC) Bill Witt Soccer Complex" at bounding box center [399, 151] width 276 height 18
type input "**********"
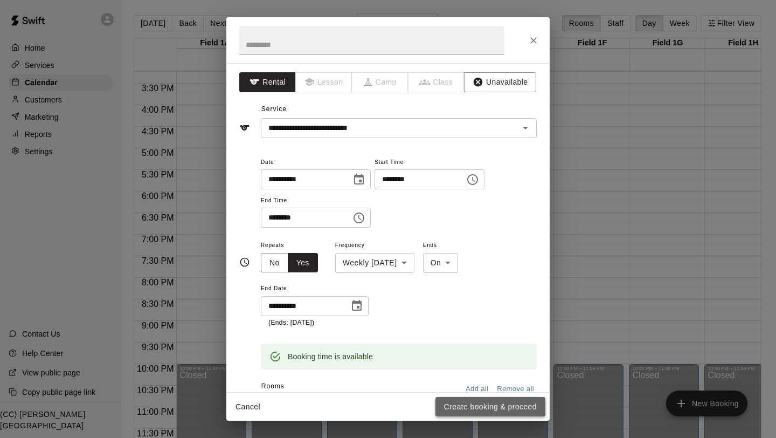
click at [496, 312] on button "Create booking & proceed" at bounding box center [490, 407] width 110 height 20
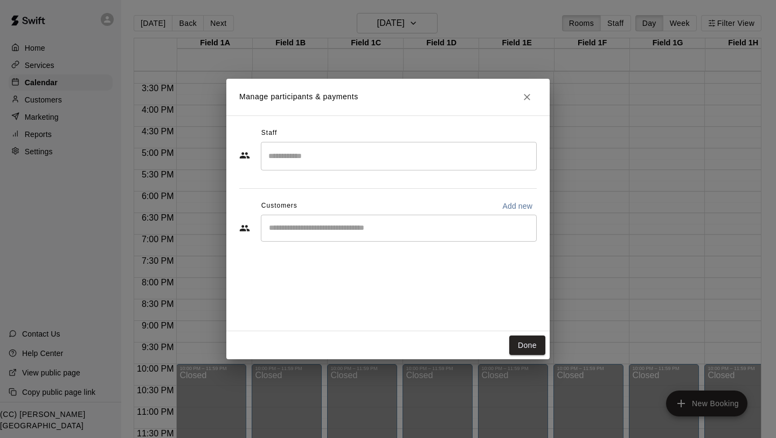
click at [332, 234] on div "​" at bounding box center [399, 227] width 276 height 27
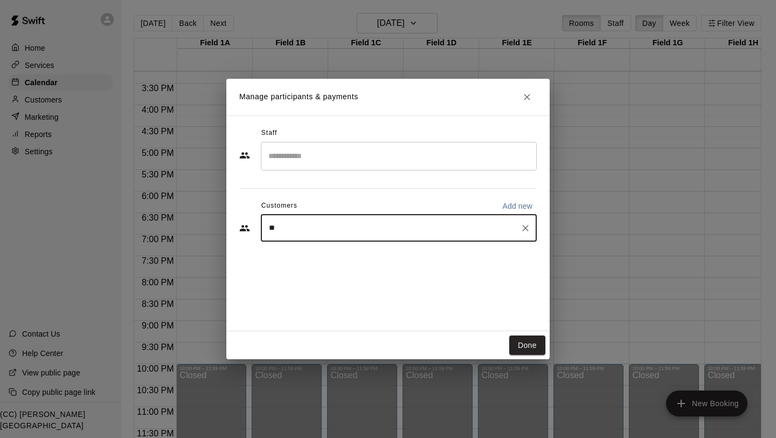
type input "*"
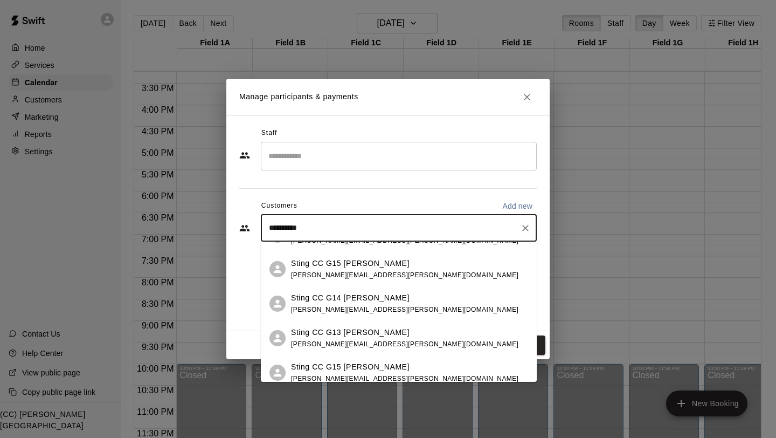
scroll to position [0, 0]
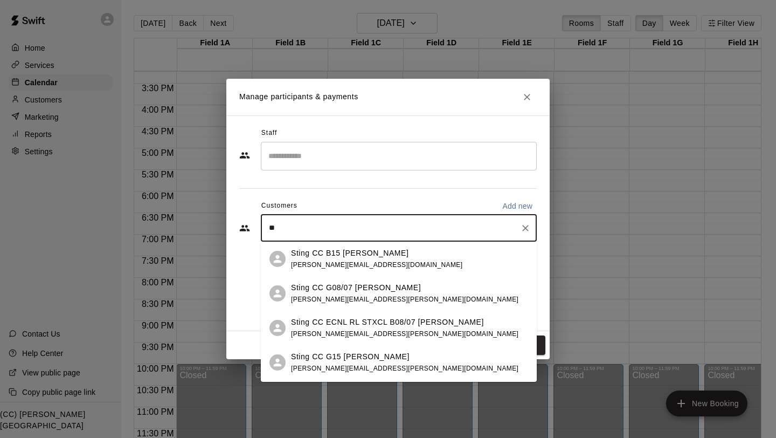
type input "*"
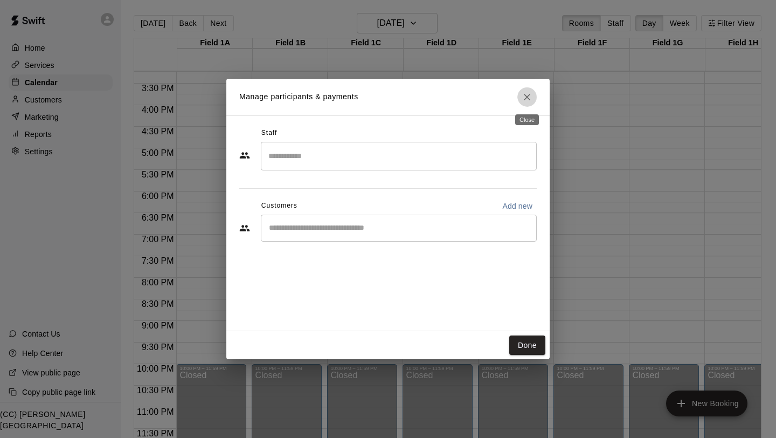
click at [520, 95] on button "Close" at bounding box center [526, 96] width 19 height 19
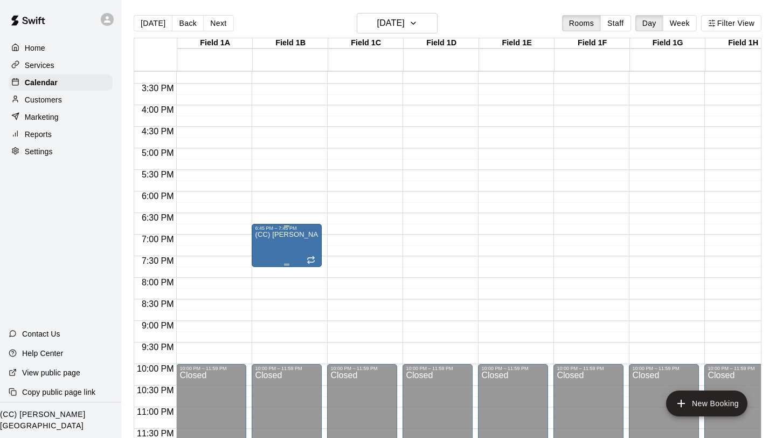
click at [265, 294] on icon "delete" at bounding box center [266, 293] width 8 height 10
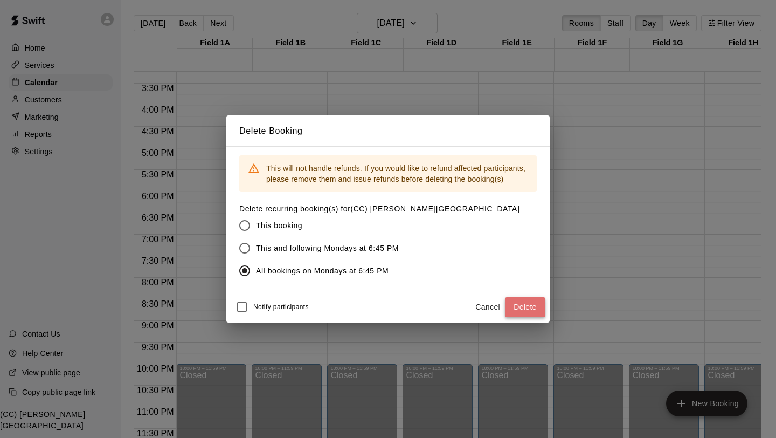
click at [530, 306] on button "Delete" at bounding box center [525, 307] width 40 height 20
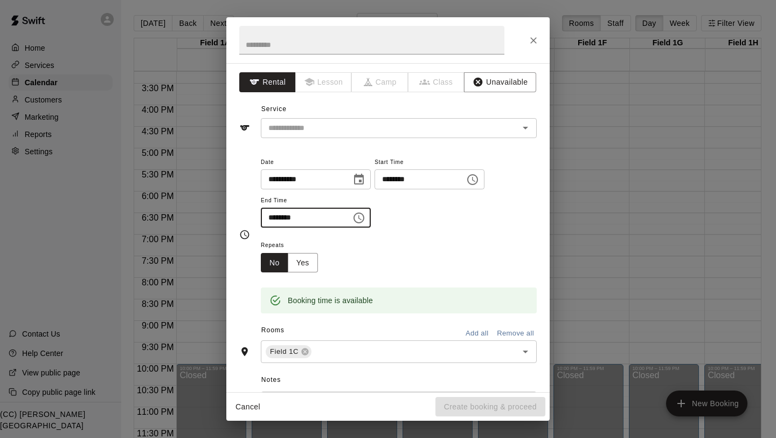
click at [284, 218] on input "********" at bounding box center [302, 217] width 83 height 20
type input "********"
click at [348, 249] on div "Repeats No Yes" at bounding box center [399, 255] width 276 height 34
click at [305, 260] on button "Yes" at bounding box center [303, 263] width 30 height 20
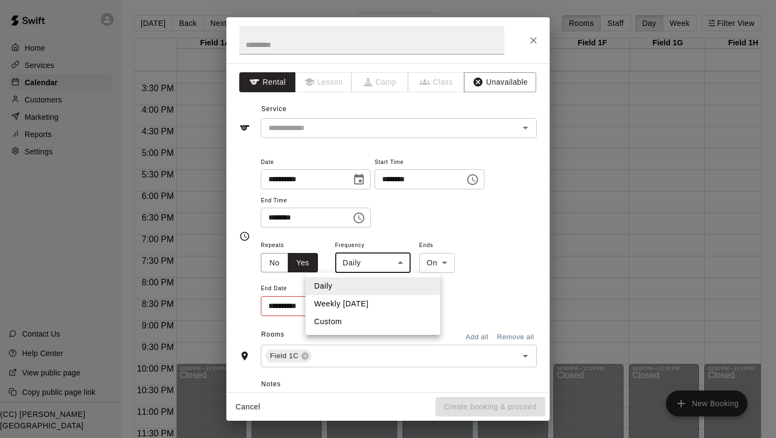
click at [401, 260] on body "Home Services Calendar Customers Marketing Reports Settings Contact Us Help Cen…" at bounding box center [388, 227] width 776 height 455
click at [386, 300] on li "Weekly on Monday" at bounding box center [373, 304] width 135 height 18
type input "******"
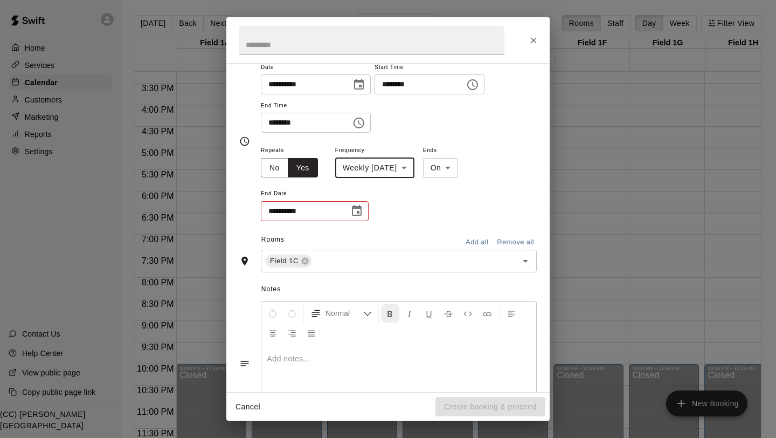
scroll to position [107, 0]
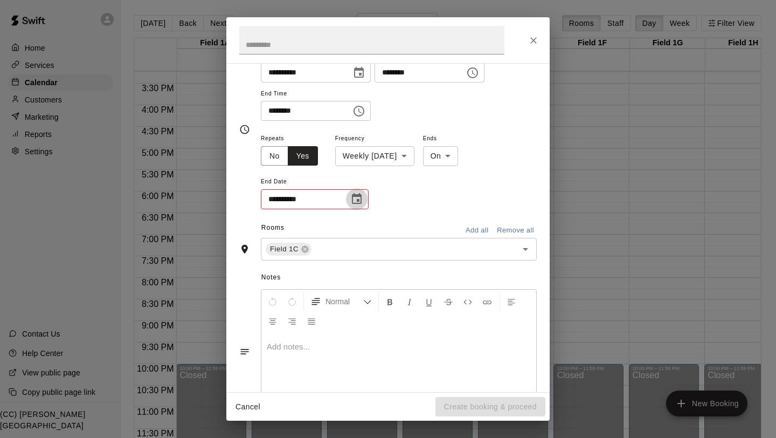
click at [358, 200] on icon "Choose date" at bounding box center [357, 198] width 10 height 11
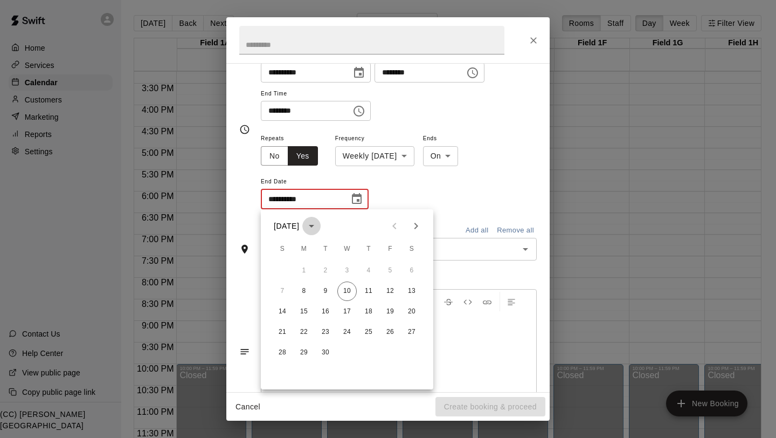
click at [318, 229] on icon "calendar view is open, switch to year view" at bounding box center [311, 225] width 13 height 13
click at [331, 253] on button "2026" at bounding box center [326, 250] width 39 height 19
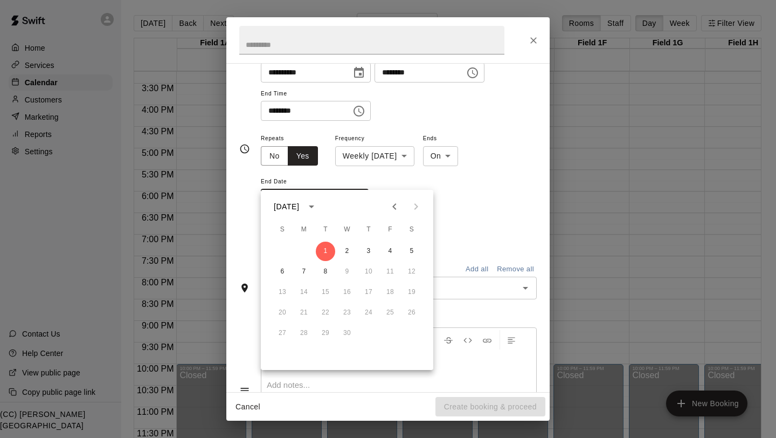
scroll to position [126, 0]
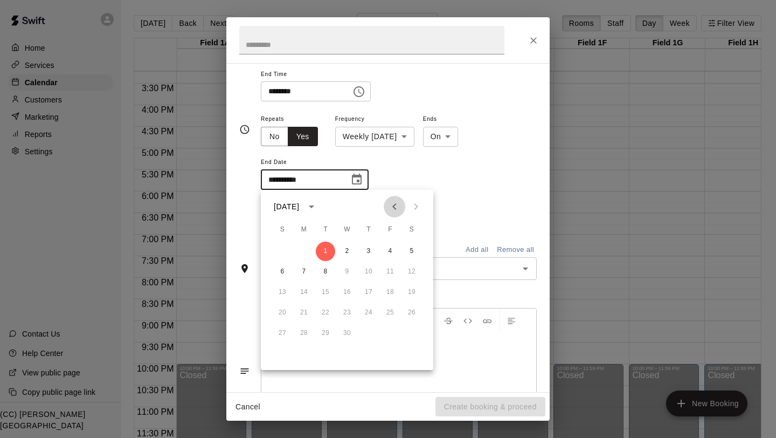
click at [393, 206] on icon "Previous month" at bounding box center [394, 206] width 4 height 6
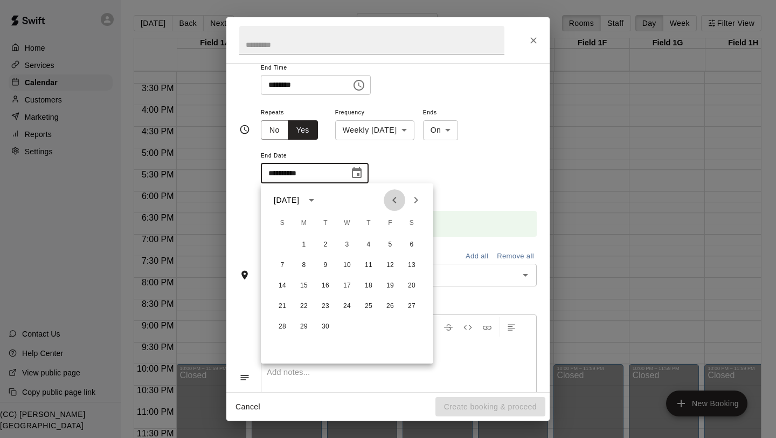
click at [393, 206] on button "Previous month" at bounding box center [395, 200] width 22 height 22
click at [390, 284] on button "15" at bounding box center [389, 285] width 19 height 19
type input "**********"
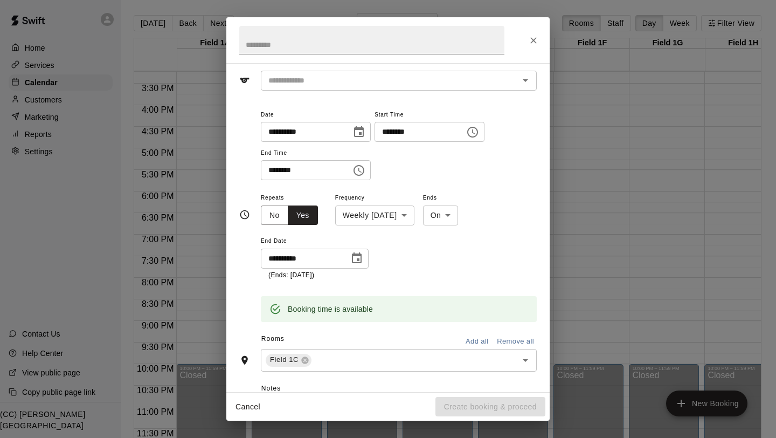
scroll to position [0, 0]
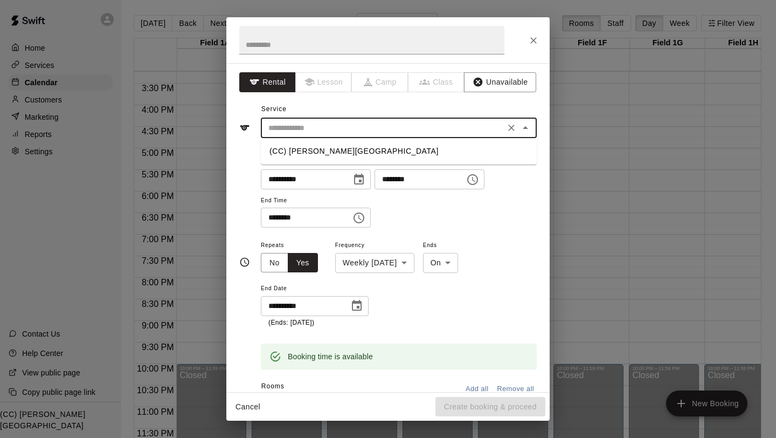
click at [445, 124] on input "text" at bounding box center [383, 127] width 238 height 13
click at [438, 149] on li "(CC) Bill Witt Soccer Complex" at bounding box center [399, 151] width 276 height 18
type input "**********"
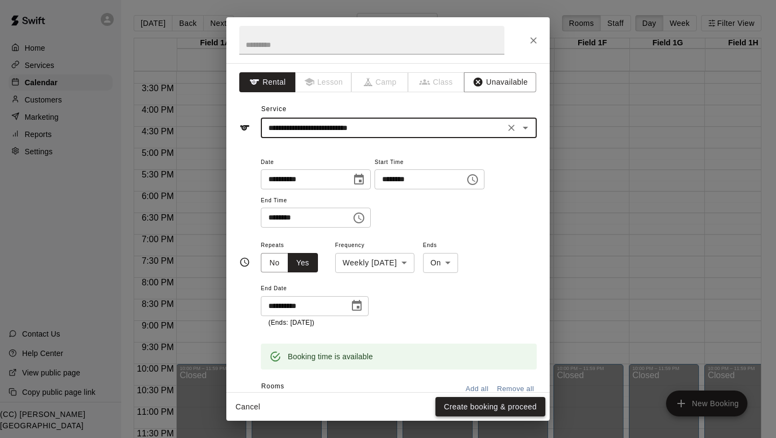
click at [474, 312] on button "Create booking & proceed" at bounding box center [490, 407] width 110 height 20
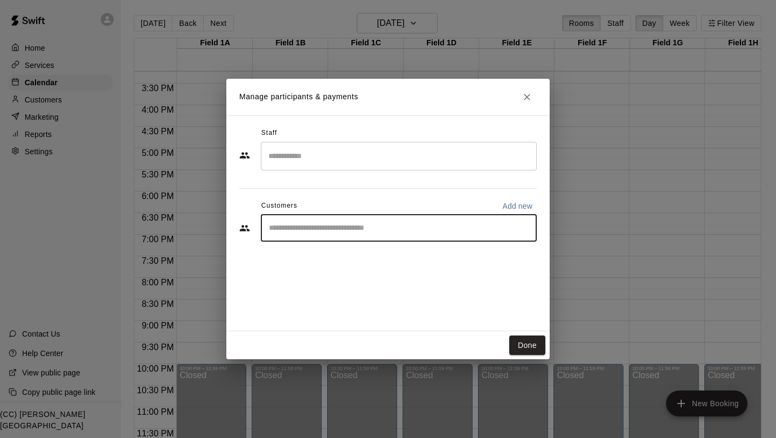
click at [373, 225] on input "Start typing to search customers..." at bounding box center [399, 228] width 266 height 11
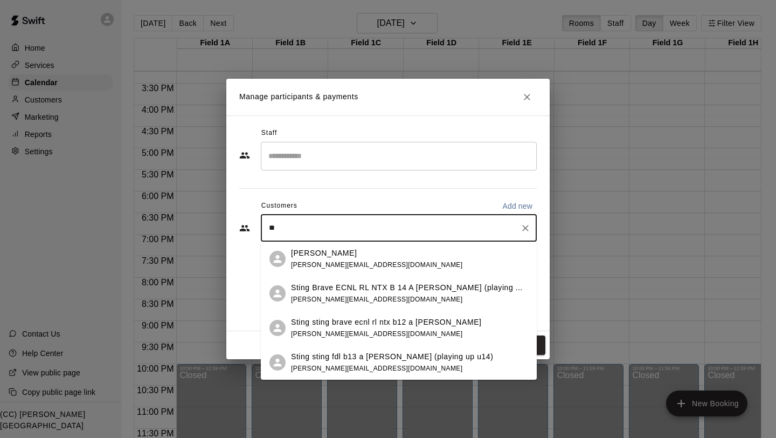
type input "*"
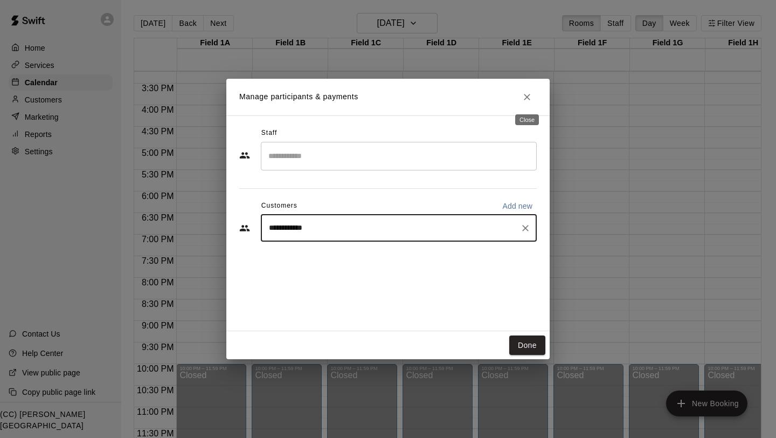
type input "**********"
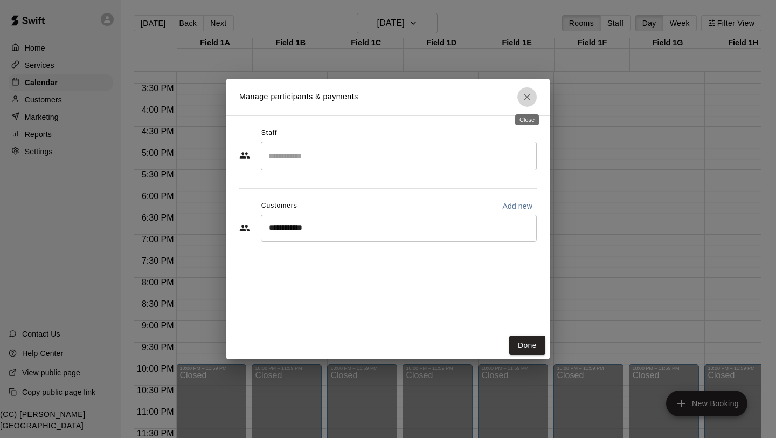
click at [530, 99] on icon "Close" at bounding box center [527, 97] width 11 height 11
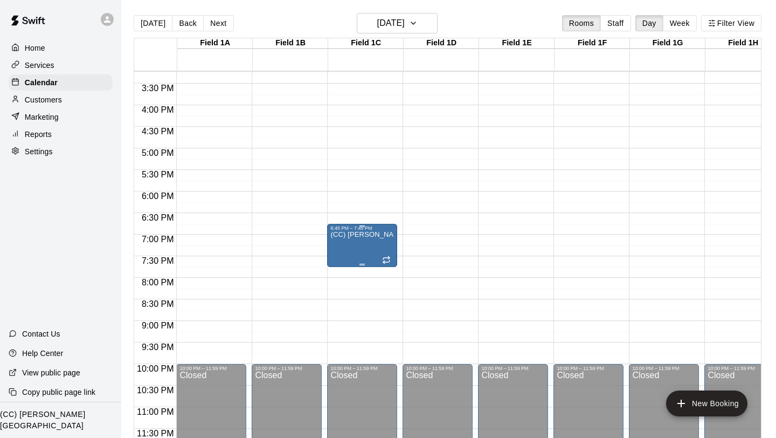
click at [341, 290] on icon "delete" at bounding box center [341, 293] width 13 height 13
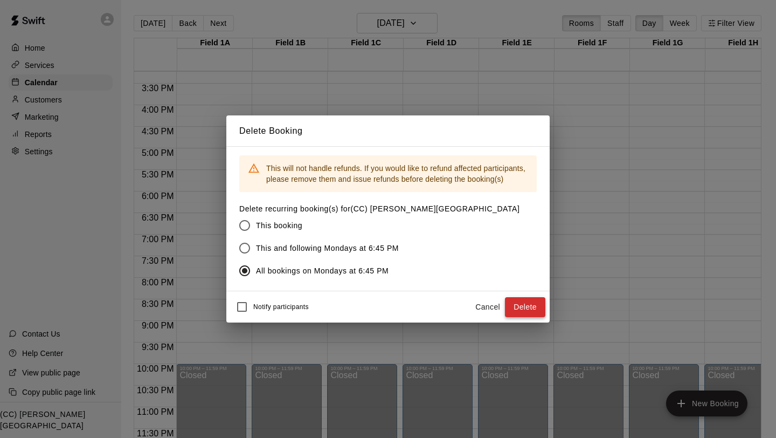
click at [527, 304] on button "Delete" at bounding box center [525, 307] width 40 height 20
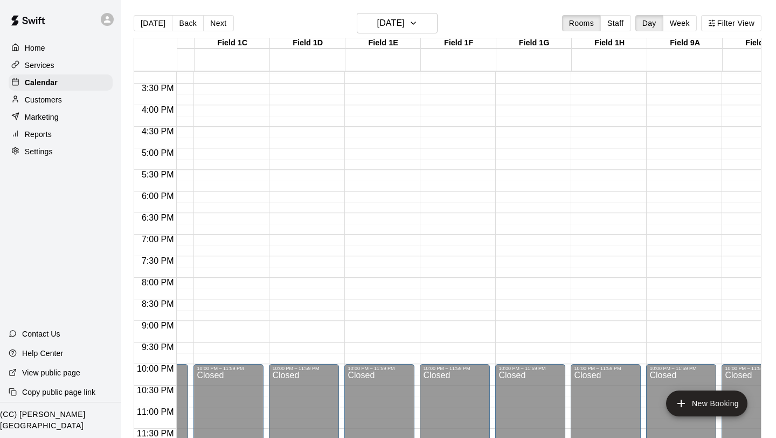
scroll to position [0, 238]
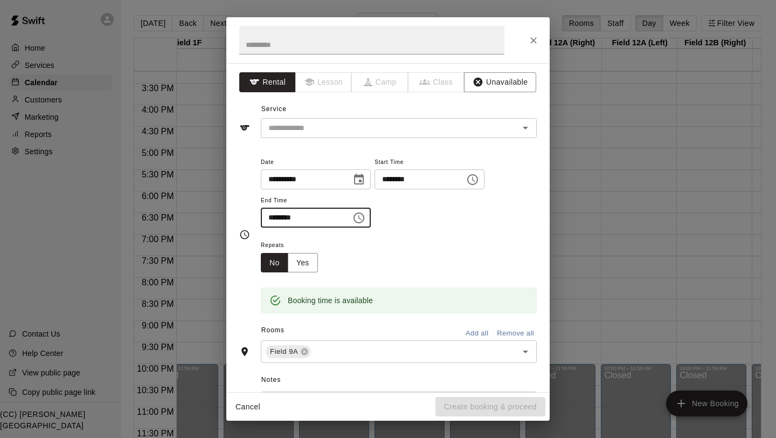
click at [268, 217] on input "********" at bounding box center [302, 217] width 83 height 20
click at [369, 120] on div "​" at bounding box center [399, 128] width 276 height 20
type input "********"
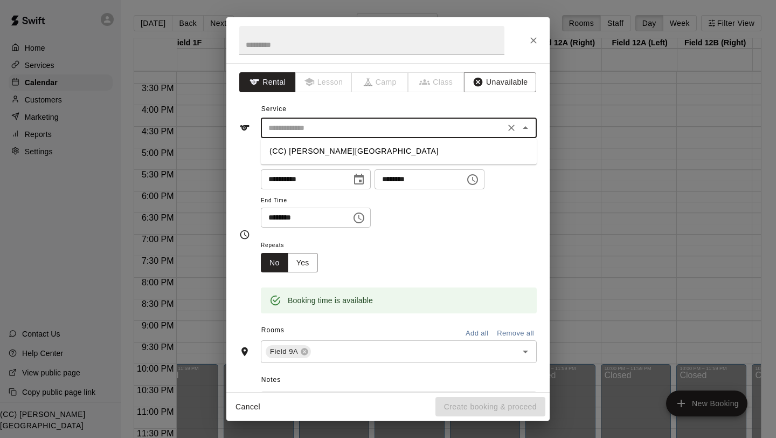
click at [362, 148] on li "(CC) Bill Witt Soccer Complex" at bounding box center [399, 151] width 276 height 18
type input "**********"
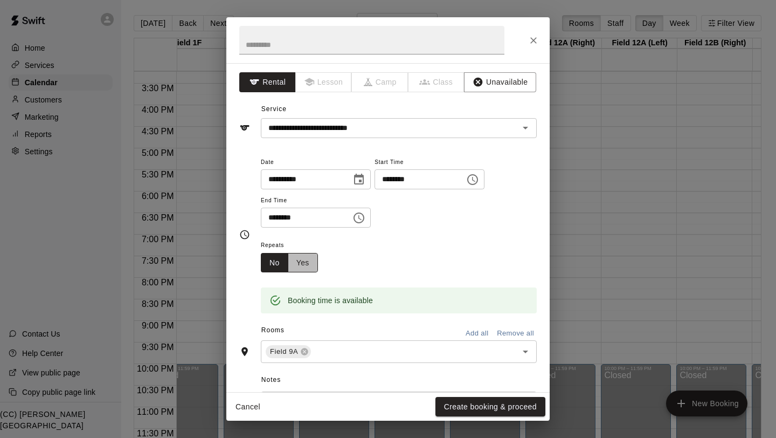
click at [300, 259] on button "Yes" at bounding box center [303, 263] width 30 height 20
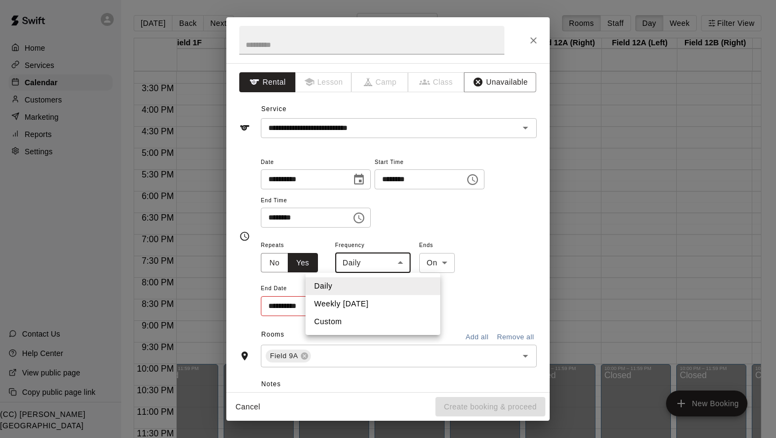
click at [366, 259] on body "Home Services Calendar Customers Marketing Reports Settings Contact Us Help Cen…" at bounding box center [388, 227] width 776 height 455
click at [363, 306] on li "Weekly on Monday" at bounding box center [373, 304] width 135 height 18
type input "******"
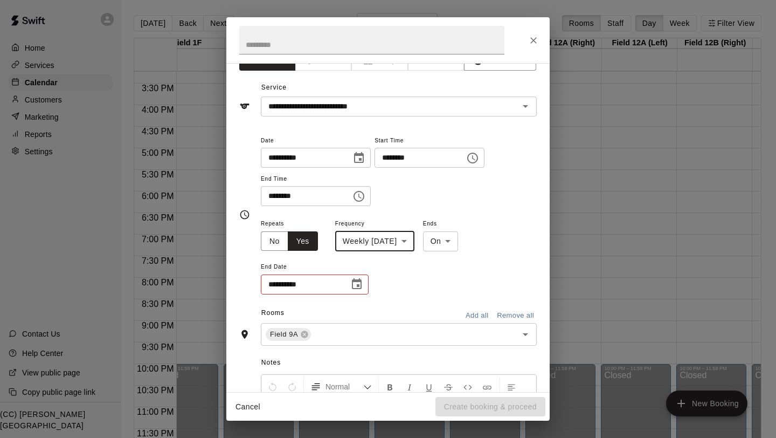
scroll to position [23, 0]
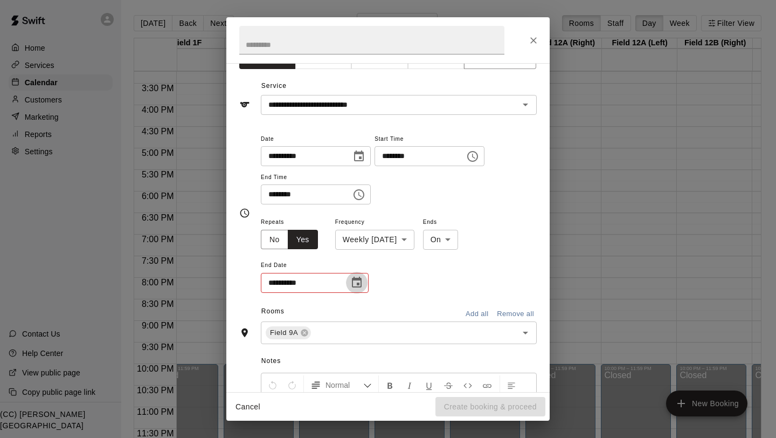
click at [360, 282] on icon "Choose date" at bounding box center [356, 282] width 13 height 13
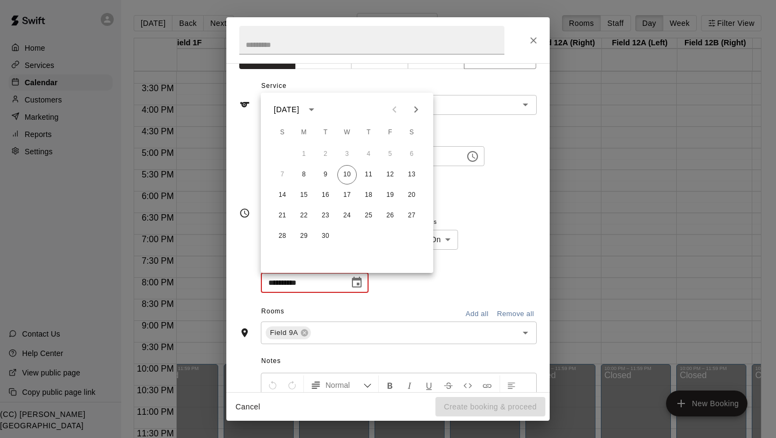
click at [318, 105] on icon "calendar view is open, switch to year view" at bounding box center [311, 109] width 13 height 13
click at [323, 143] on button "2026" at bounding box center [326, 134] width 39 height 19
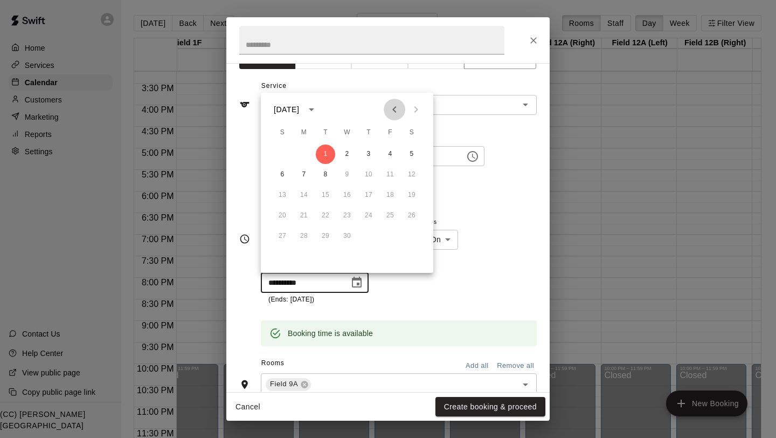
click at [391, 112] on icon "Previous month" at bounding box center [394, 109] width 13 height 13
click at [390, 193] on button "15" at bounding box center [389, 194] width 19 height 19
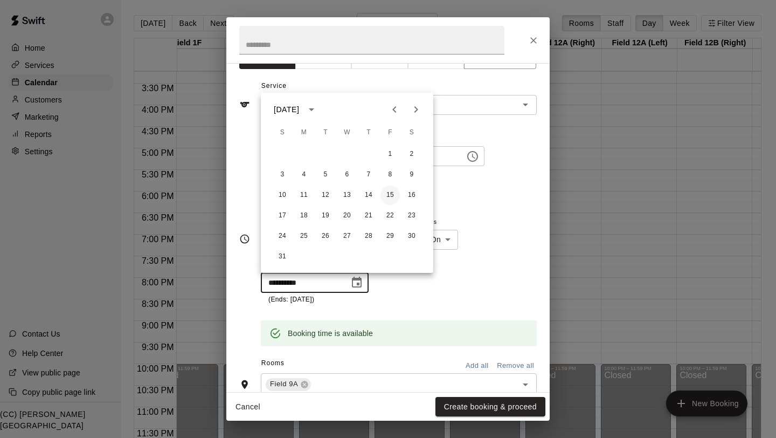
type input "**********"
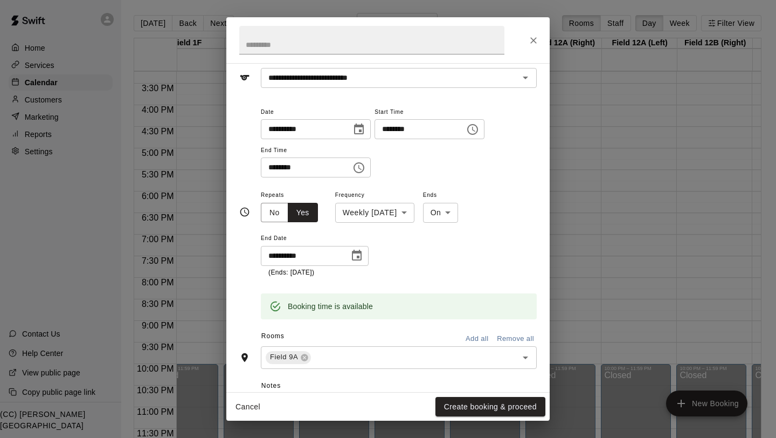
scroll to position [54, 0]
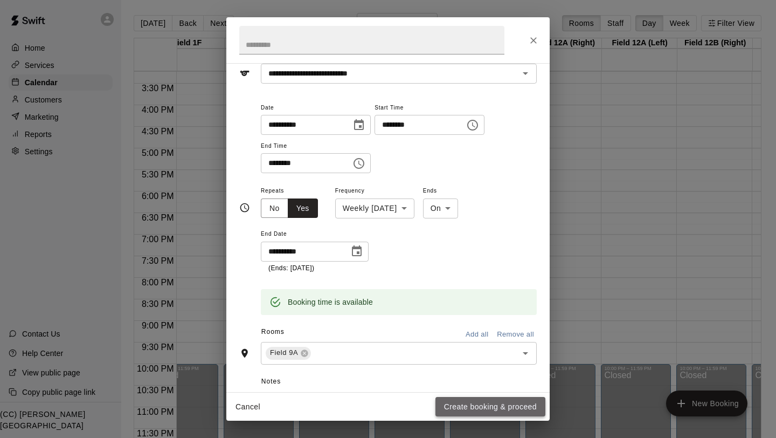
click at [480, 312] on button "Create booking & proceed" at bounding box center [490, 407] width 110 height 20
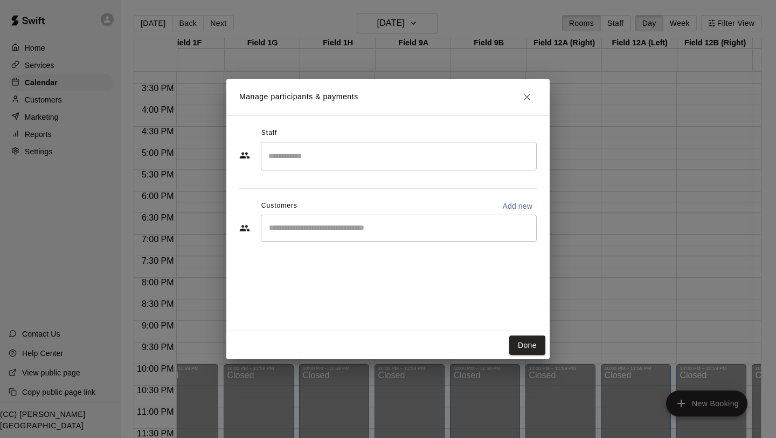
click at [337, 233] on div "​" at bounding box center [399, 227] width 276 height 27
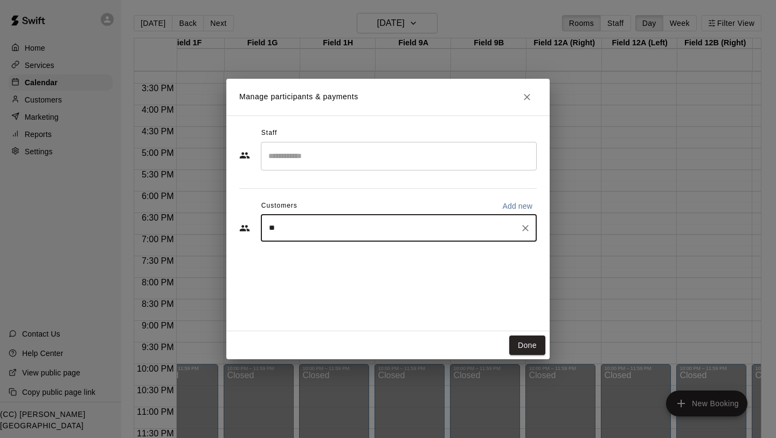
type input "*"
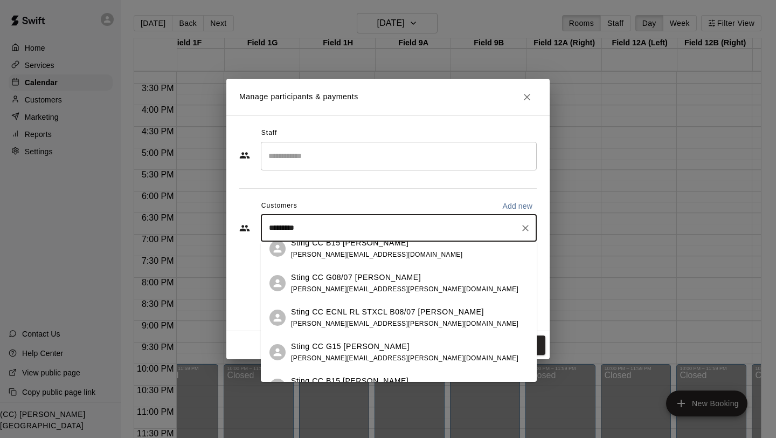
scroll to position [0, 0]
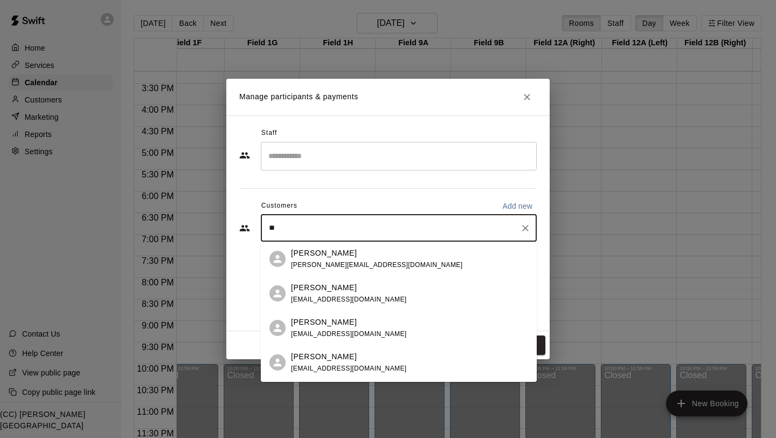
type input "*"
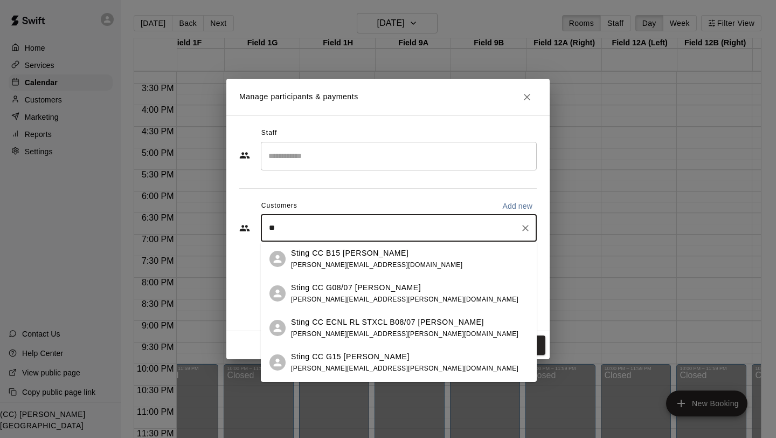
type input "*"
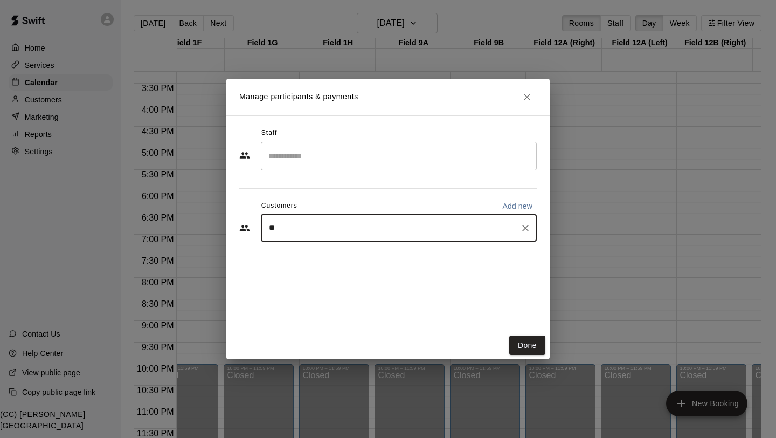
type input "*"
click at [526, 95] on icon "Close" at bounding box center [527, 97] width 11 height 11
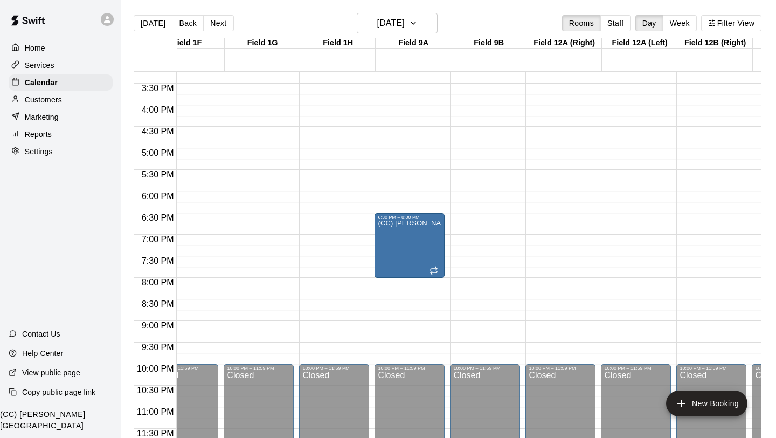
click at [417, 256] on div "(CC) Bill Witt Soccer Complex" at bounding box center [410, 439] width 64 height 438
click at [386, 286] on icon "delete" at bounding box center [389, 282] width 13 height 13
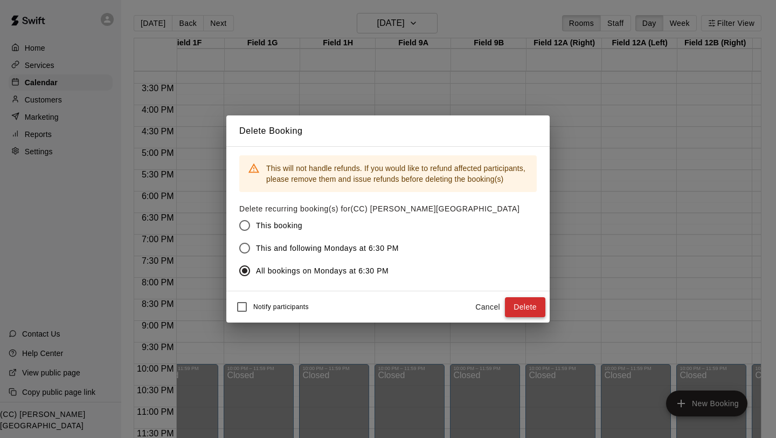
click at [524, 310] on button "Delete" at bounding box center [525, 307] width 40 height 20
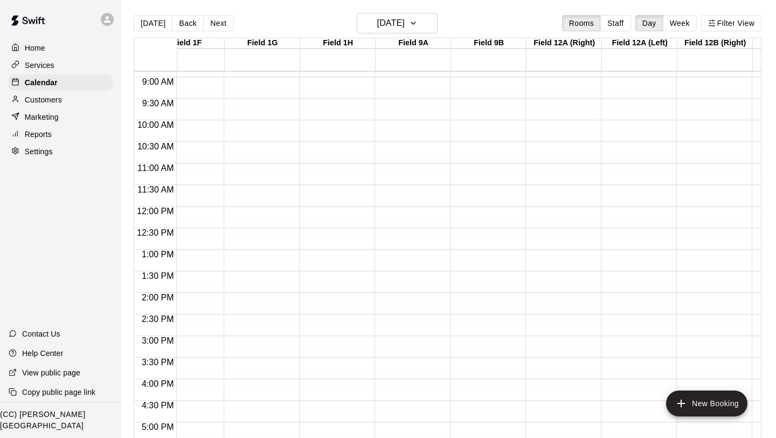
scroll to position [360, 405]
click at [101, 11] on div at bounding box center [110, 20] width 23 height 22
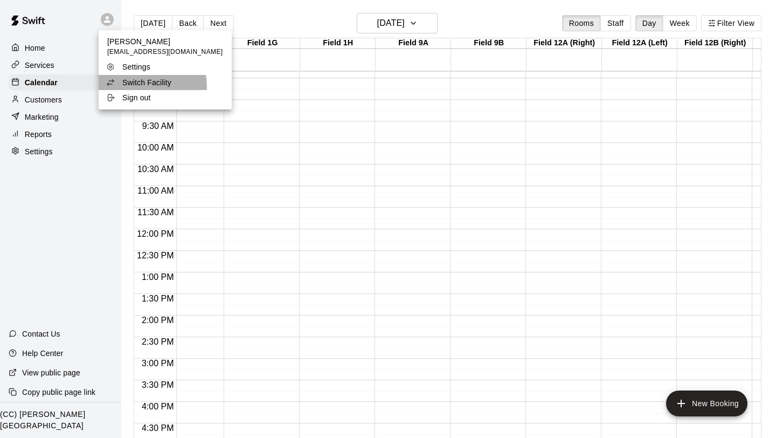
click at [144, 86] on p "Switch Facility" at bounding box center [146, 82] width 49 height 11
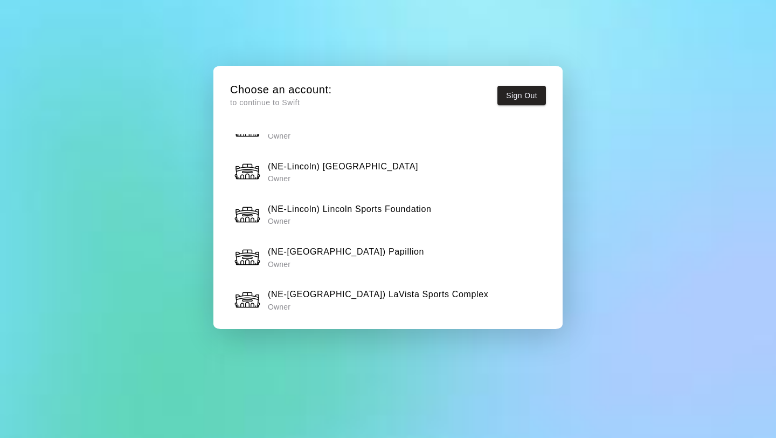
scroll to position [67, 0]
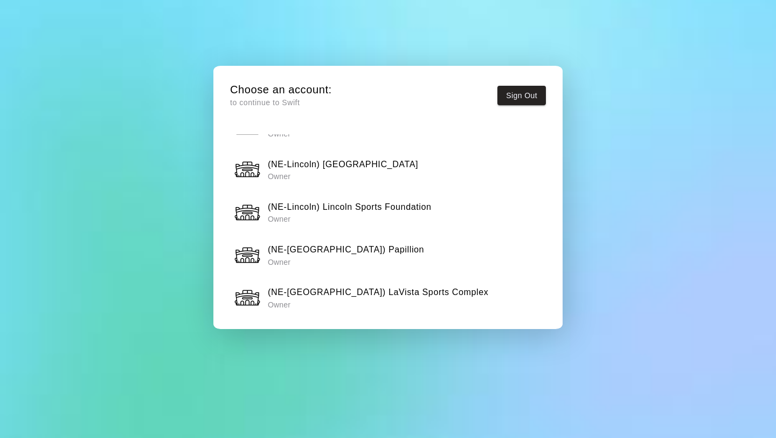
click at [355, 245] on h6 "(NE-Omaha) Papillion" at bounding box center [346, 249] width 156 height 14
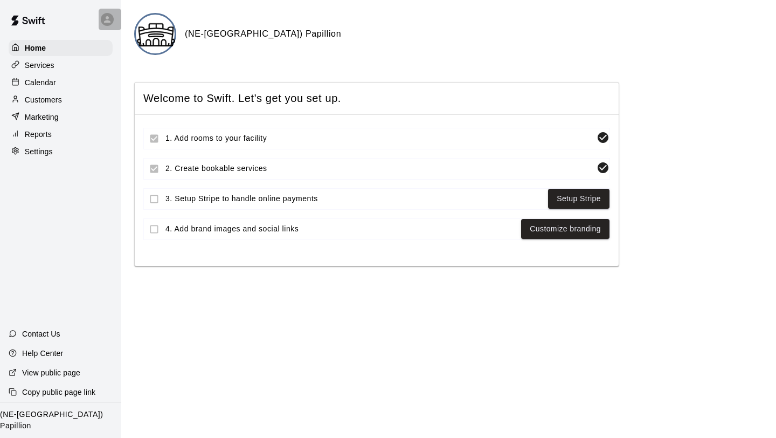
click at [106, 16] on icon at bounding box center [107, 19] width 6 height 6
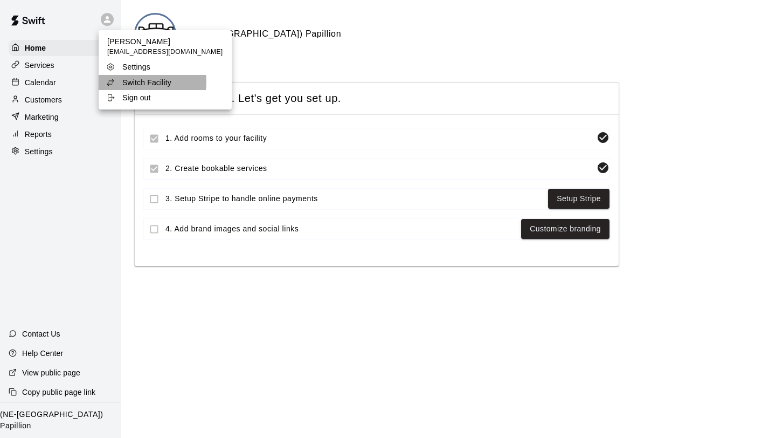
click at [134, 82] on p "Switch Facility" at bounding box center [146, 82] width 49 height 11
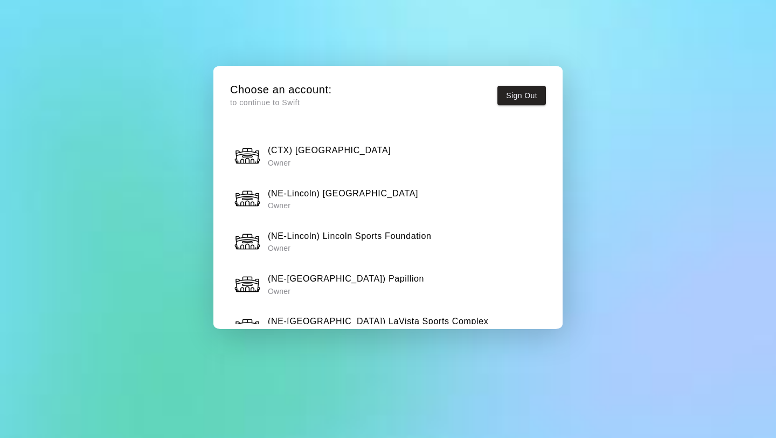
scroll to position [39, 0]
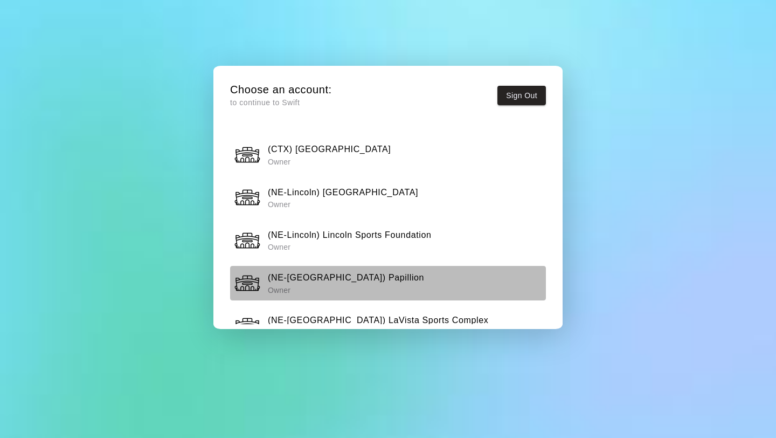
click at [332, 280] on h6 "(NE-Omaha) Papillion" at bounding box center [346, 277] width 156 height 14
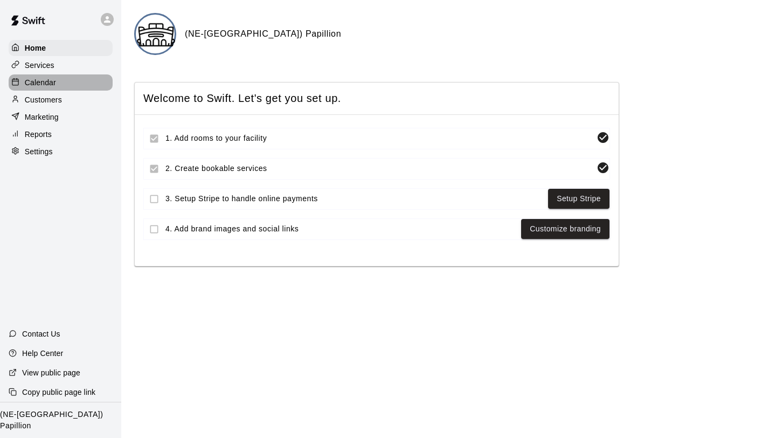
click at [54, 85] on p "Calendar" at bounding box center [40, 82] width 31 height 11
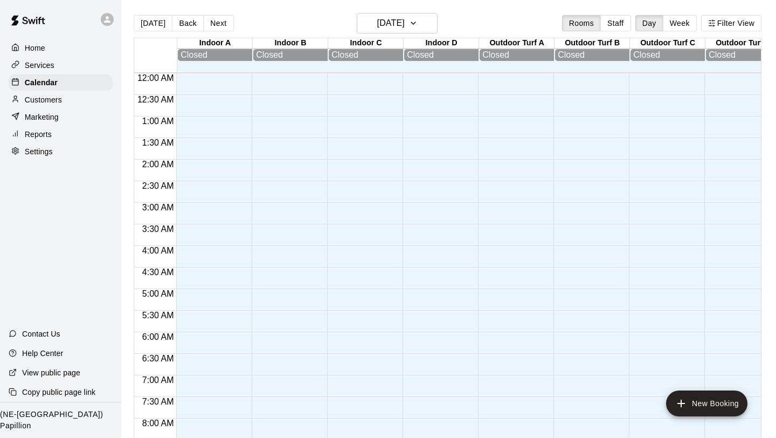
click at [106, 18] on icon at bounding box center [107, 20] width 10 height 10
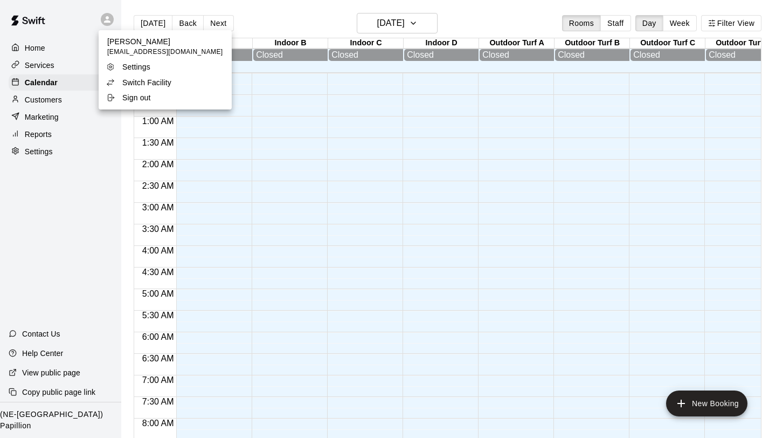
click at [149, 85] on p "Switch Facility" at bounding box center [146, 82] width 49 height 11
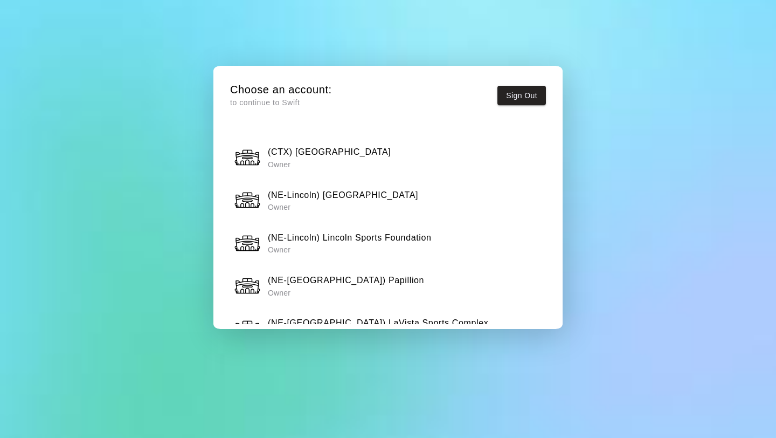
scroll to position [36, 0]
click at [366, 215] on button "(NE-Lincoln) Speedway Sting Center Owner" at bounding box center [388, 201] width 316 height 34
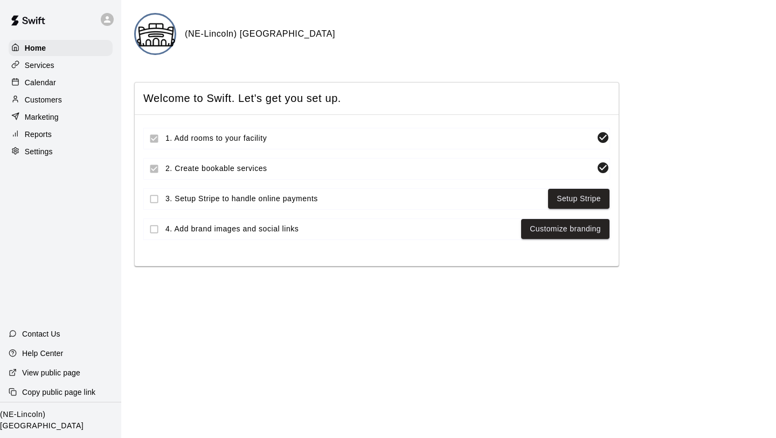
click at [47, 79] on p "Calendar" at bounding box center [40, 82] width 31 height 11
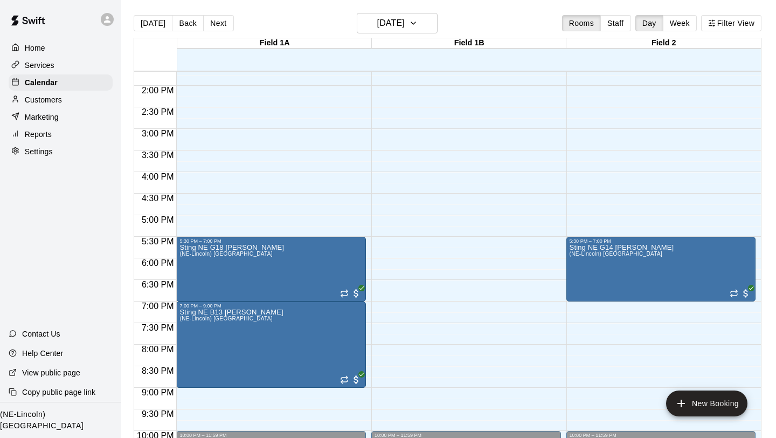
scroll to position [593, 0]
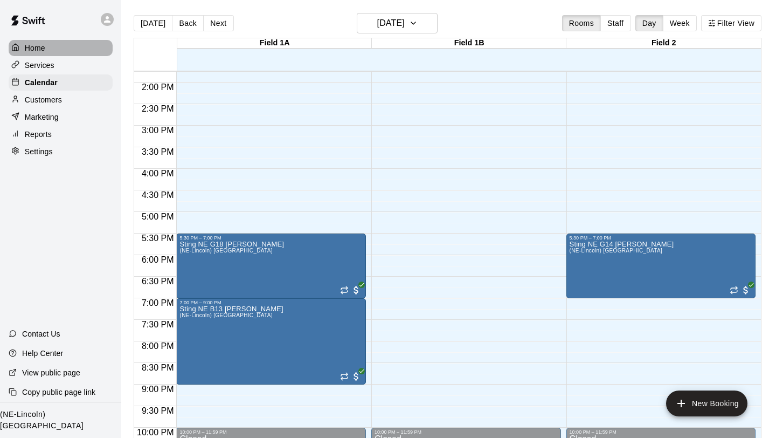
click at [45, 52] on div "Home" at bounding box center [61, 48] width 104 height 16
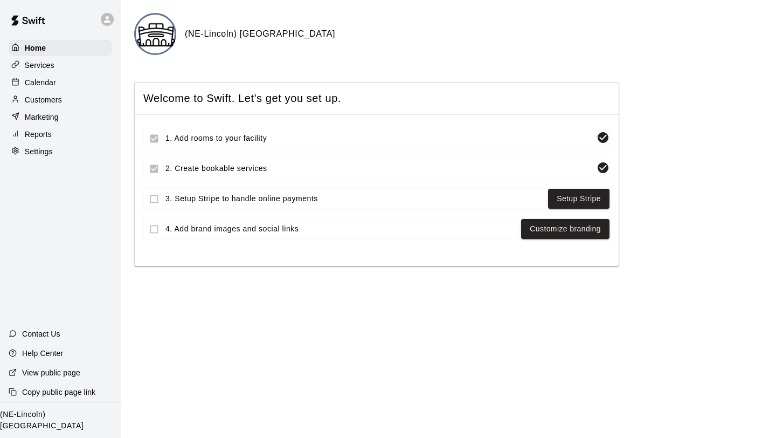
click at [107, 22] on icon at bounding box center [107, 19] width 6 height 6
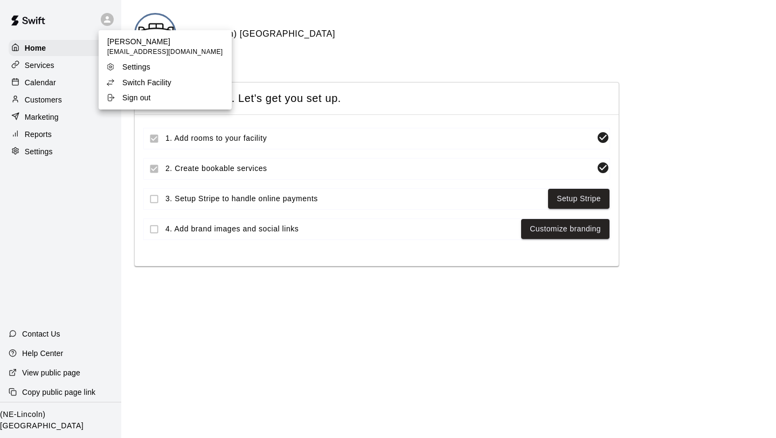
click at [135, 81] on p "Switch Facility" at bounding box center [146, 82] width 49 height 11
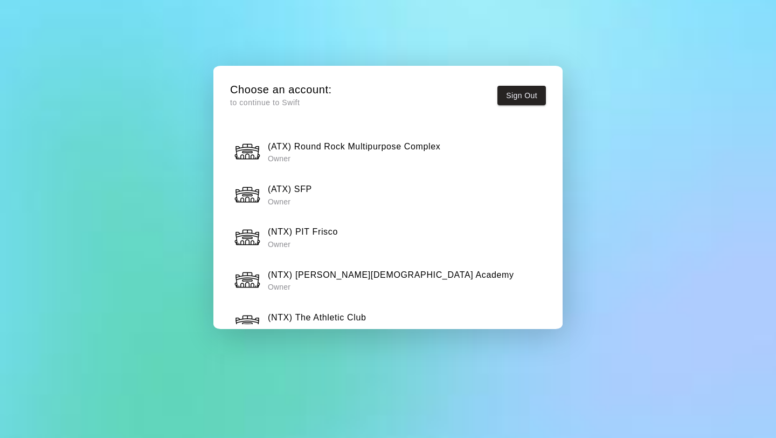
scroll to position [510, 0]
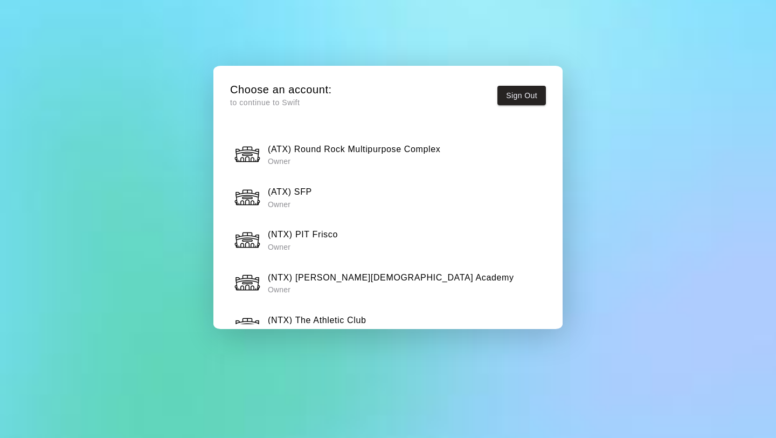
click at [391, 182] on button "(ATX) SFP Owner" at bounding box center [388, 197] width 316 height 34
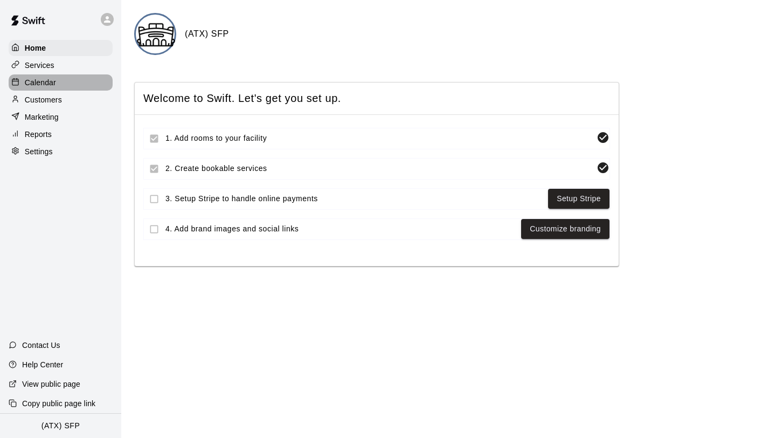
click at [46, 86] on p "Calendar" at bounding box center [40, 82] width 31 height 11
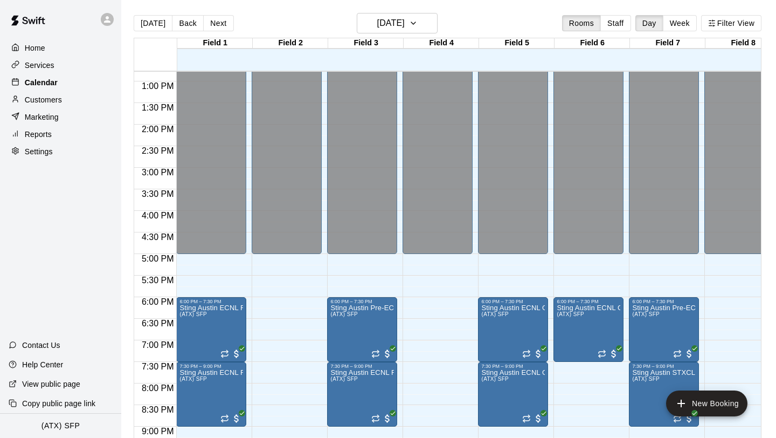
scroll to position [654, 0]
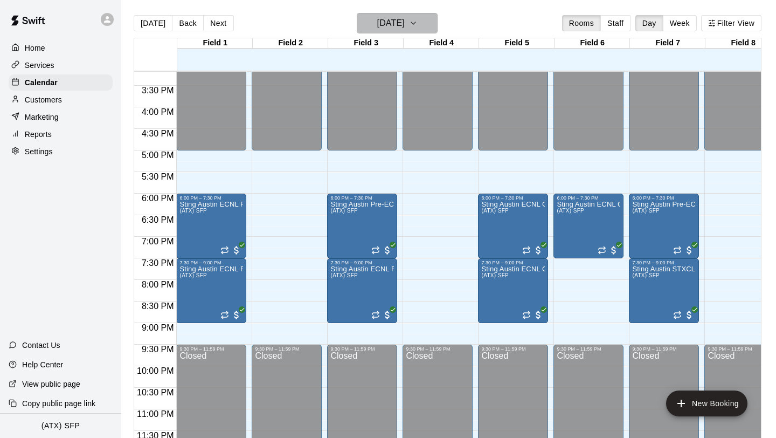
click at [418, 19] on icon "button" at bounding box center [413, 23] width 9 height 13
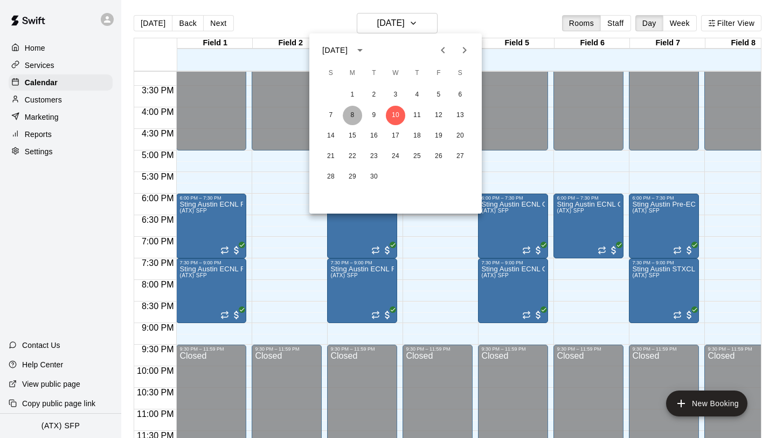
click at [352, 114] on button "8" at bounding box center [352, 115] width 19 height 19
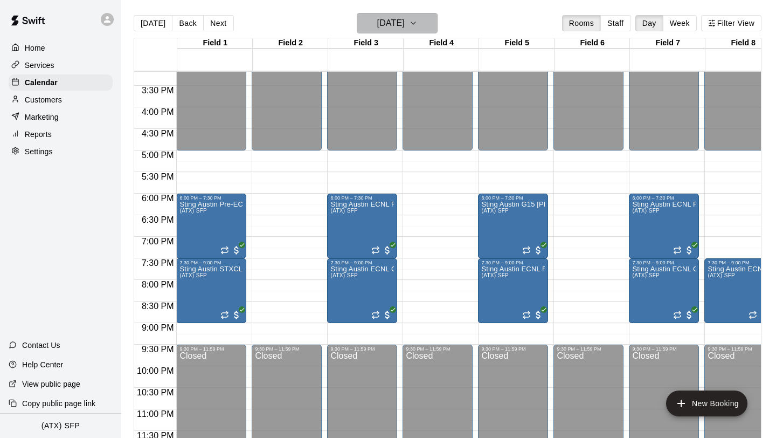
click at [418, 20] on icon "button" at bounding box center [413, 23] width 9 height 13
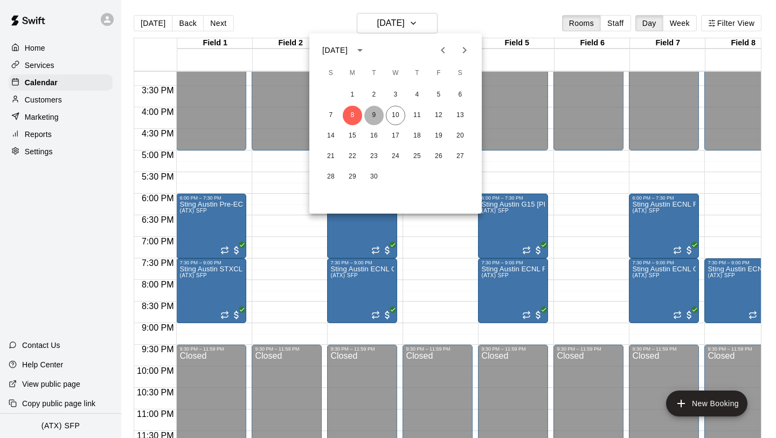
click at [374, 116] on button "9" at bounding box center [373, 115] width 19 height 19
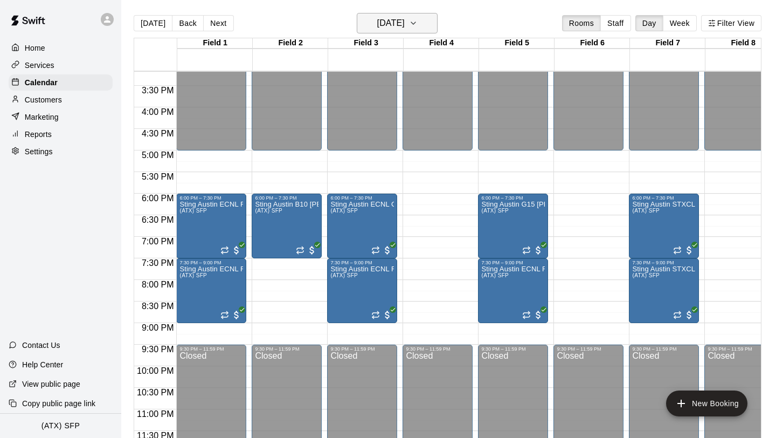
click at [418, 21] on icon "button" at bounding box center [413, 23] width 9 height 13
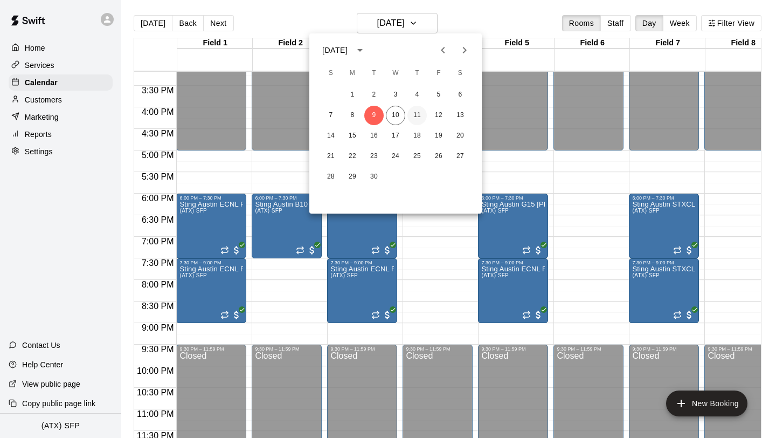
click at [421, 121] on button "11" at bounding box center [416, 115] width 19 height 19
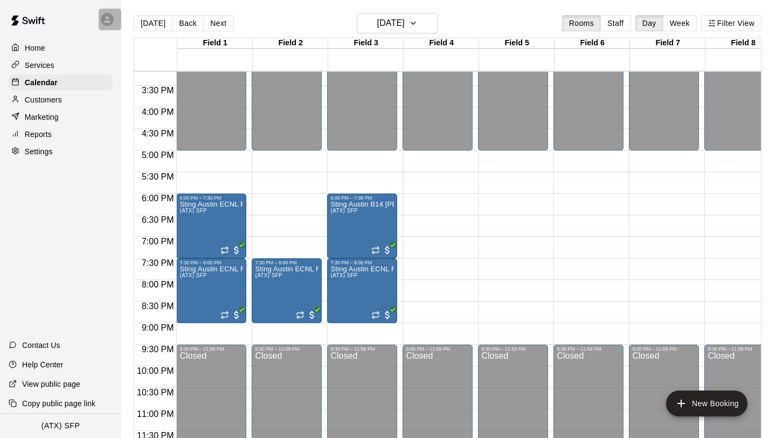
click at [110, 18] on icon at bounding box center [107, 20] width 10 height 10
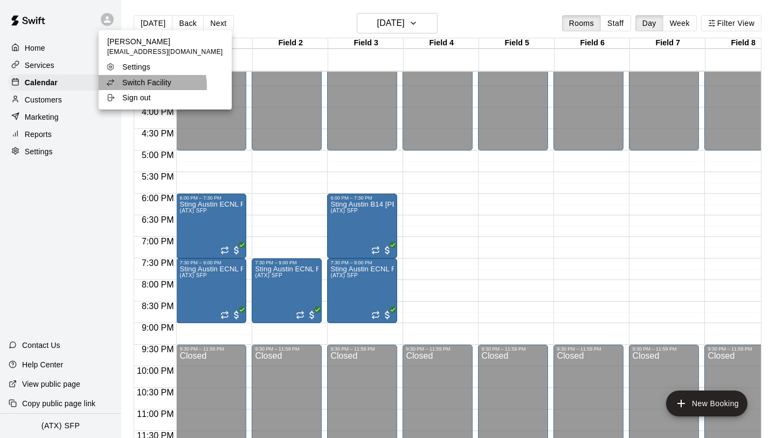
click at [151, 86] on p "Switch Facility" at bounding box center [146, 82] width 49 height 11
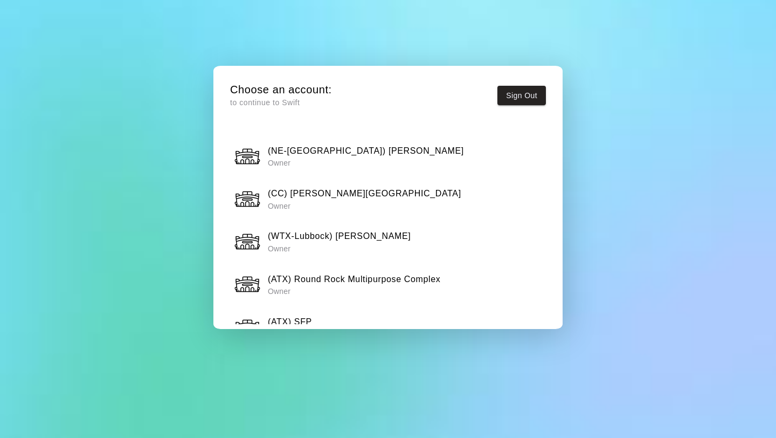
scroll to position [410, 0]
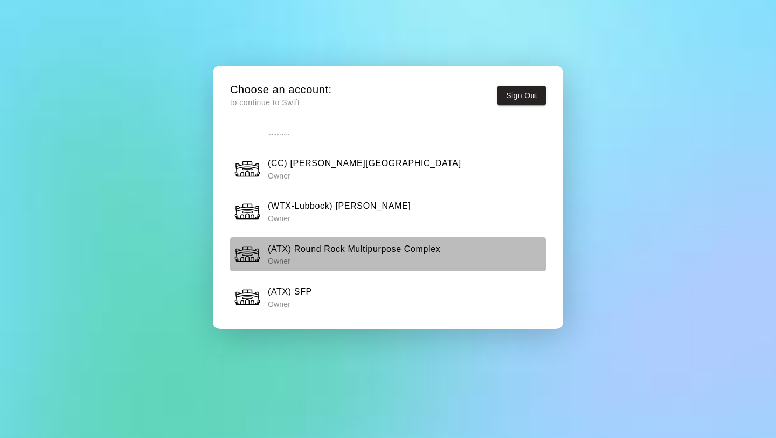
click at [350, 248] on h6 "(ATX) Round Rock Multipurpose Complex" at bounding box center [354, 249] width 172 height 14
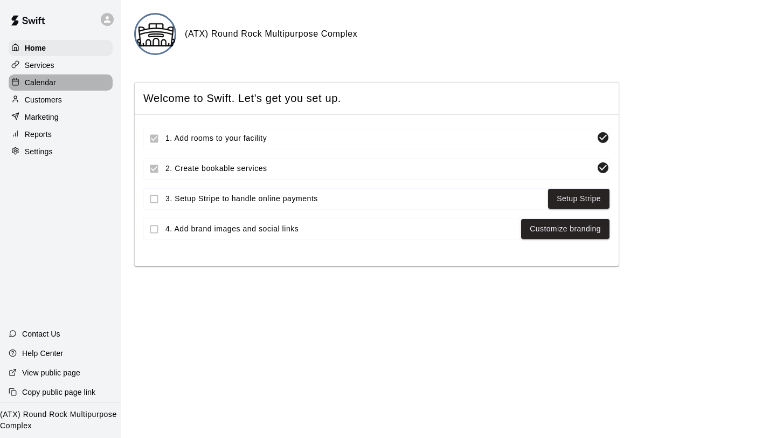
click at [47, 86] on p "Calendar" at bounding box center [40, 82] width 31 height 11
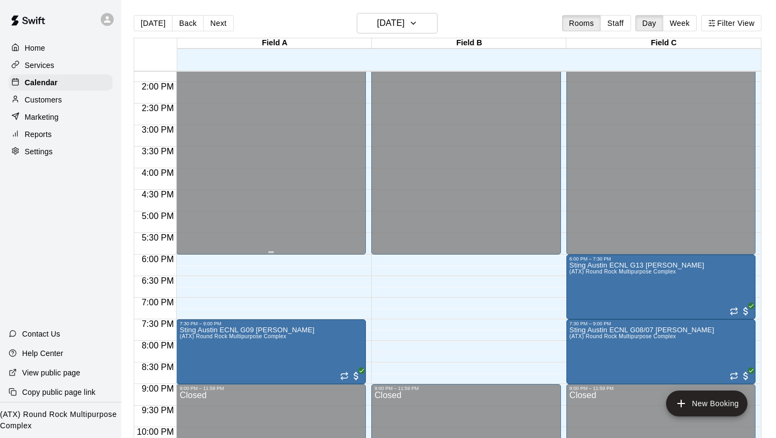
scroll to position [656, 0]
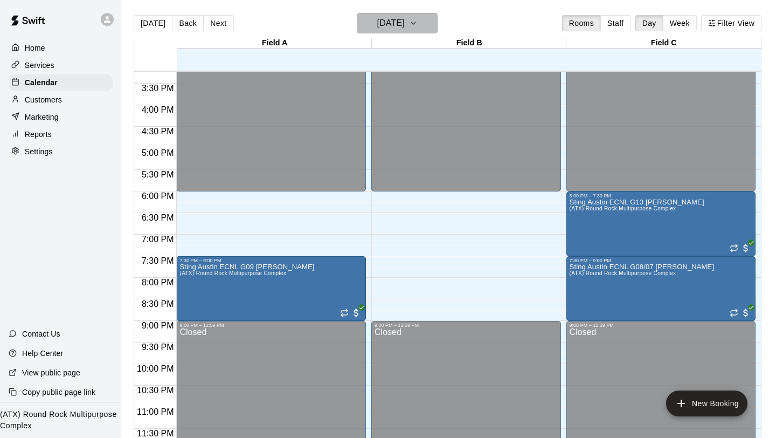
click at [418, 18] on icon "button" at bounding box center [413, 23] width 9 height 13
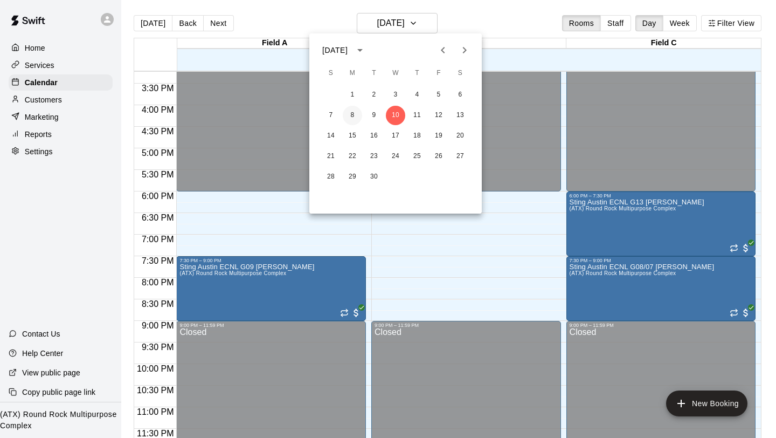
click at [345, 113] on button "8" at bounding box center [352, 115] width 19 height 19
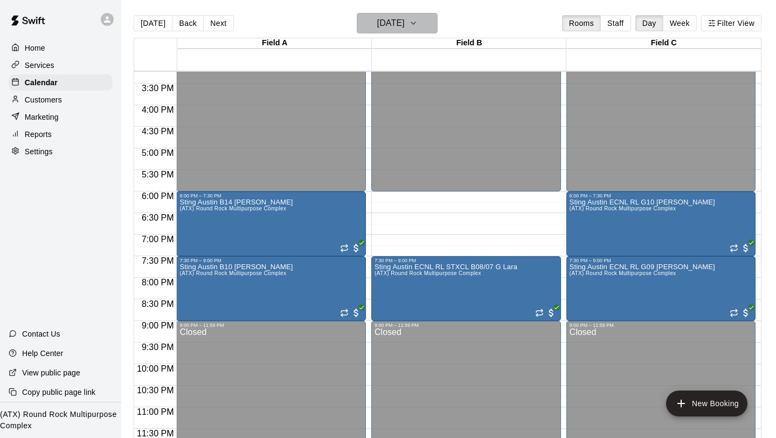
click at [418, 17] on icon "button" at bounding box center [413, 23] width 9 height 13
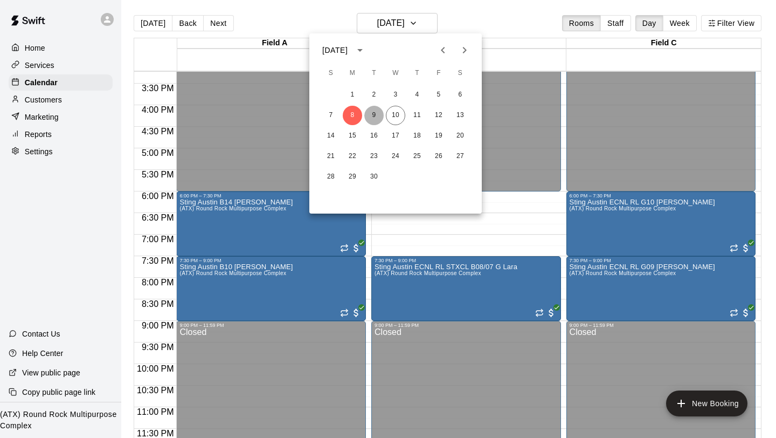
click at [373, 115] on button "9" at bounding box center [373, 115] width 19 height 19
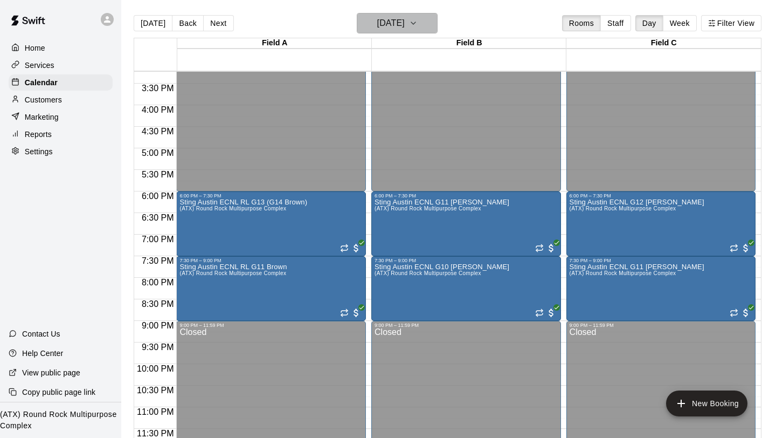
click at [418, 26] on icon "button" at bounding box center [413, 23] width 9 height 13
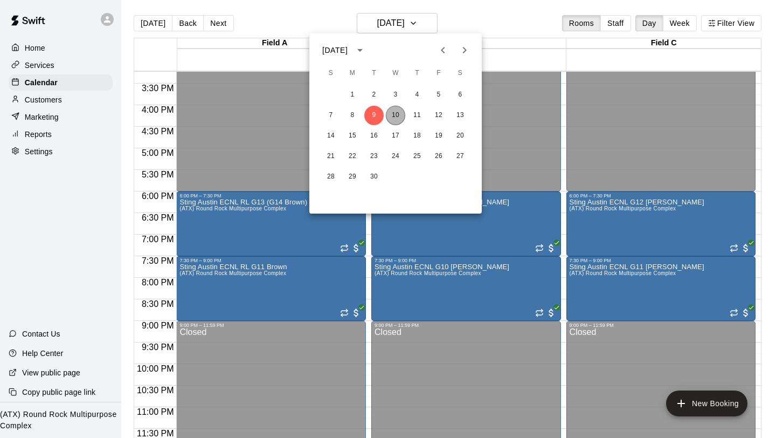
click at [398, 116] on button "10" at bounding box center [395, 115] width 19 height 19
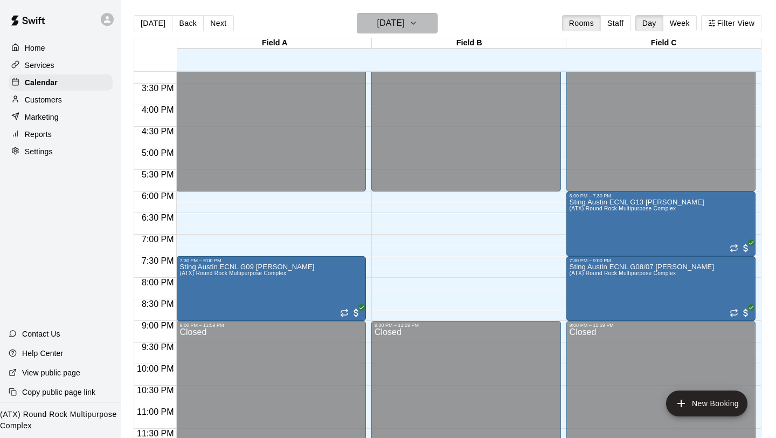
click at [415, 22] on icon "button" at bounding box center [413, 23] width 4 height 2
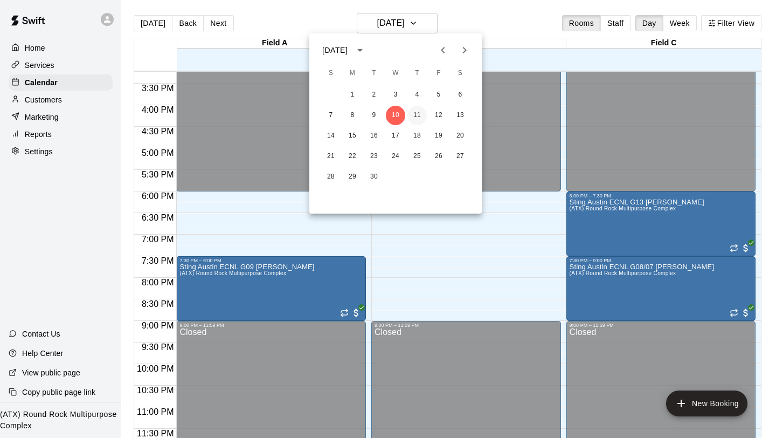
click at [418, 117] on button "11" at bounding box center [416, 115] width 19 height 19
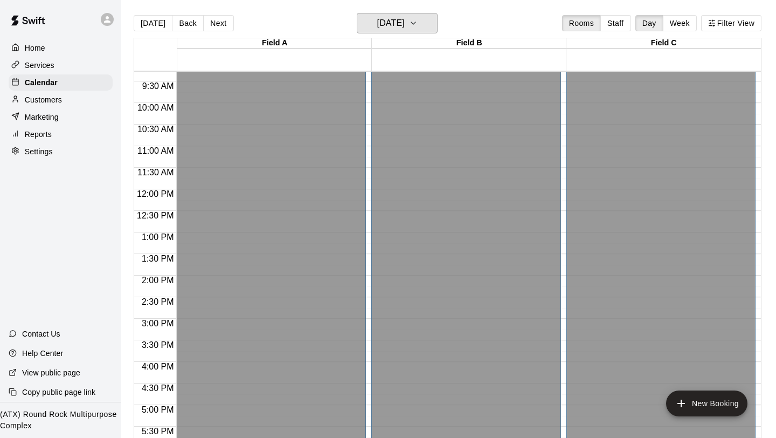
scroll to position [391, 0]
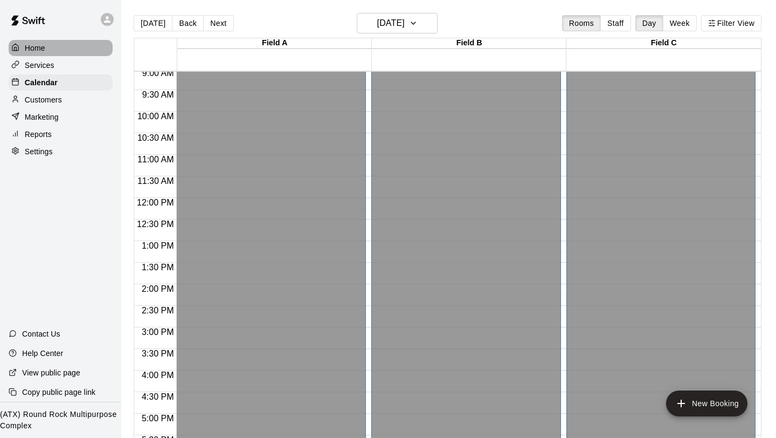
click at [43, 45] on p "Home" at bounding box center [35, 48] width 20 height 11
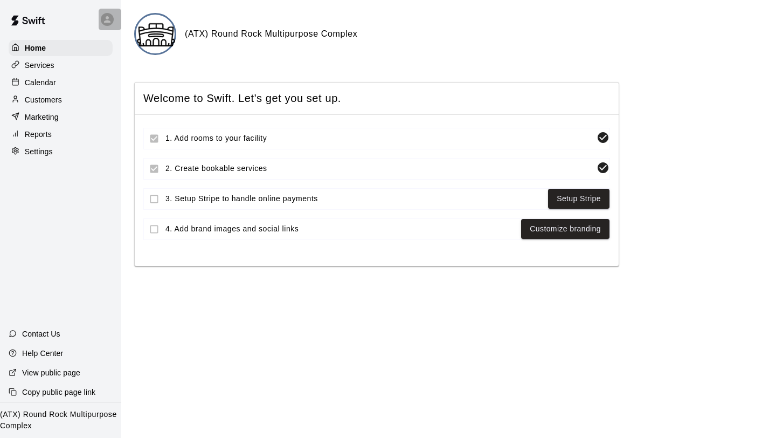
click at [111, 19] on icon at bounding box center [107, 20] width 10 height 10
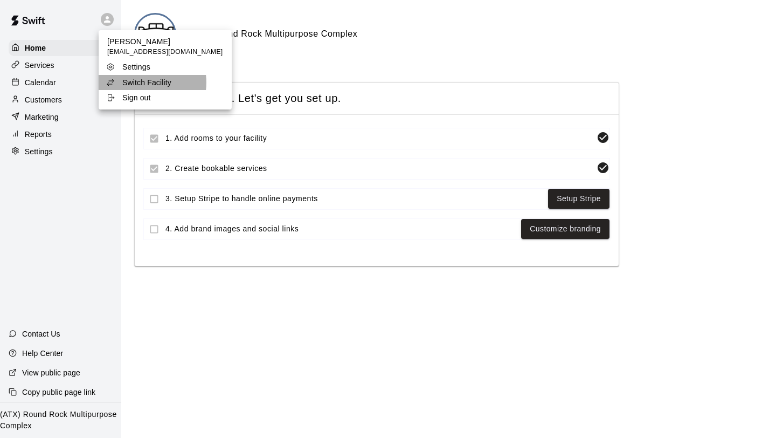
click at [143, 82] on p "Switch Facility" at bounding box center [146, 82] width 49 height 11
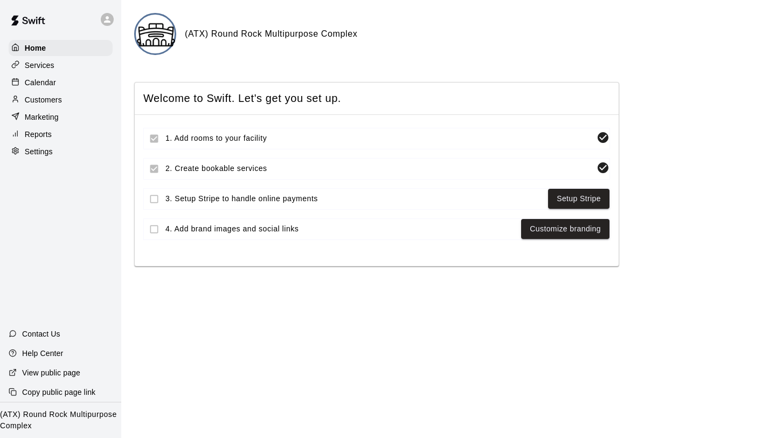
click at [103, 15] on icon at bounding box center [107, 20] width 10 height 10
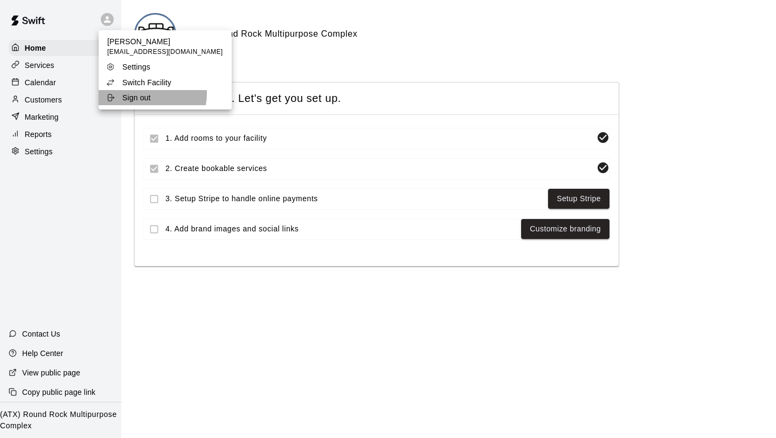
click at [143, 93] on p "Sign out" at bounding box center [136, 97] width 29 height 11
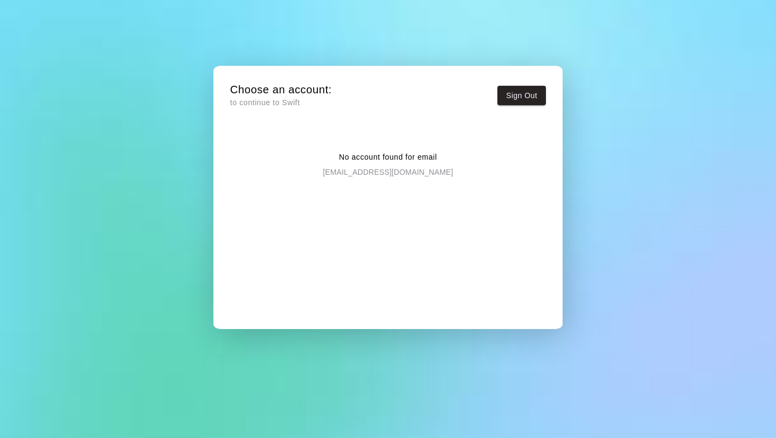
click at [271, 102] on p "to continue to Swift" at bounding box center [281, 102] width 102 height 11
click at [408, 169] on p "[EMAIL_ADDRESS][DOMAIN_NAME]" at bounding box center [388, 170] width 130 height 15
click at [384, 168] on p "[EMAIL_ADDRESS][DOMAIN_NAME]" at bounding box center [388, 170] width 130 height 15
click at [535, 92] on button "Sign Out" at bounding box center [521, 96] width 48 height 20
click at [414, 163] on p "[EMAIL_ADDRESS][DOMAIN_NAME]" at bounding box center [388, 170] width 130 height 15
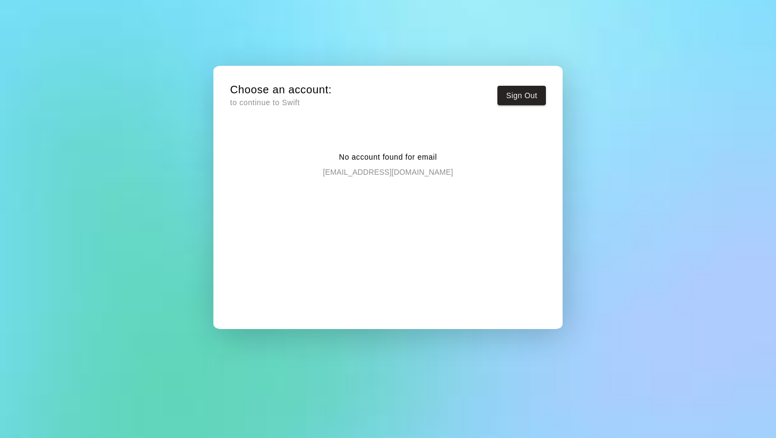
click at [416, 156] on p "No account found for email" at bounding box center [388, 156] width 98 height 11
click at [506, 103] on button "Sign Out" at bounding box center [521, 96] width 48 height 20
